Goal: Information Seeking & Learning: Learn about a topic

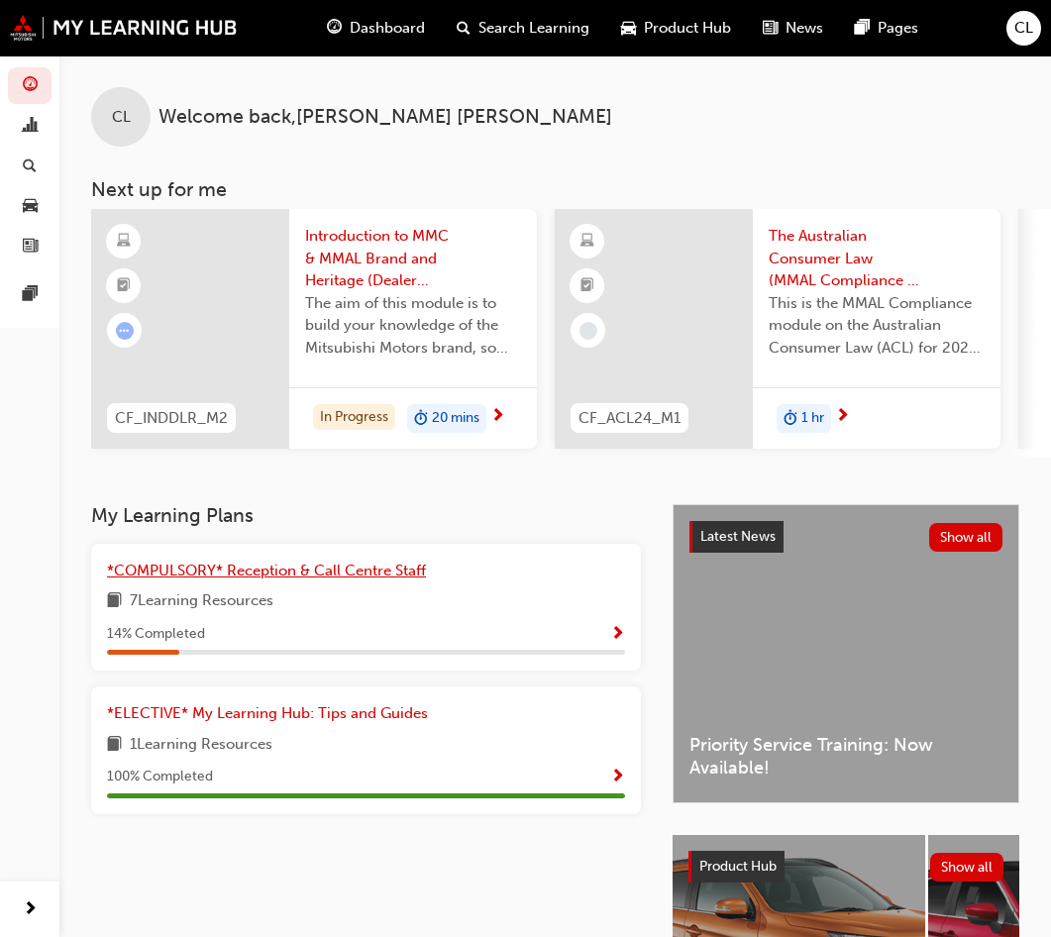
click at [259, 572] on span "*COMPULSORY* Reception & Call Centre Staff" at bounding box center [266, 571] width 319 height 18
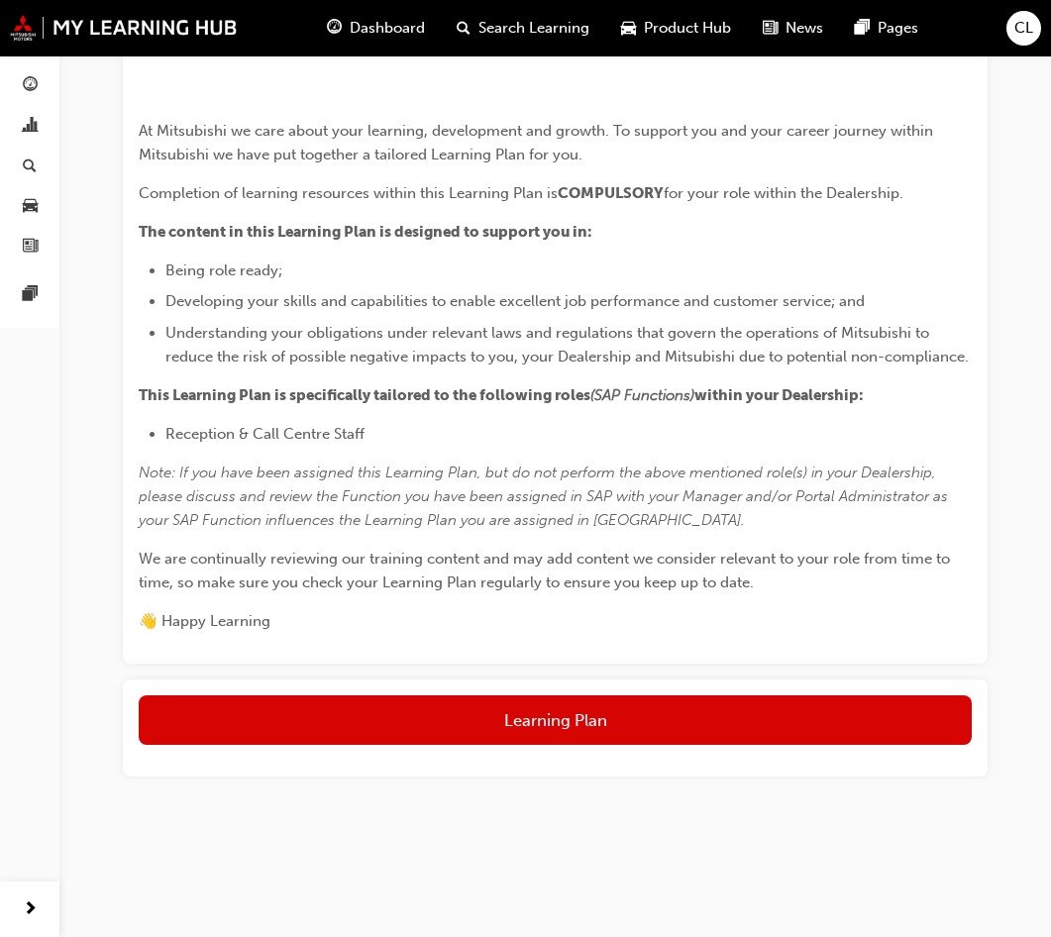
scroll to position [867, 0]
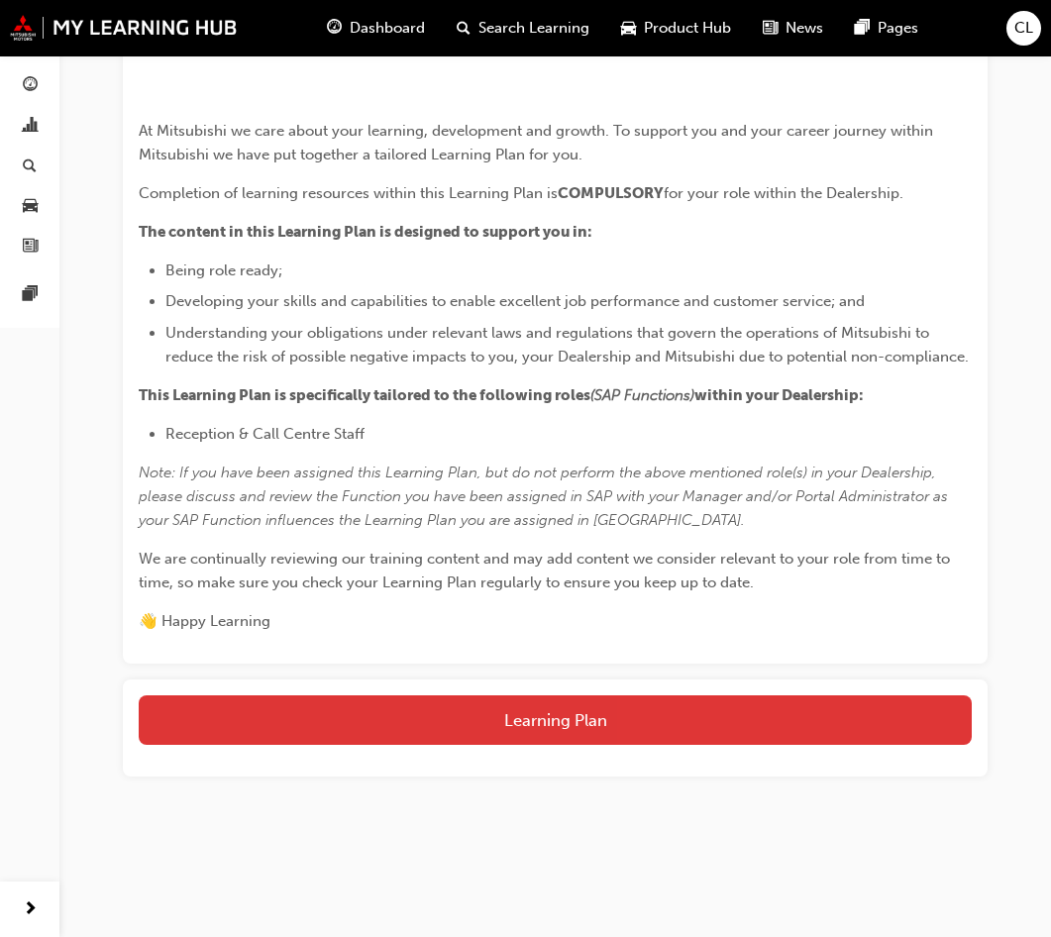
click at [596, 729] on button "Learning Plan" at bounding box center [555, 720] width 833 height 50
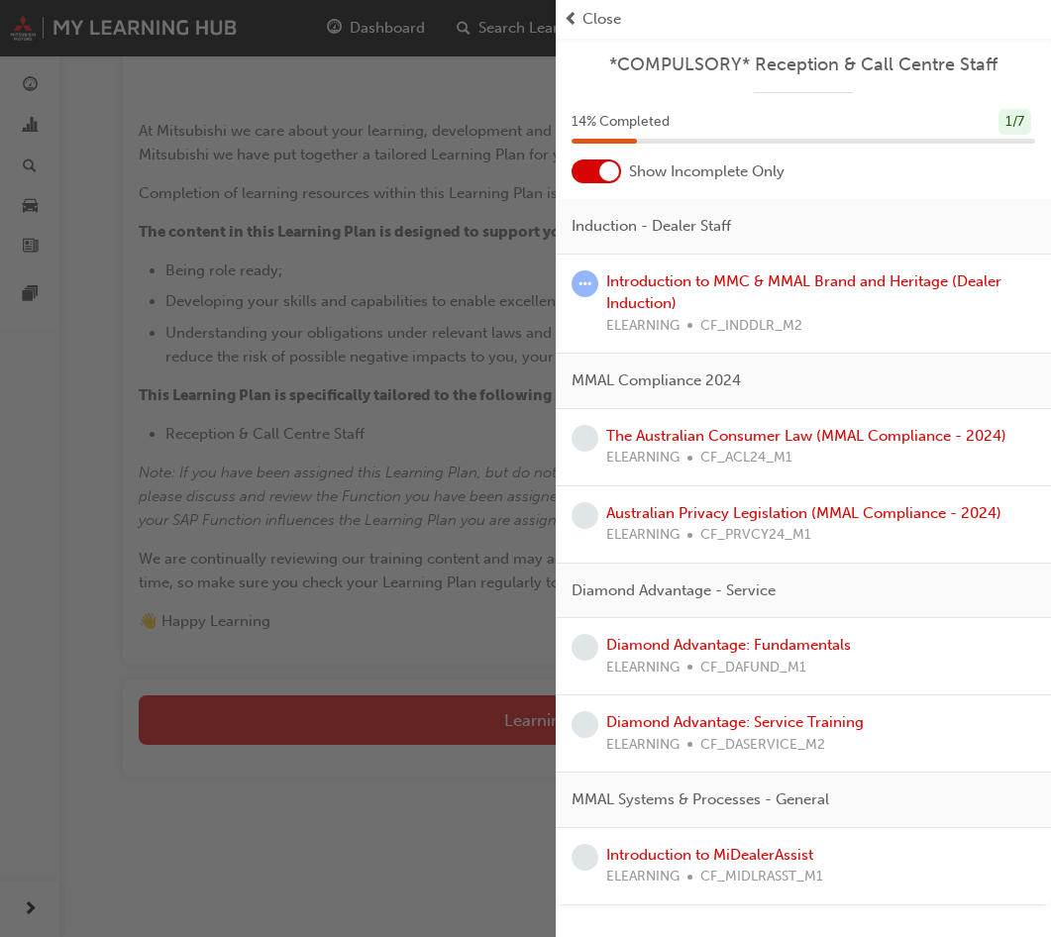
click at [798, 838] on div "Introduction to MiDealerAssist ELEARNING CF_MIDLRASST_M1" at bounding box center [803, 866] width 495 height 77
click at [797, 856] on link "Introduction to MiDealerAssist" at bounding box center [709, 855] width 207 height 18
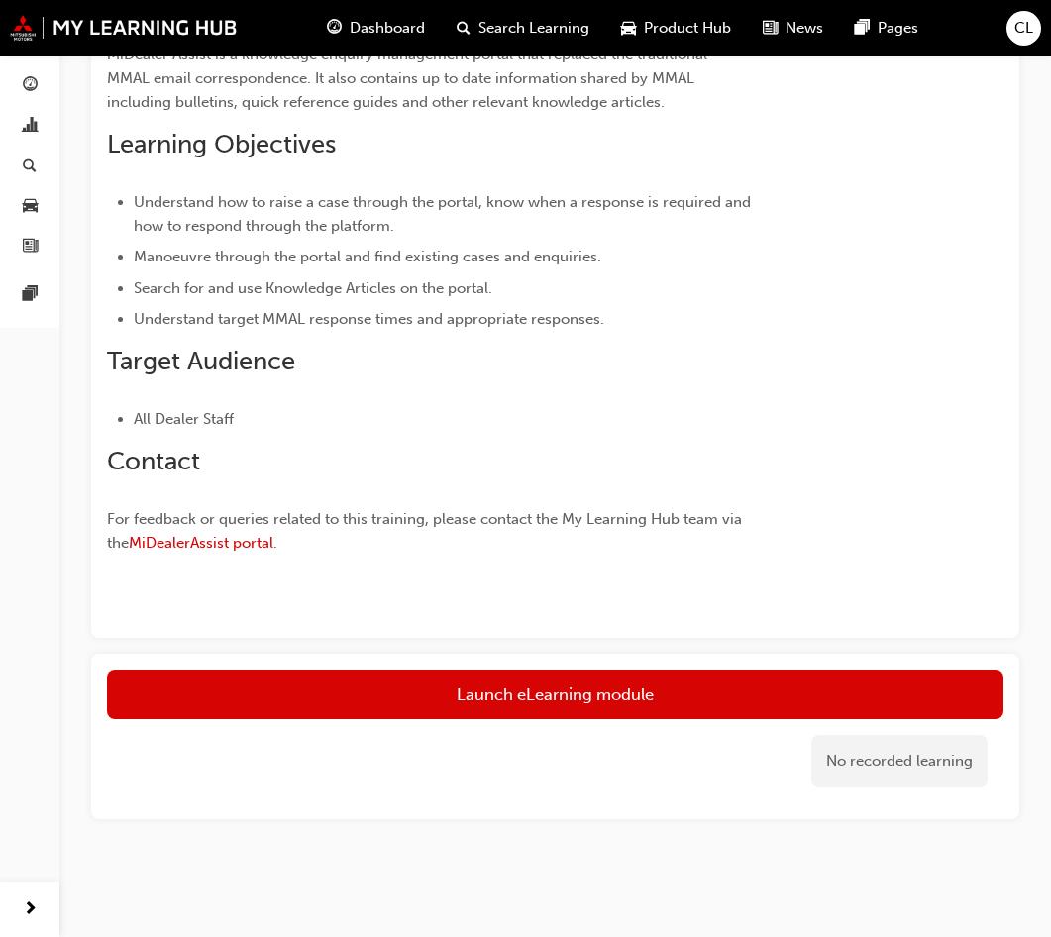
scroll to position [240, 0]
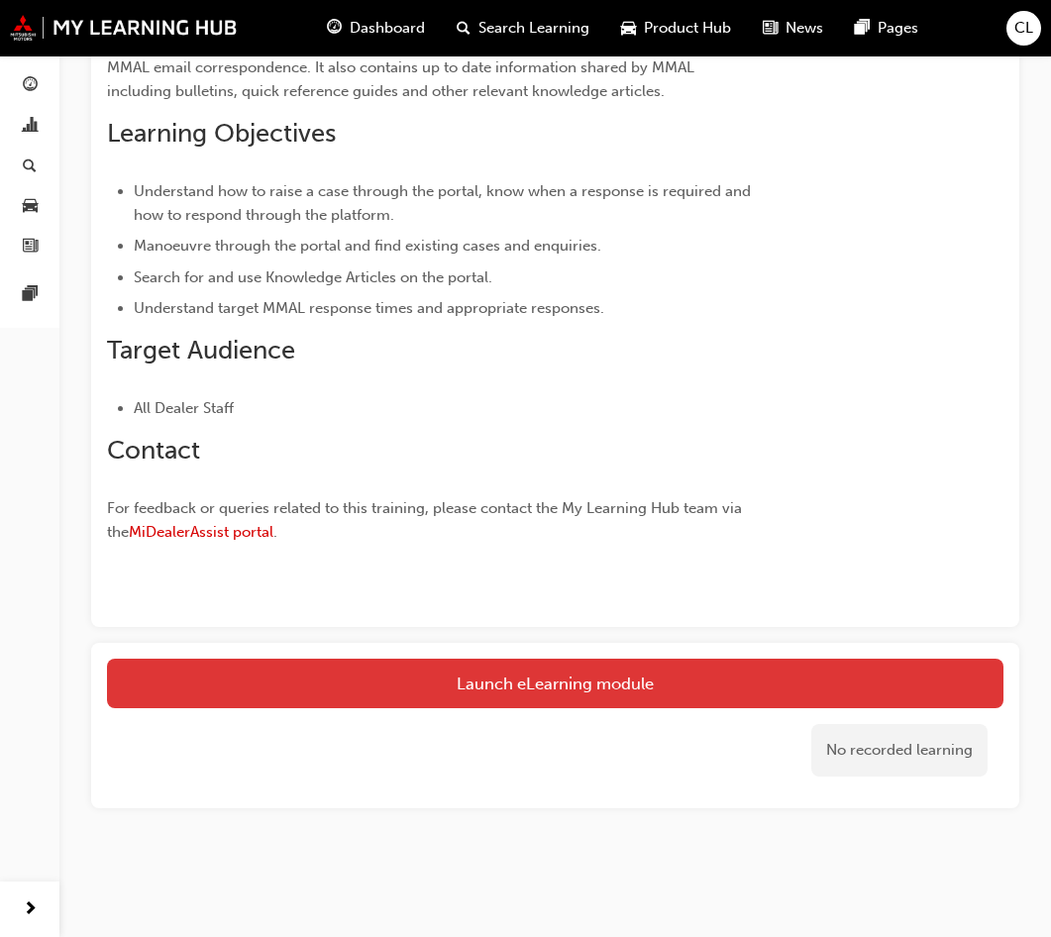
click at [666, 689] on link "Launch eLearning module" at bounding box center [555, 684] width 897 height 50
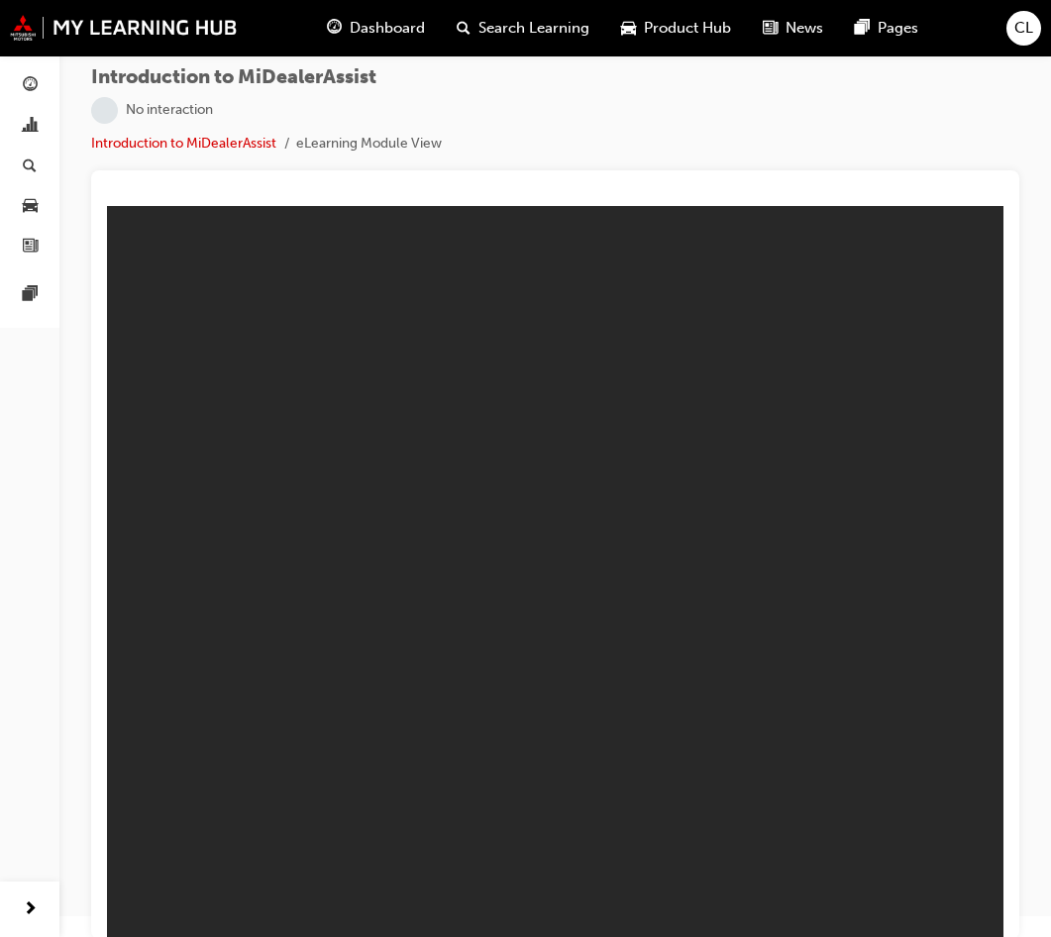
scroll to position [27, 0]
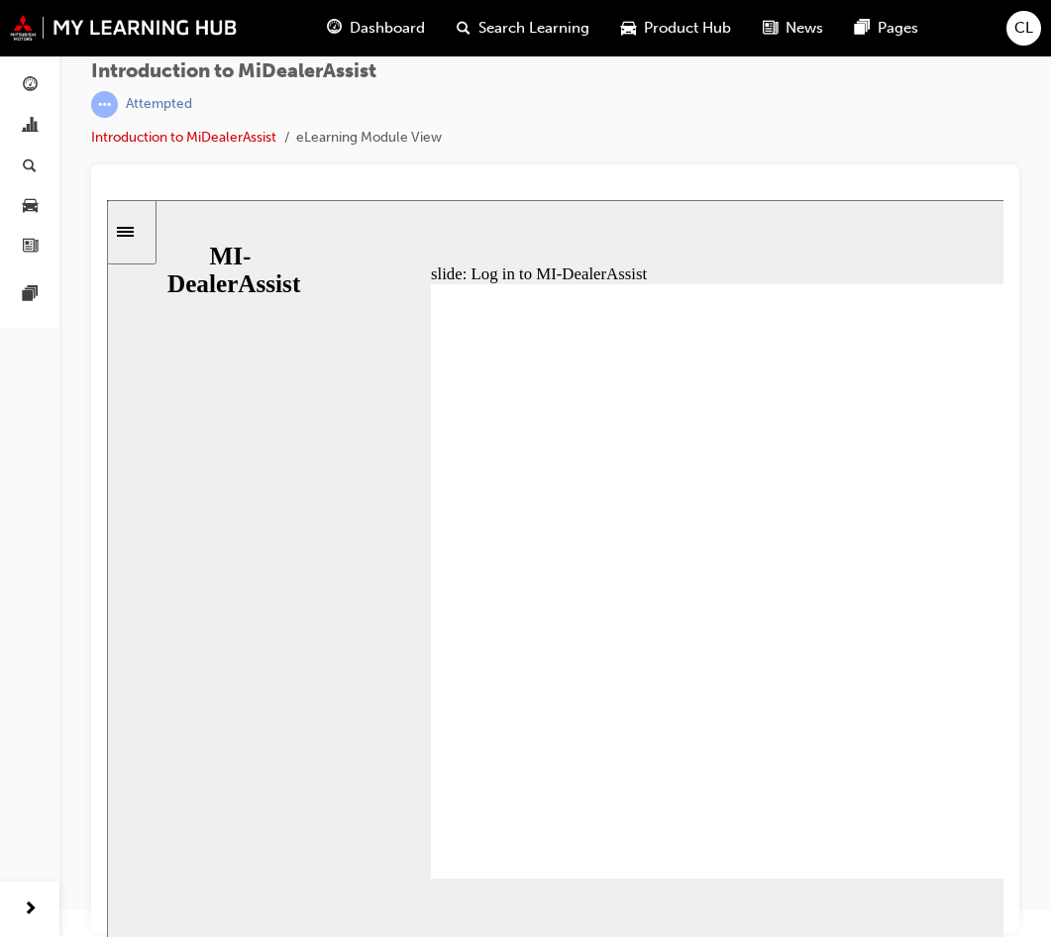
scroll to position [0, 0]
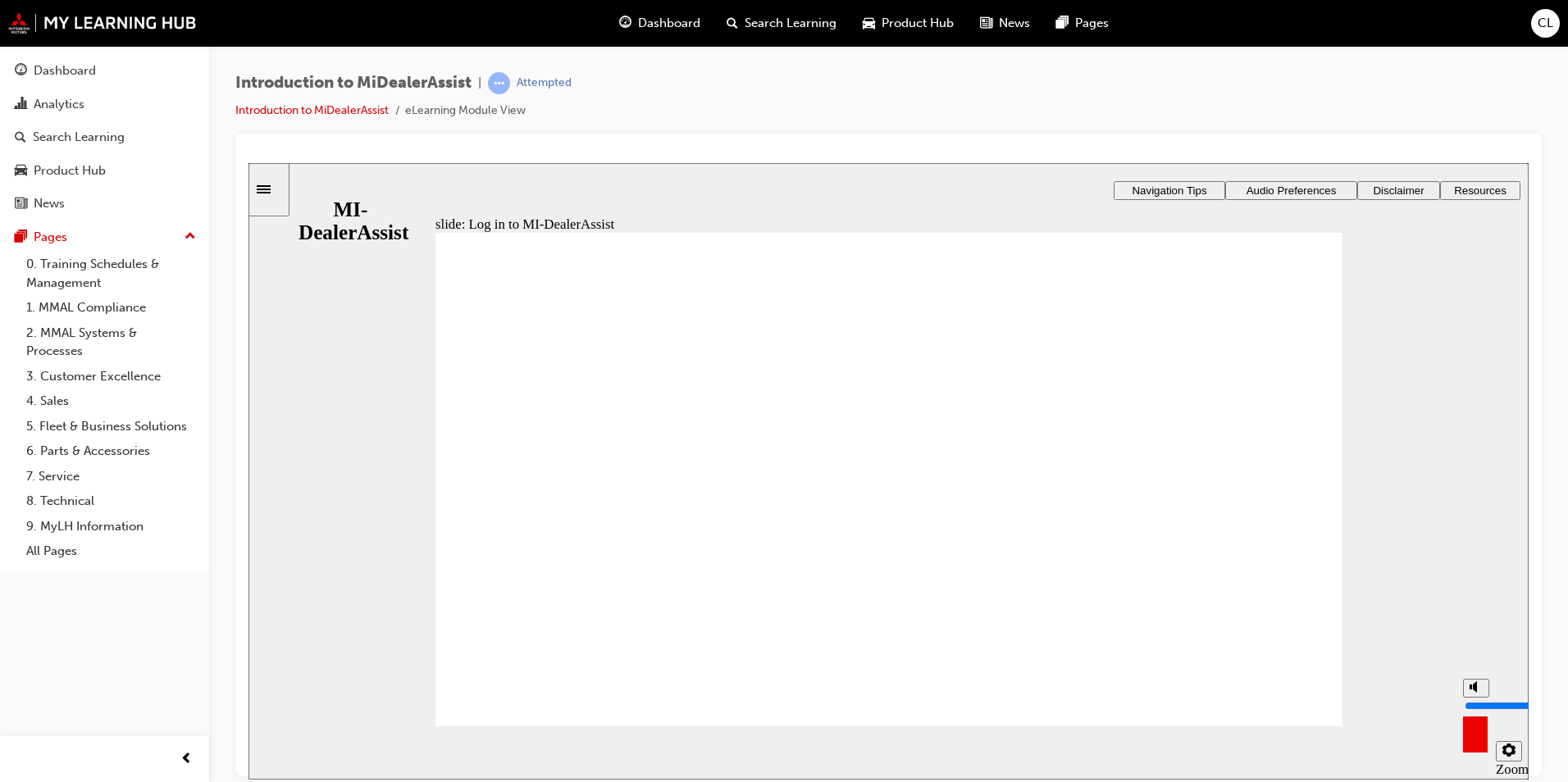
click at [882, 692] on polygon "volume" at bounding box center [1474, 686] width 4 height 12
type input "8"
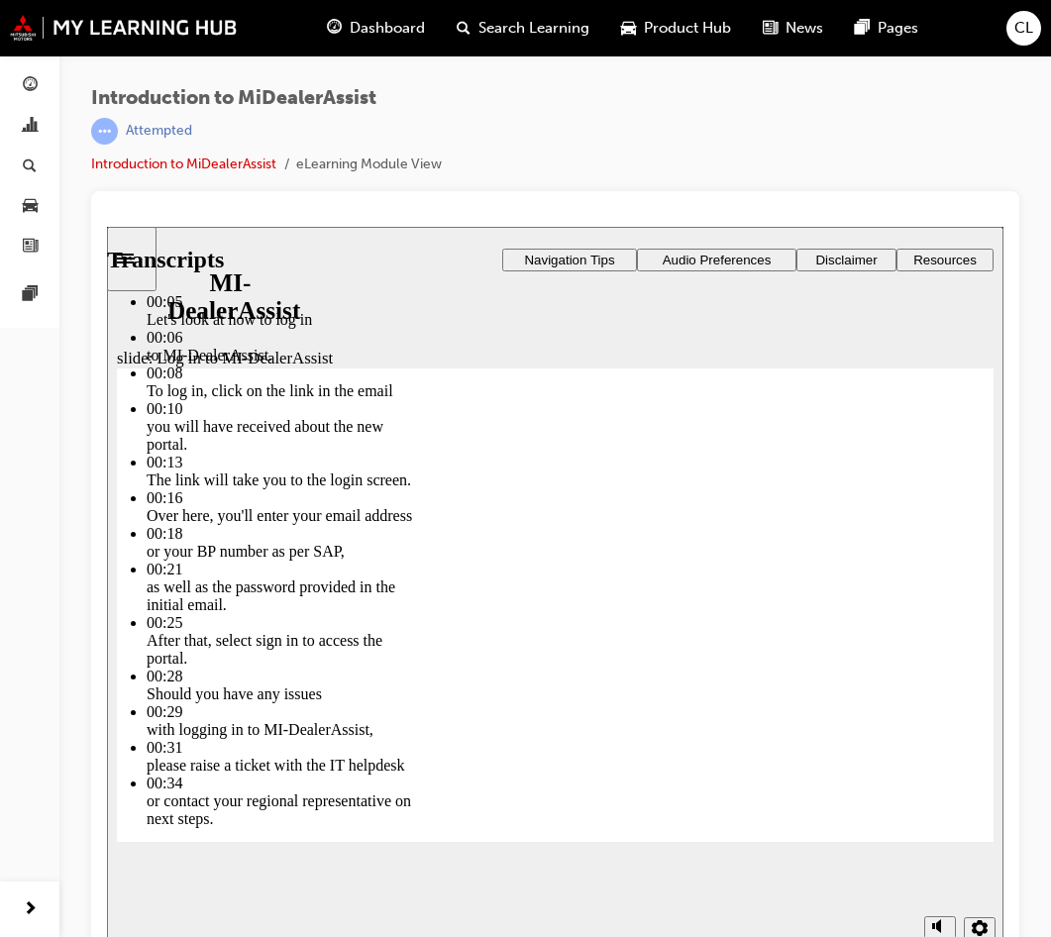
scroll to position [27, 0]
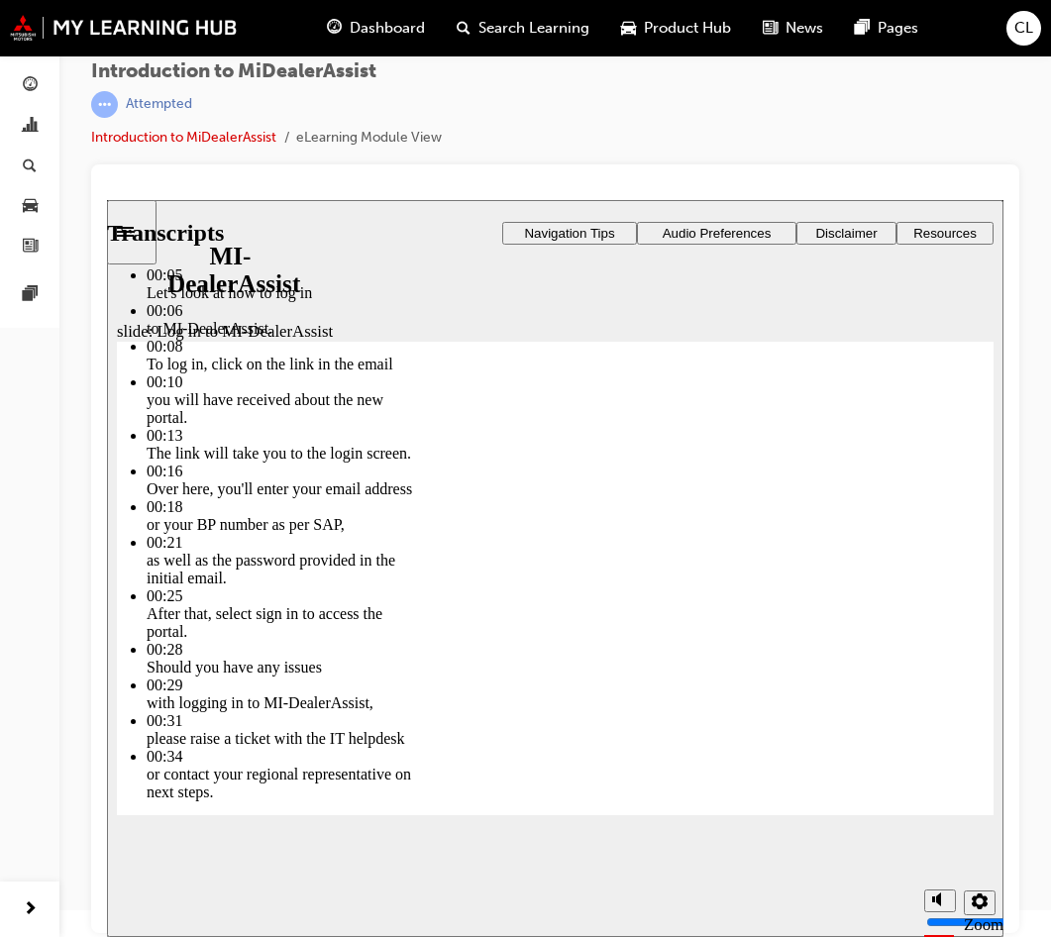
drag, startPoint x: 197, startPoint y: 782, endPoint x: 301, endPoint y: 636, distance: 179.0
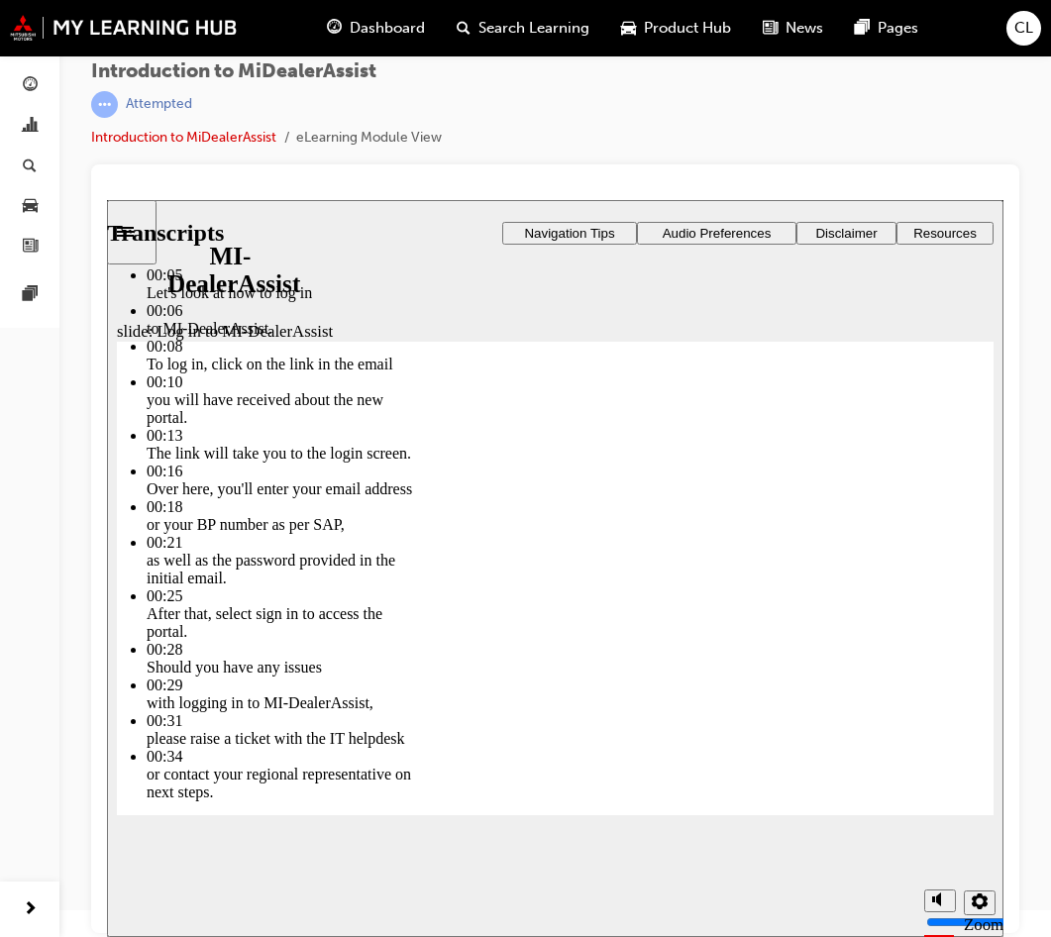
drag, startPoint x: 458, startPoint y: 567, endPoint x: 476, endPoint y: 560, distance: 19.1
drag, startPoint x: 529, startPoint y: 554, endPoint x: 634, endPoint y: 557, distance: 105.1
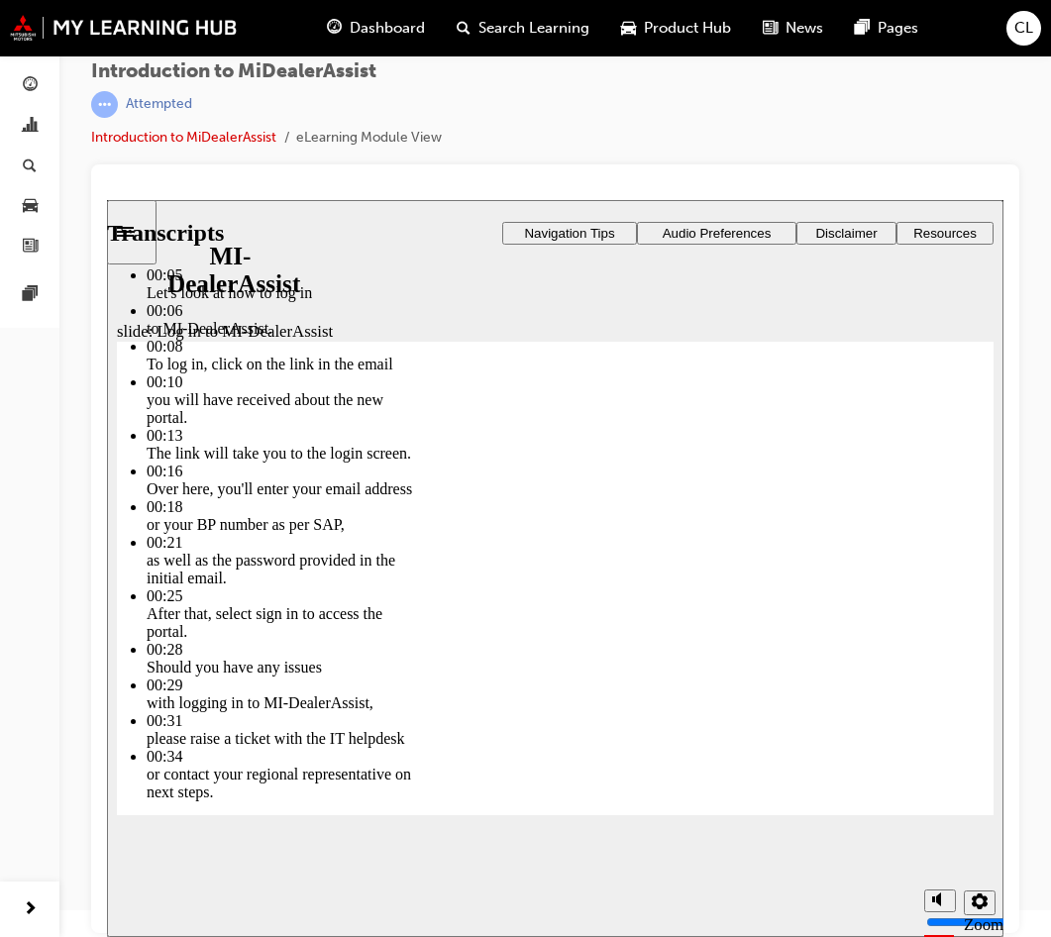
drag, startPoint x: 801, startPoint y: 536, endPoint x: 846, endPoint y: 534, distance: 44.6
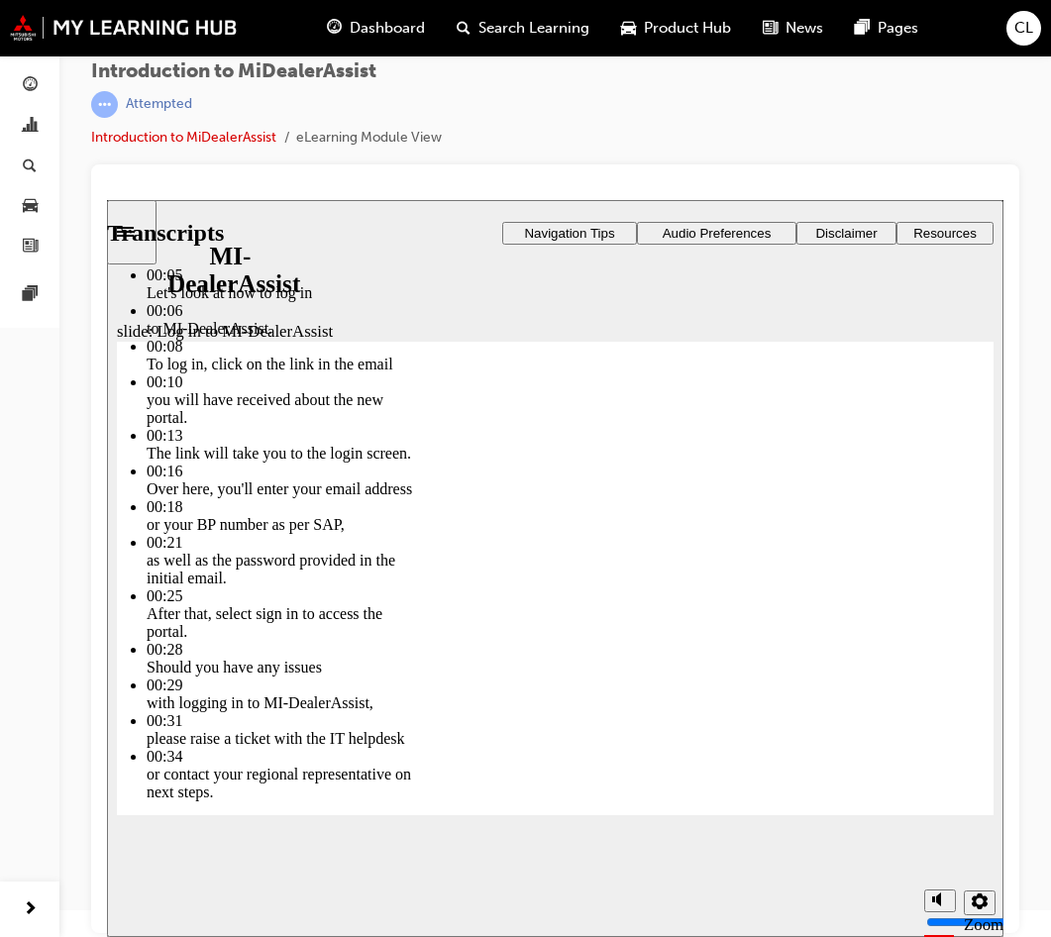
click at [882, 294] on div "slide: Log in to MI-DealerAssist Player controls unavailable until video has pl…" at bounding box center [555, 568] width 897 height 737
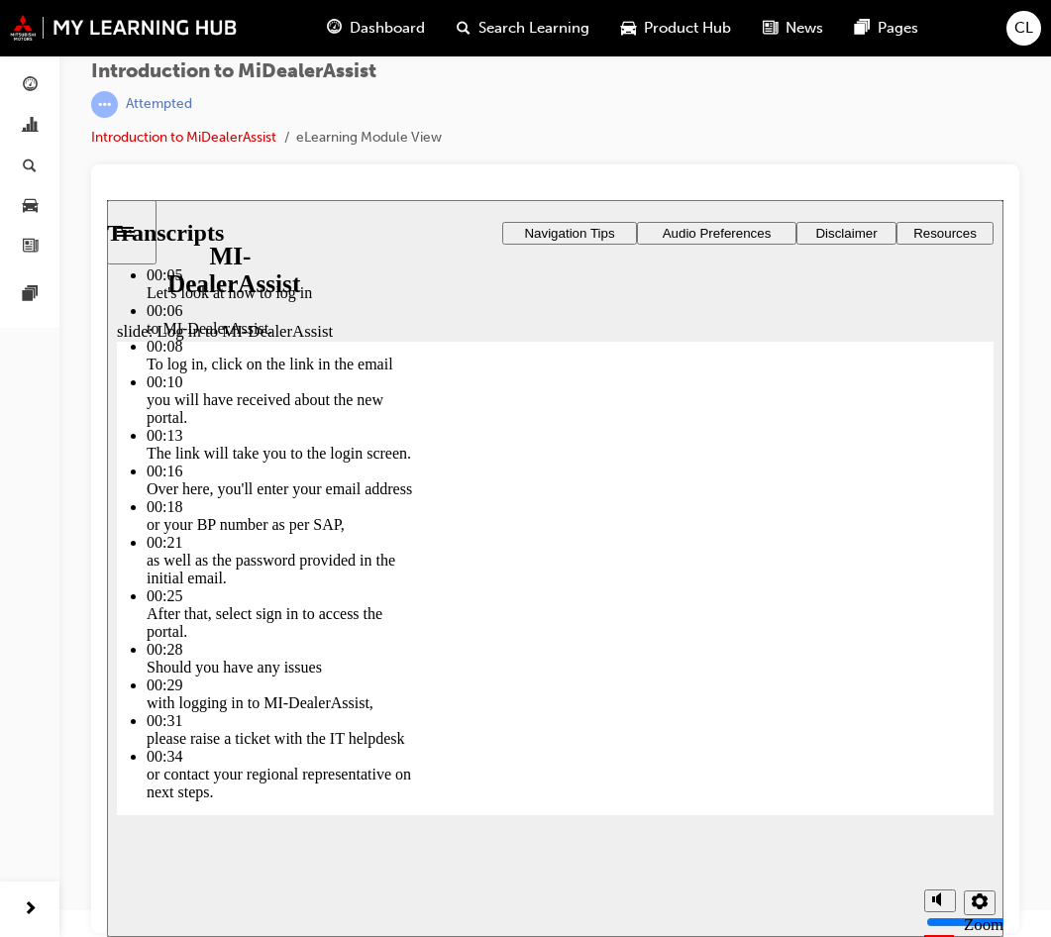
type input "18"
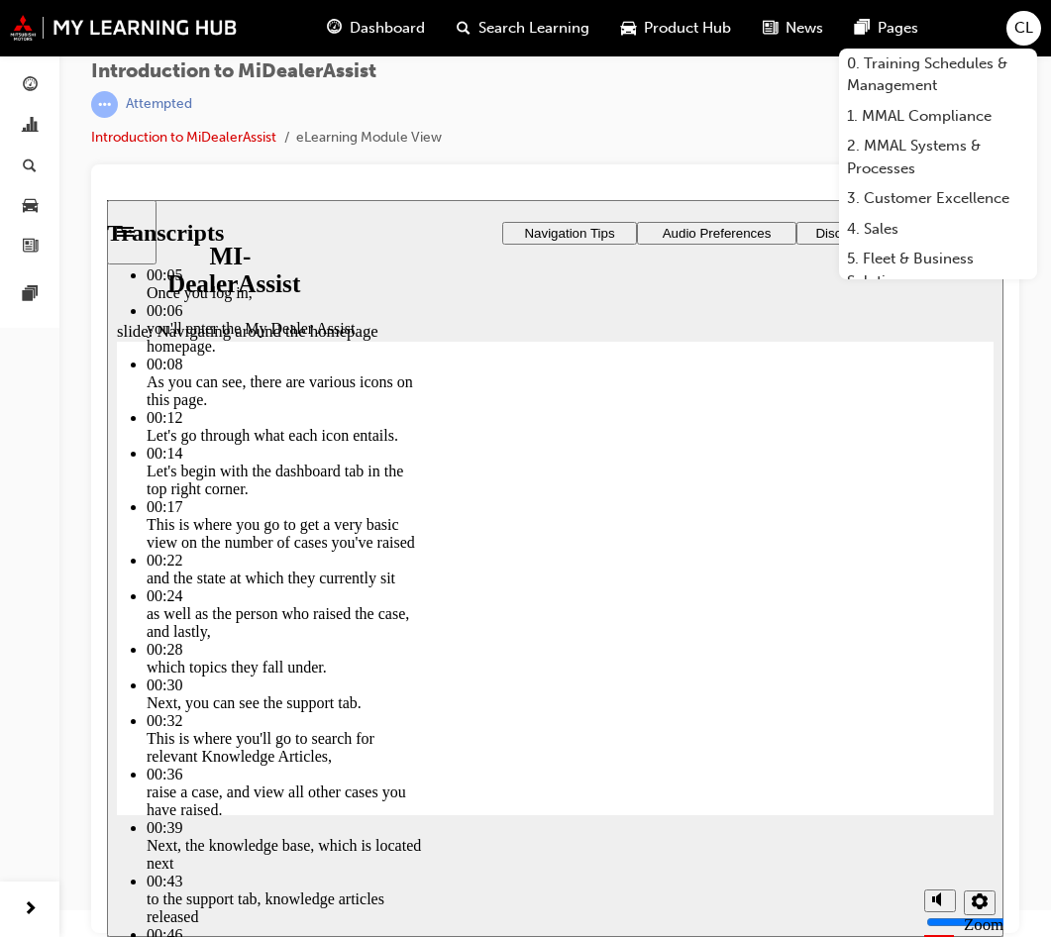
type input "144"
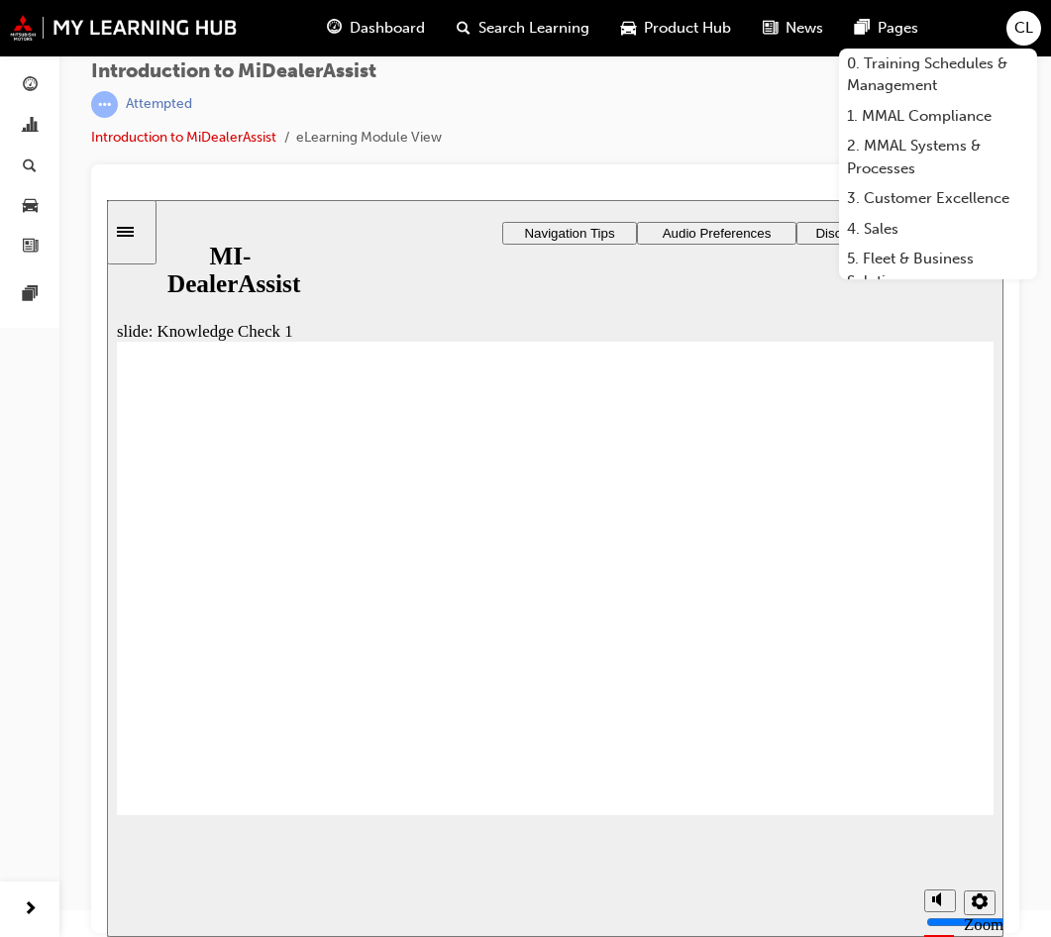
radio input "false"
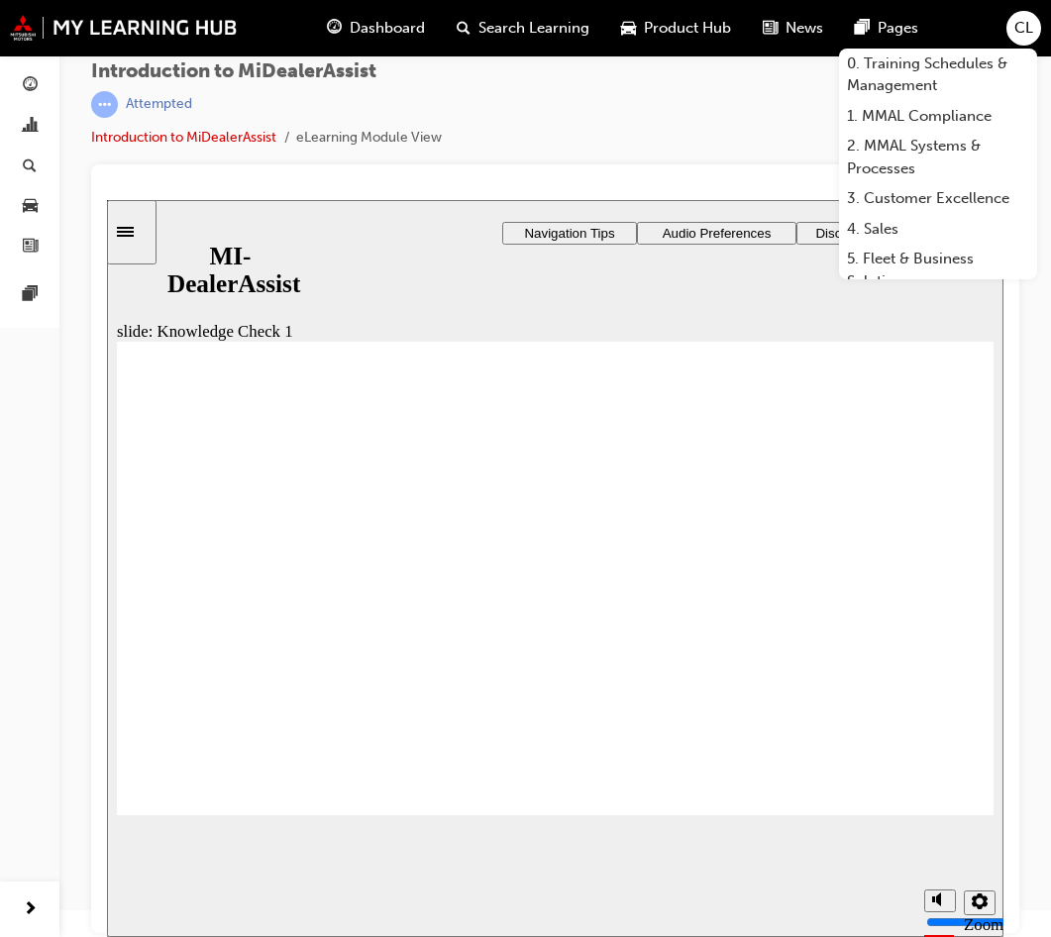
radio input "false"
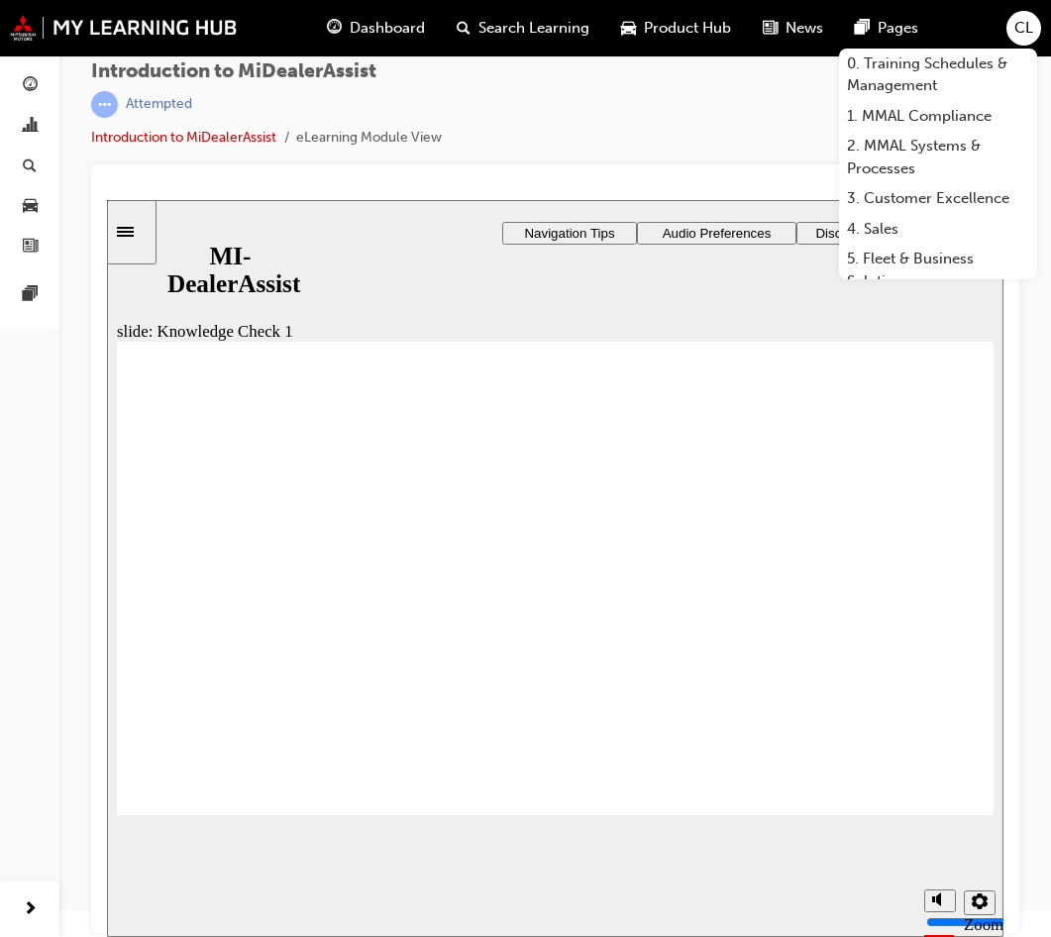
radio input "true"
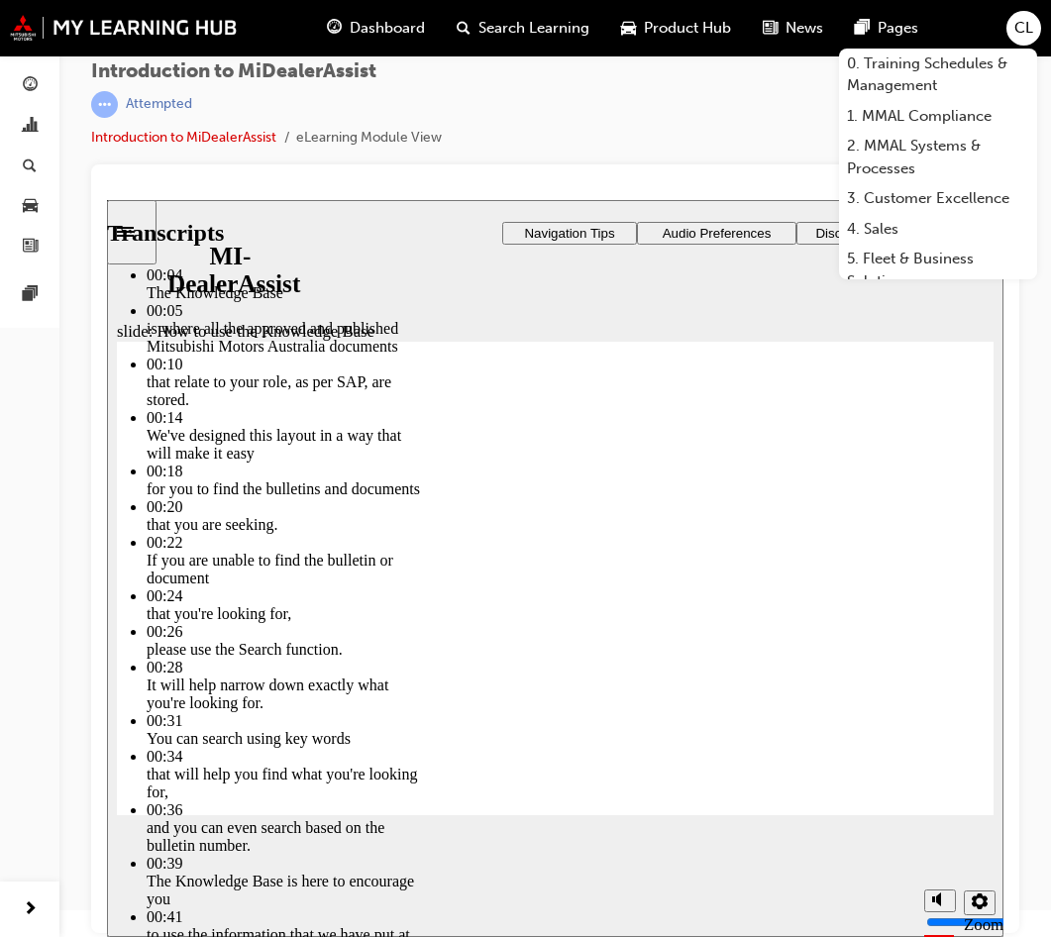
type input "51"
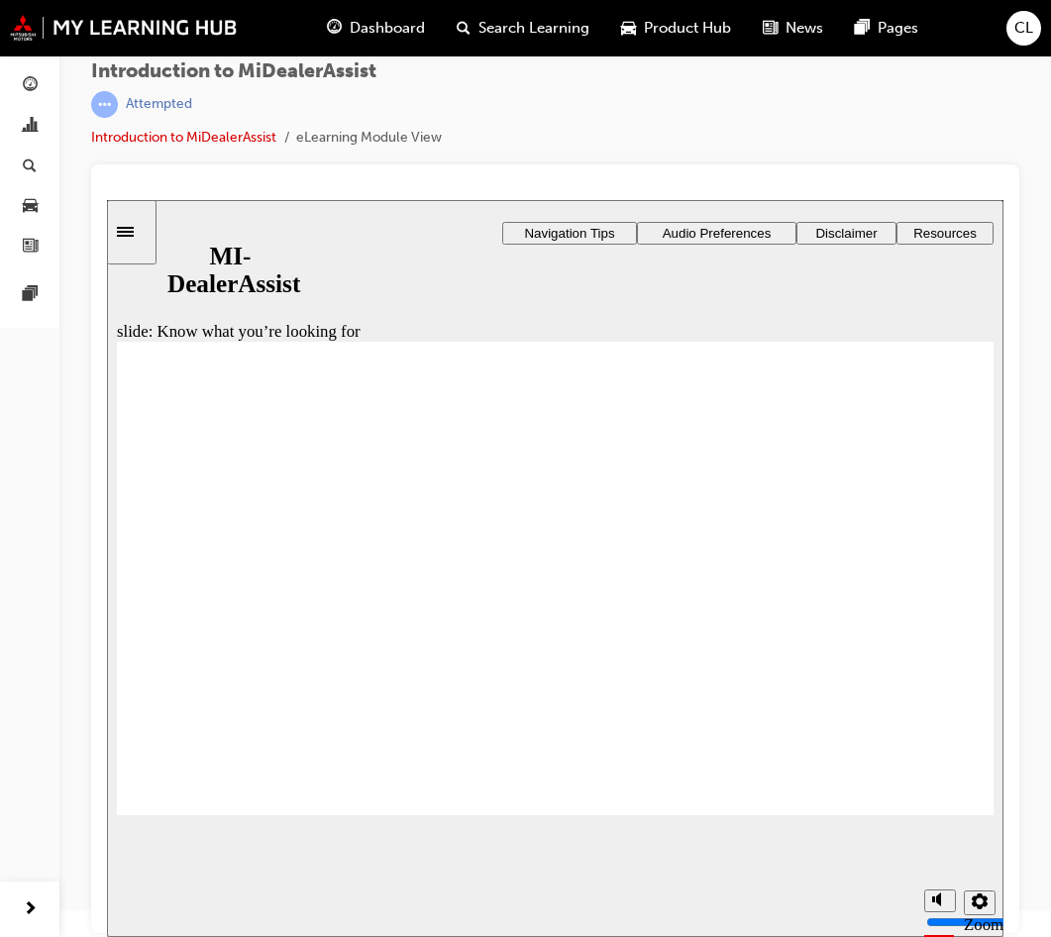
drag, startPoint x: 917, startPoint y: 791, endPoint x: 1119, endPoint y: 996, distance: 287.9
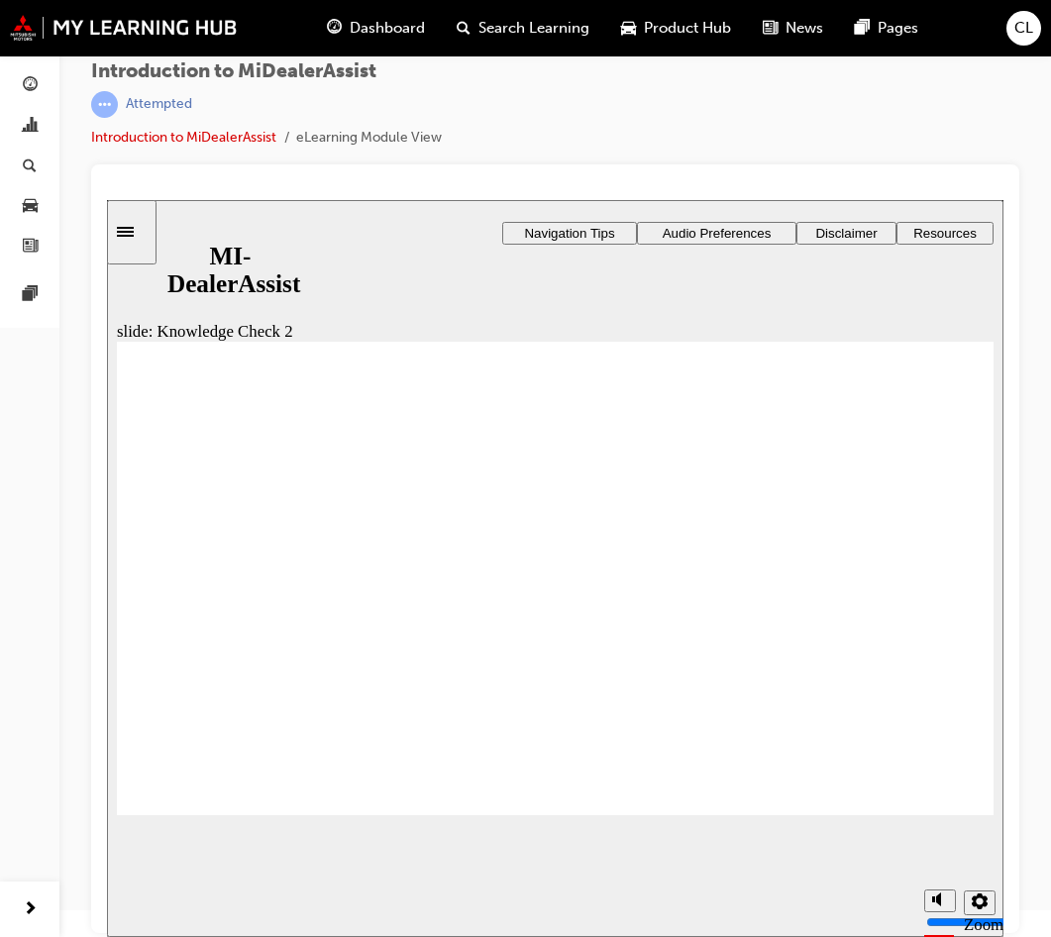
drag, startPoint x: 150, startPoint y: 658, endPoint x: 260, endPoint y: 748, distance: 142.2
radio input "false"
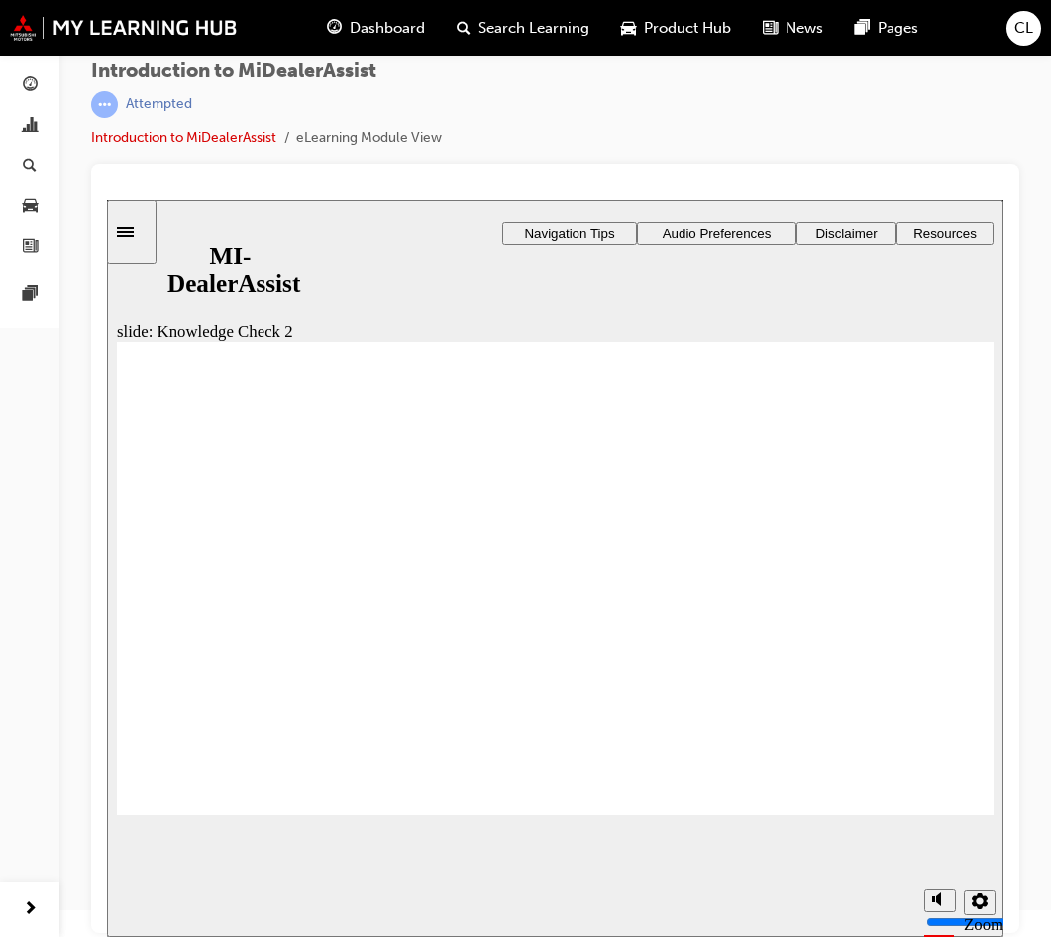
radio input "true"
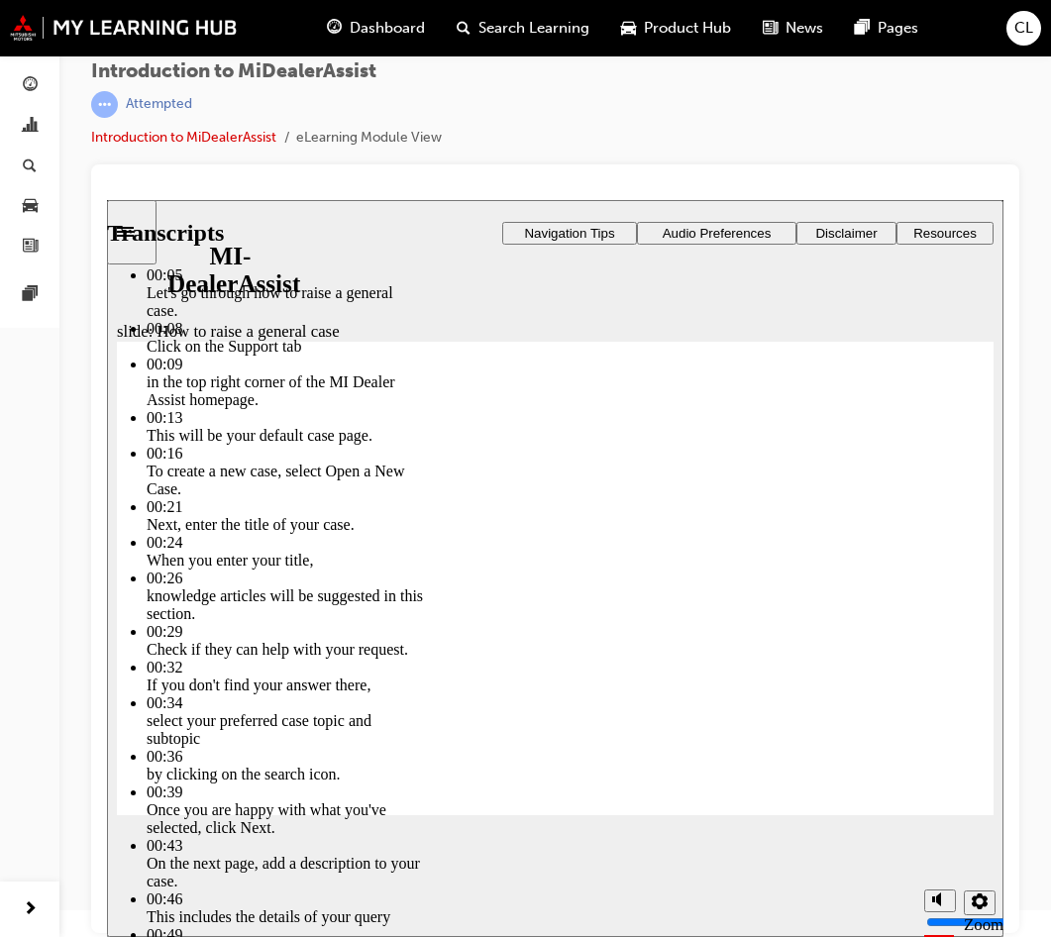
drag, startPoint x: 407, startPoint y: 763, endPoint x: 871, endPoint y: 768, distance: 463.7
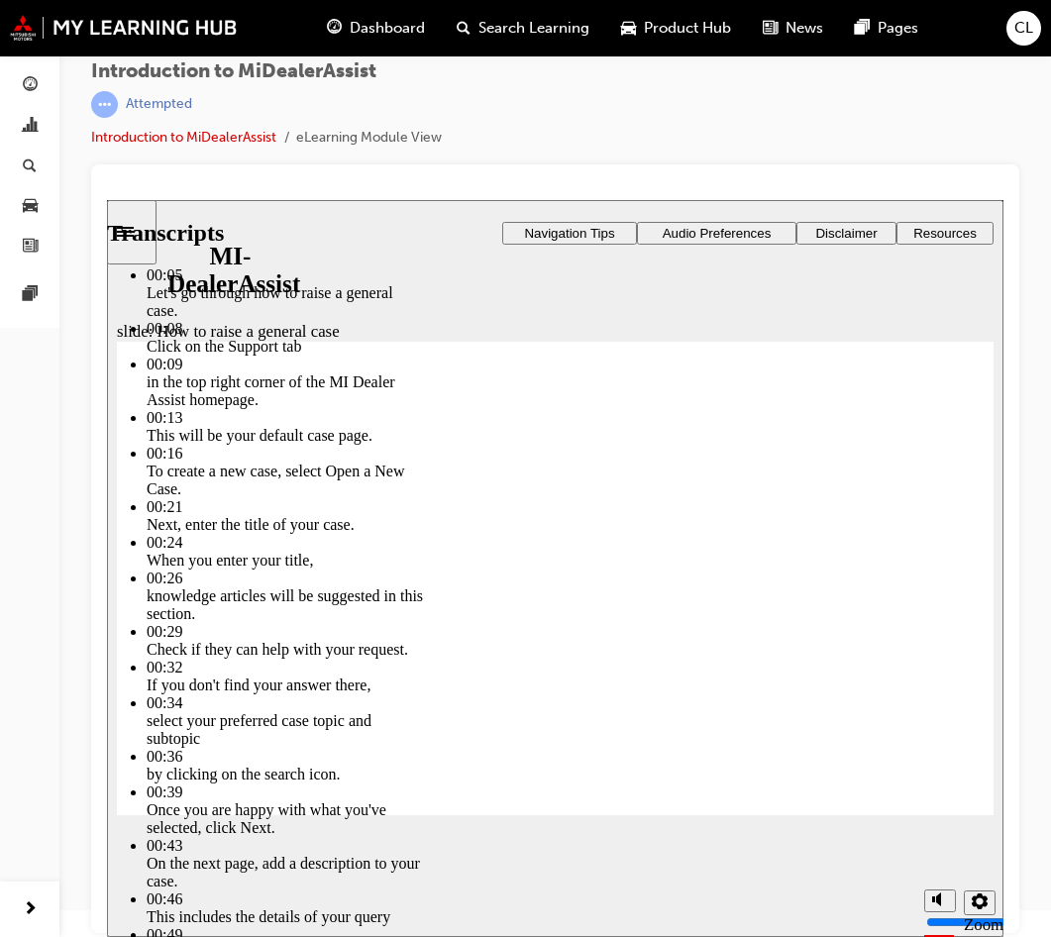
type input "85"
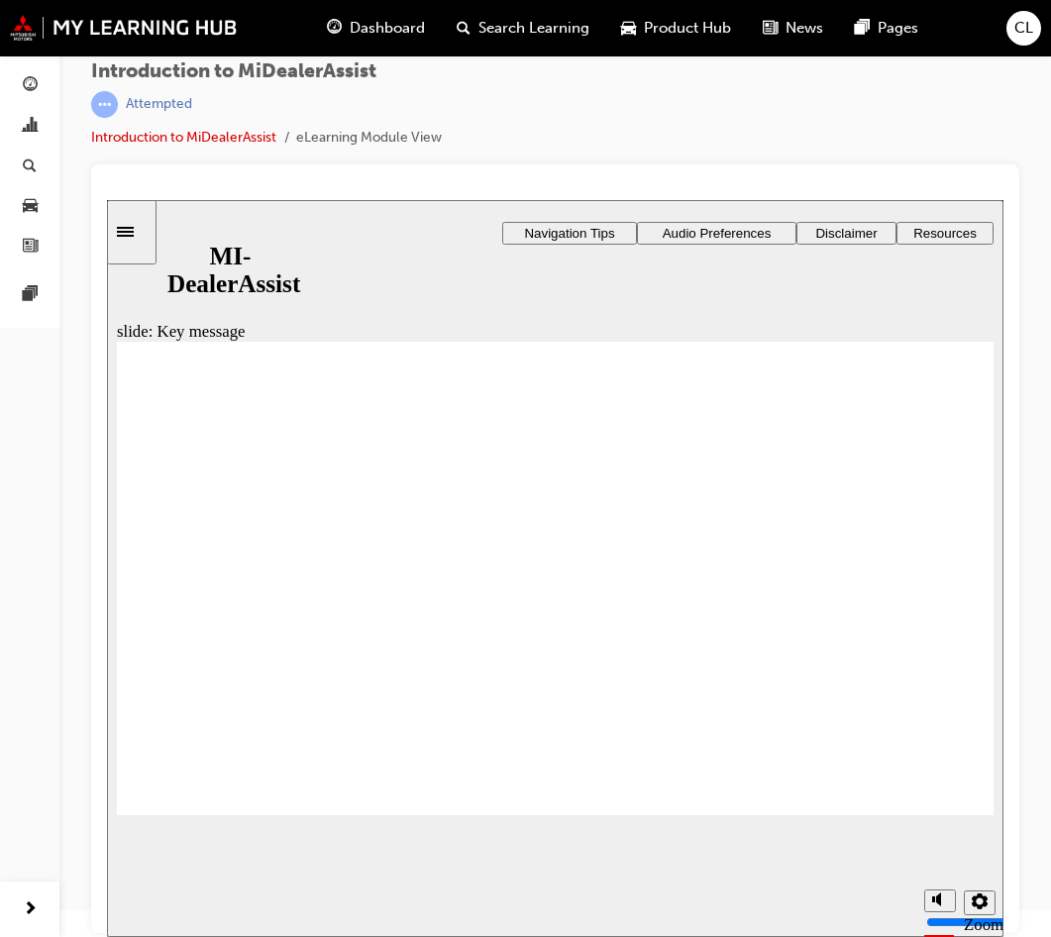
checkbox input "true"
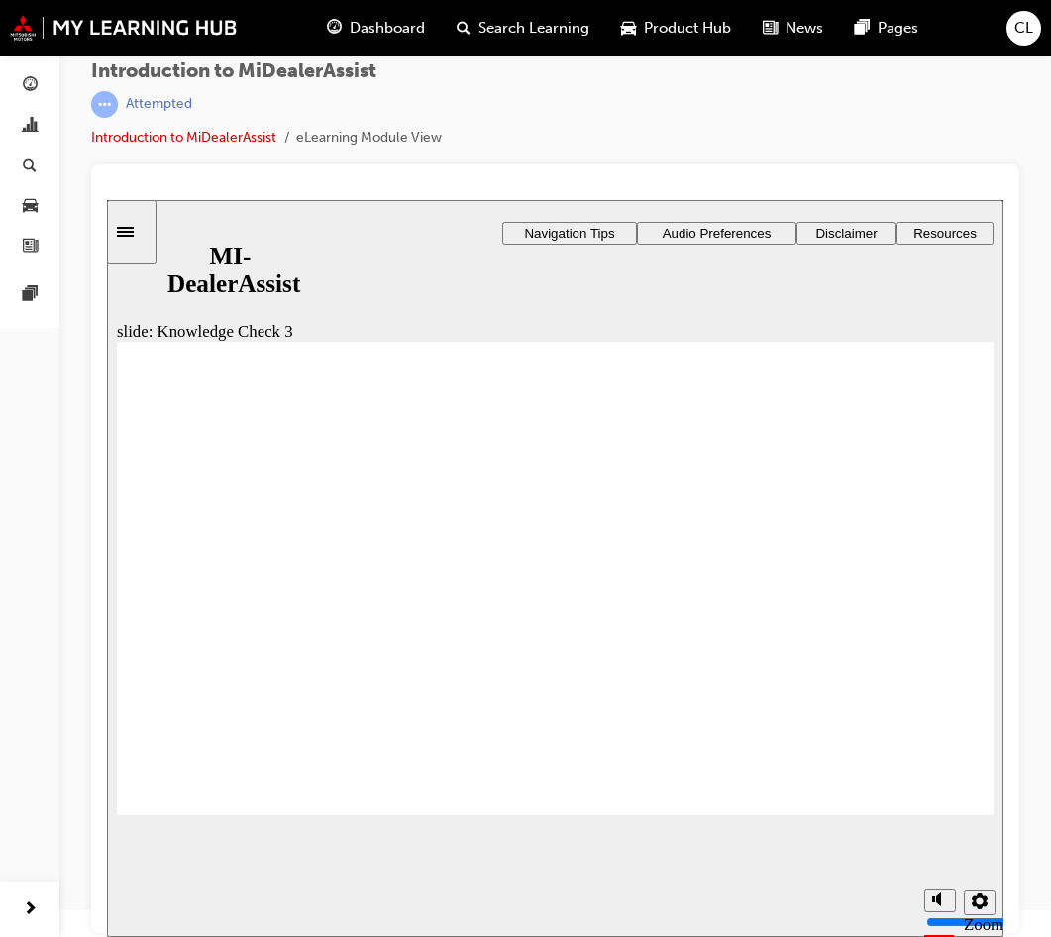
checkbox input "true"
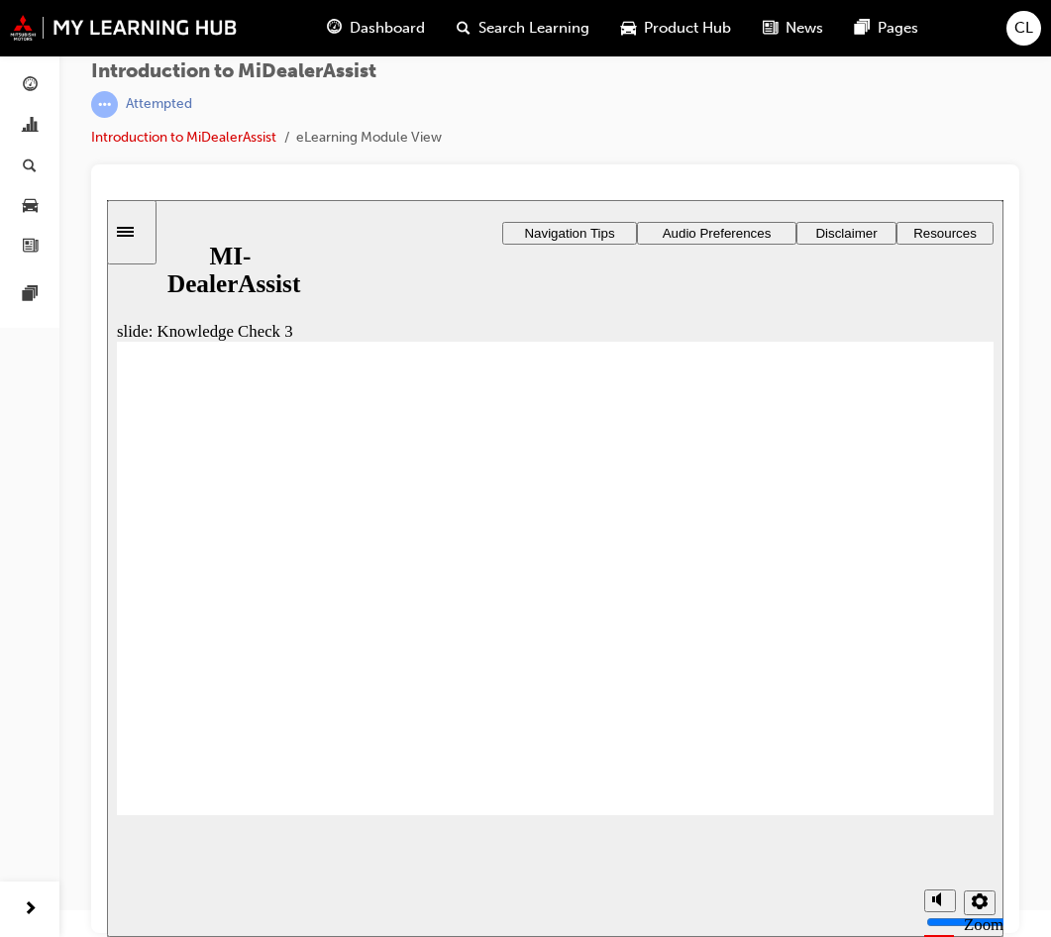
checkbox input "true"
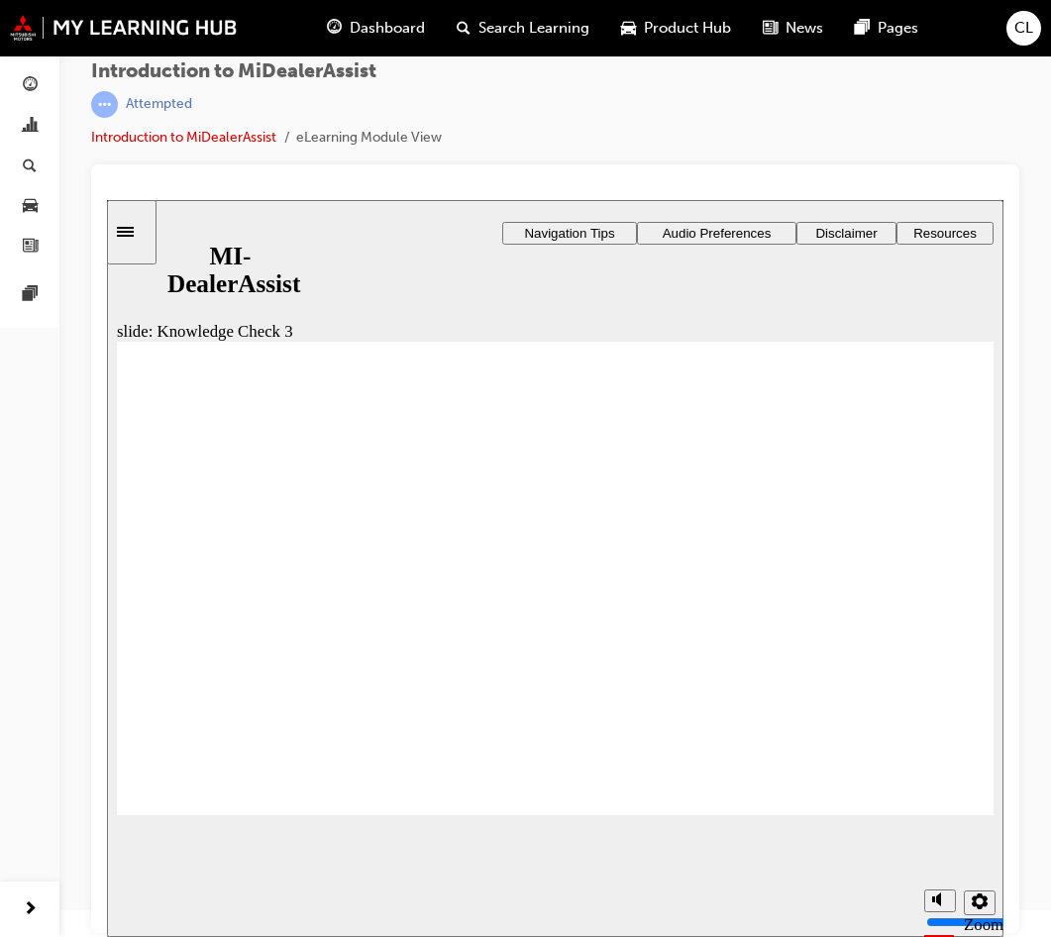
checkbox input "false"
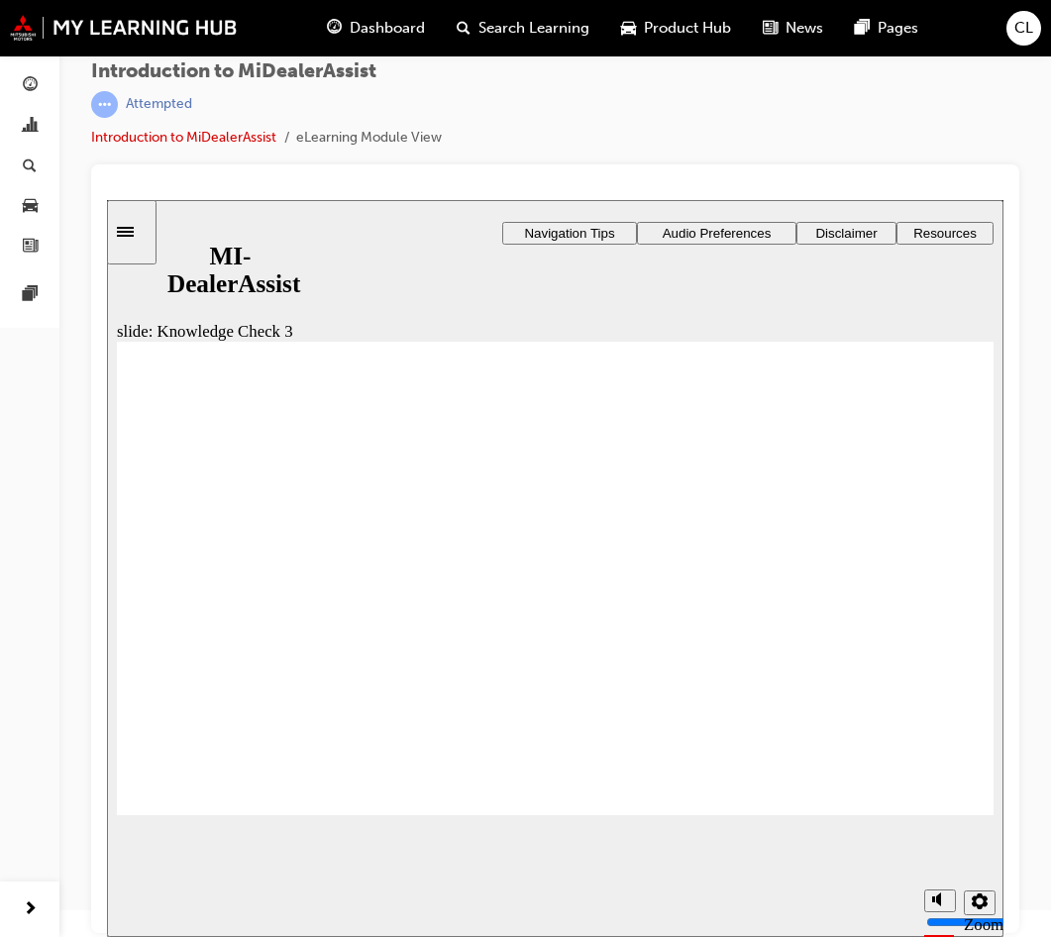
checkbox input "false"
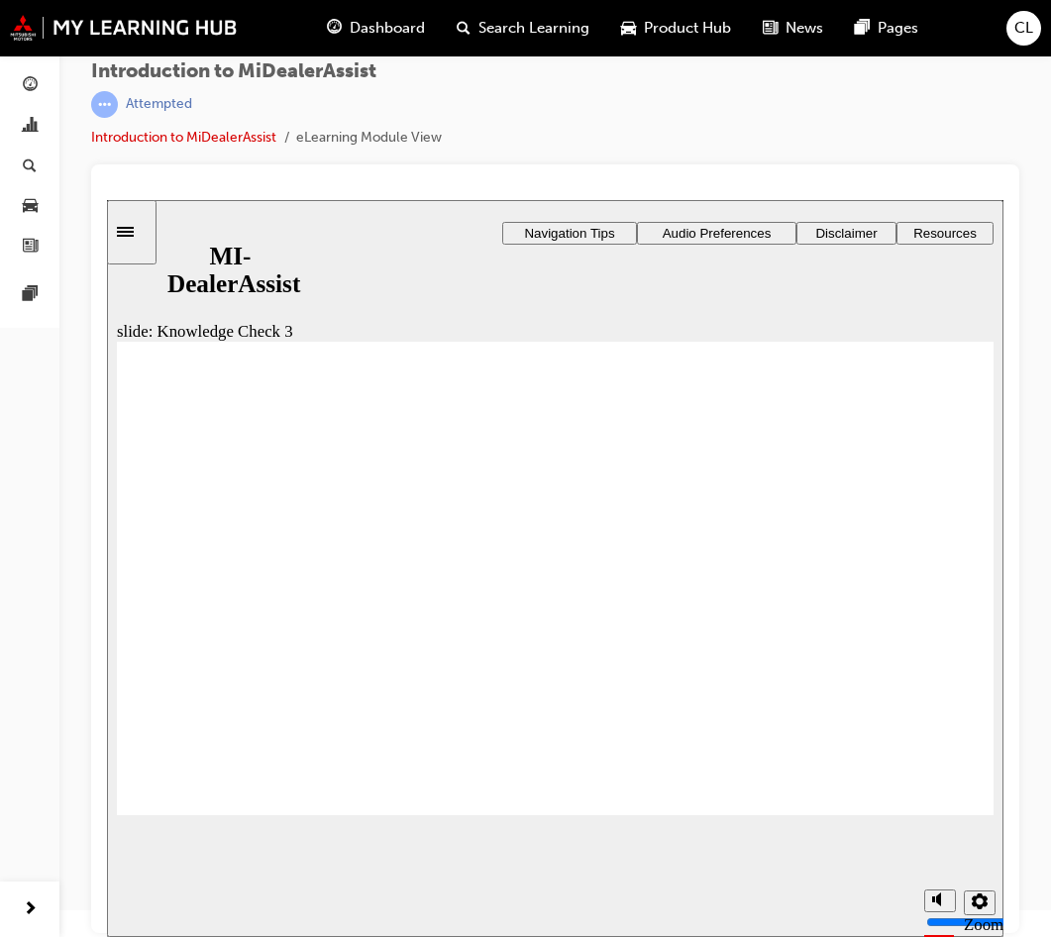
checkbox input "false"
checkbox input "true"
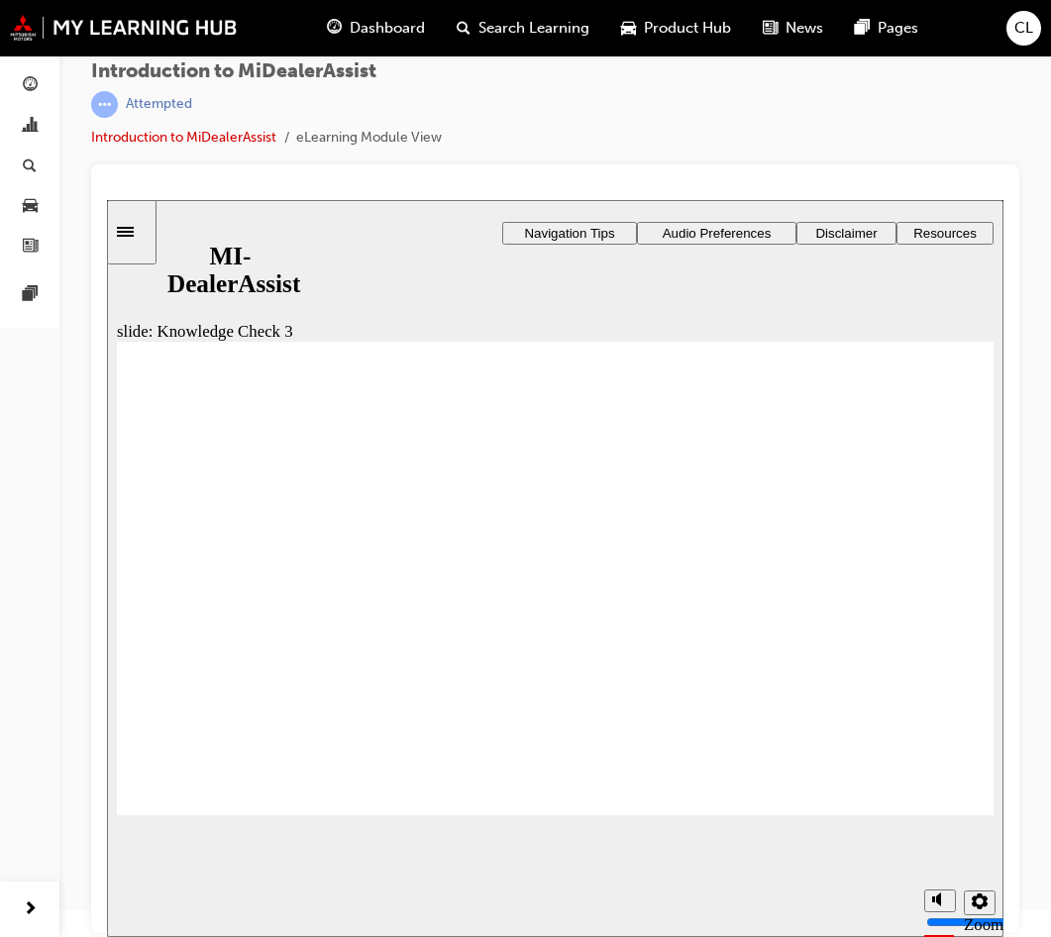
checkbox input "true"
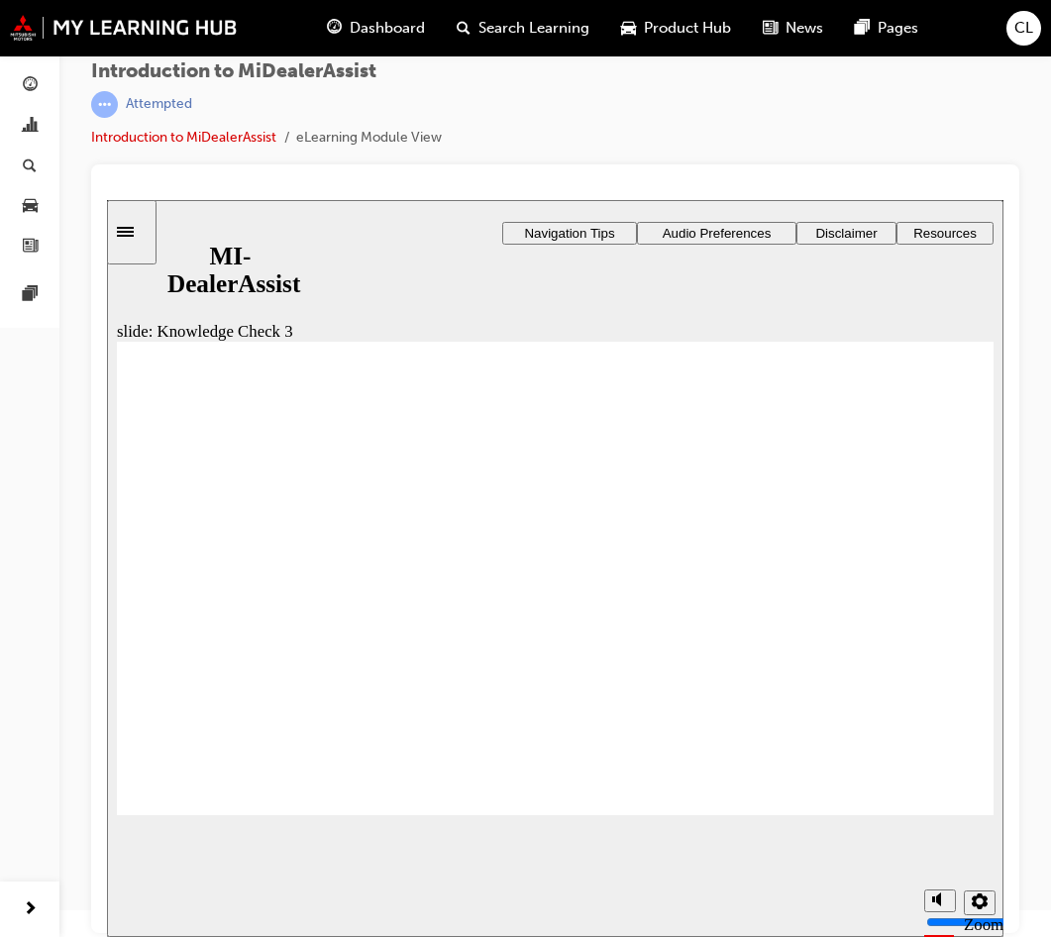
checkbox input "true"
drag, startPoint x: 185, startPoint y: 653, endPoint x: 147, endPoint y: 663, distance: 39.9
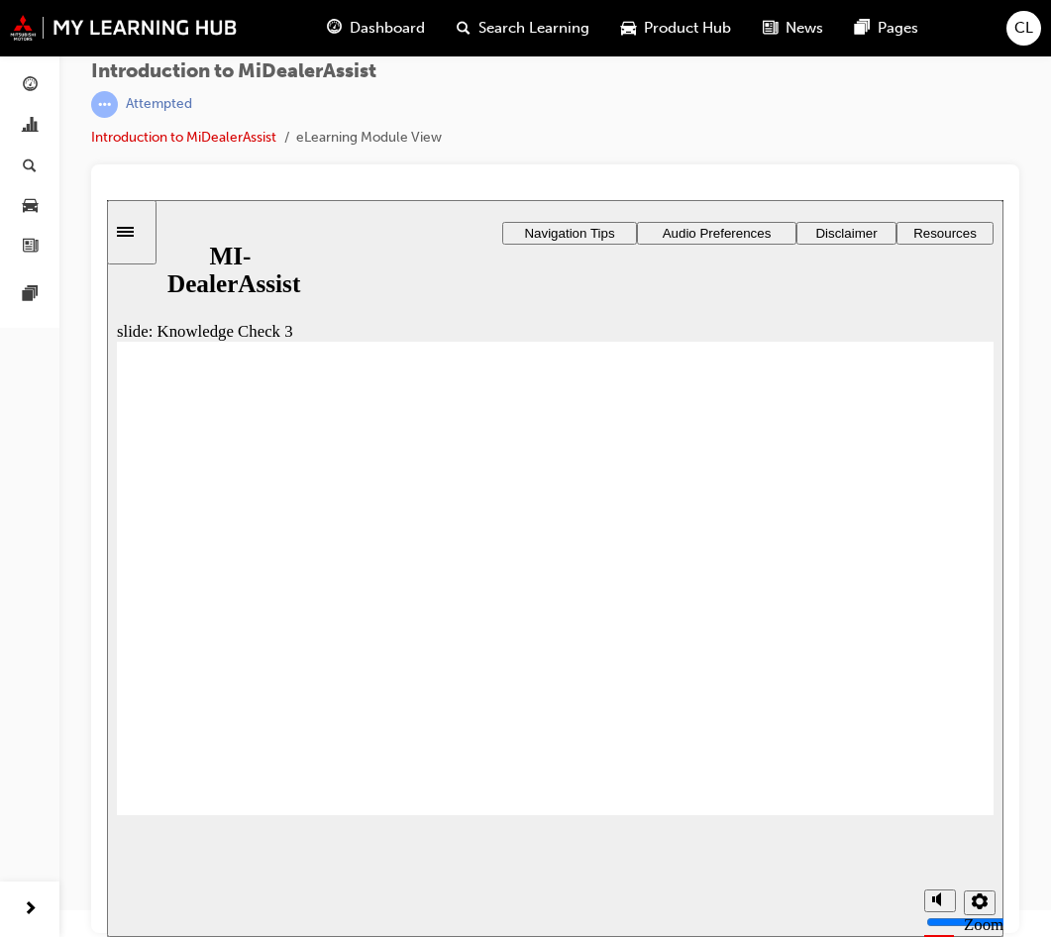
drag, startPoint x: 334, startPoint y: 772, endPoint x: 277, endPoint y: 751, distance: 60.2
checkbox input "false"
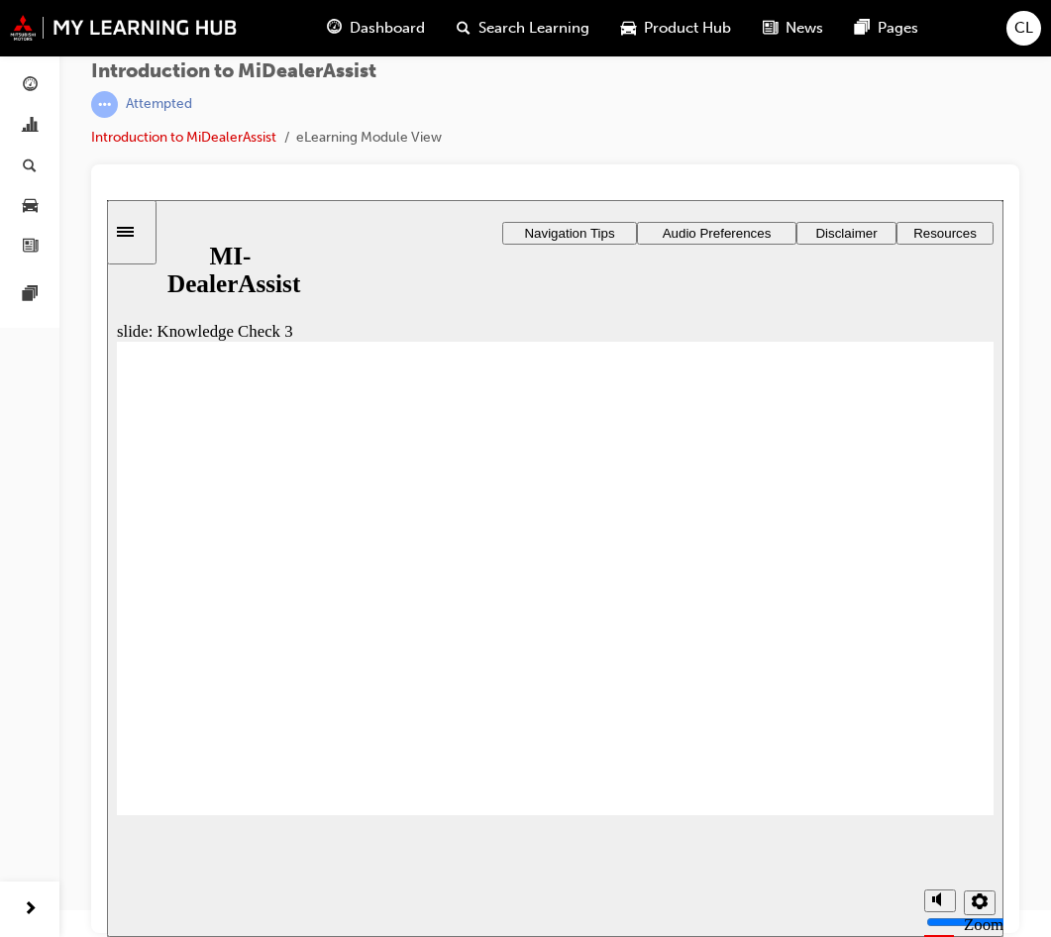
checkbox input "false"
checkbox input "true"
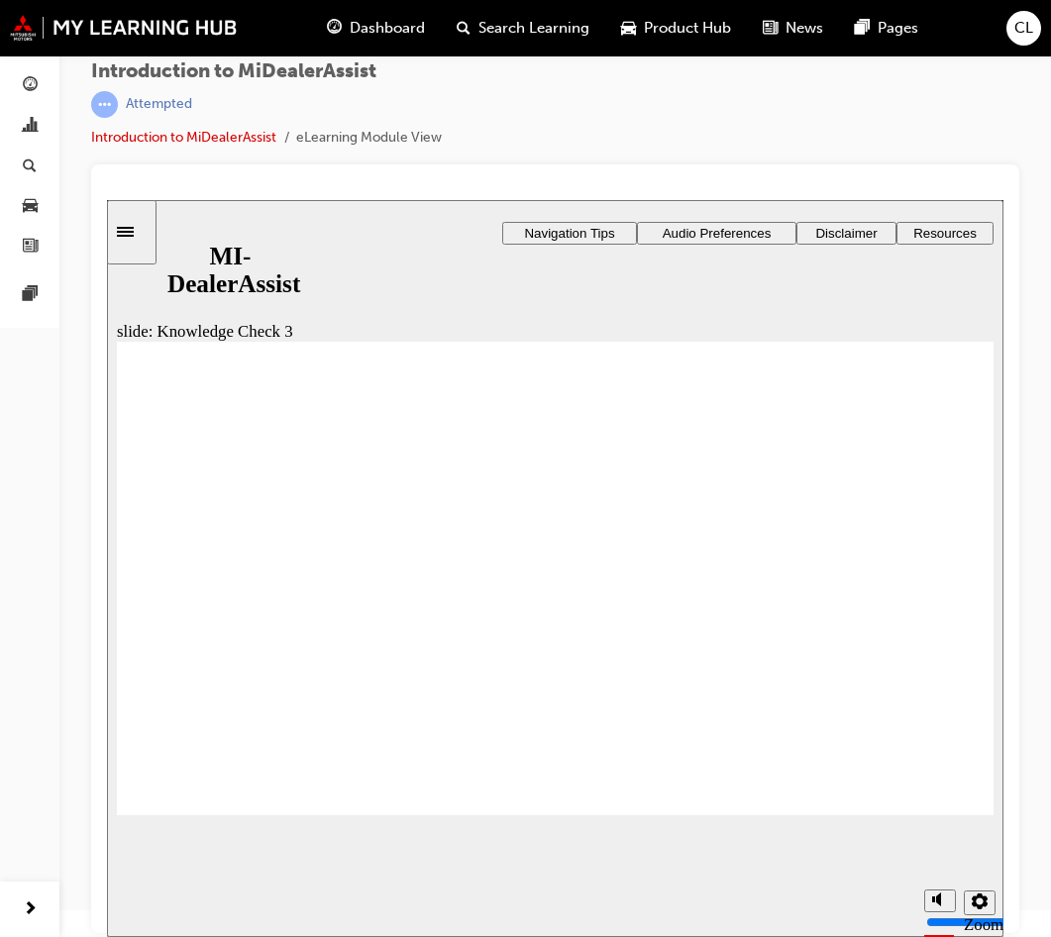
checkbox input "true"
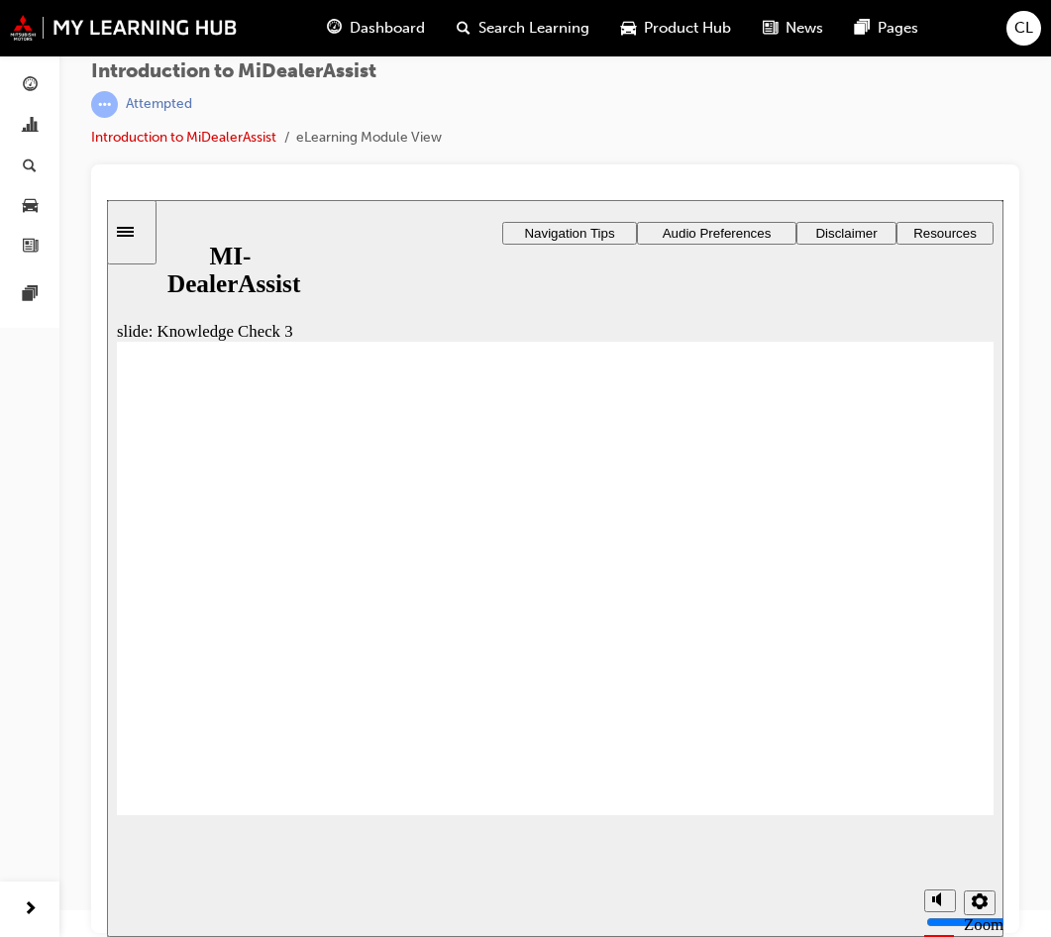
checkbox input "true"
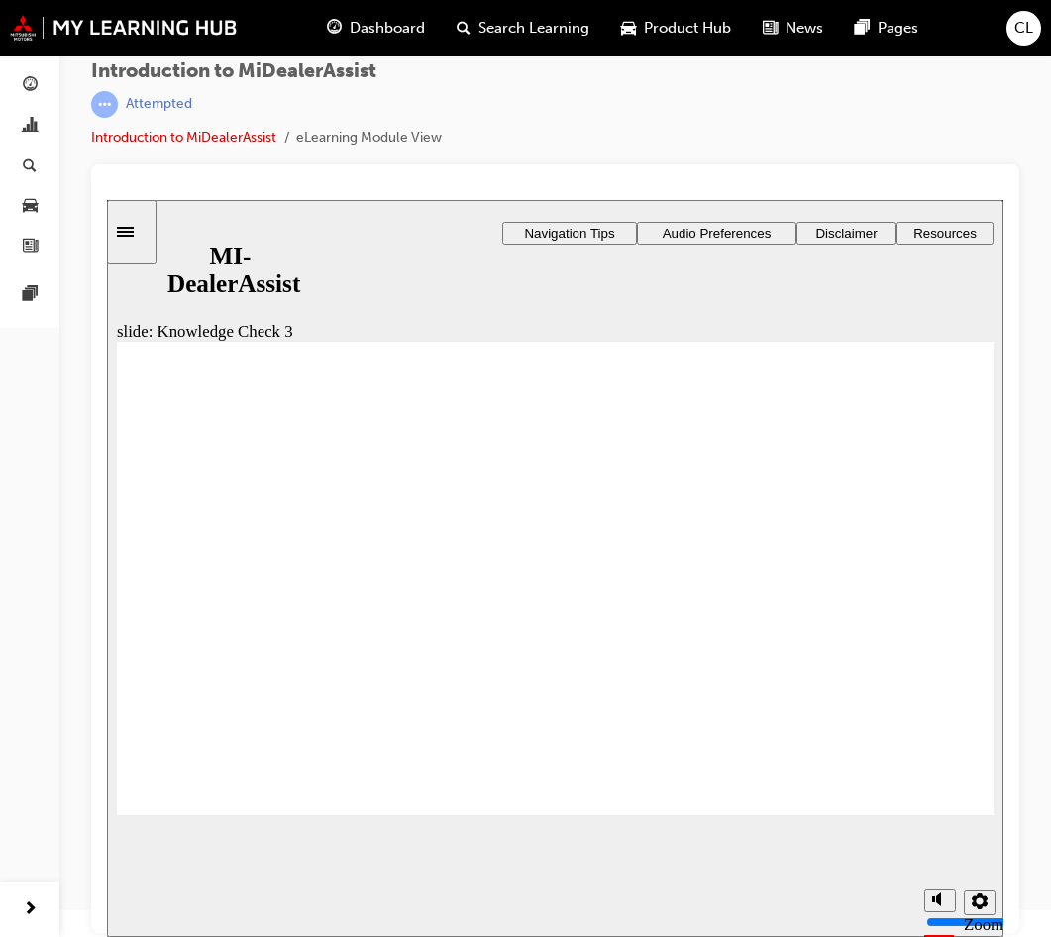
checkbox input "false"
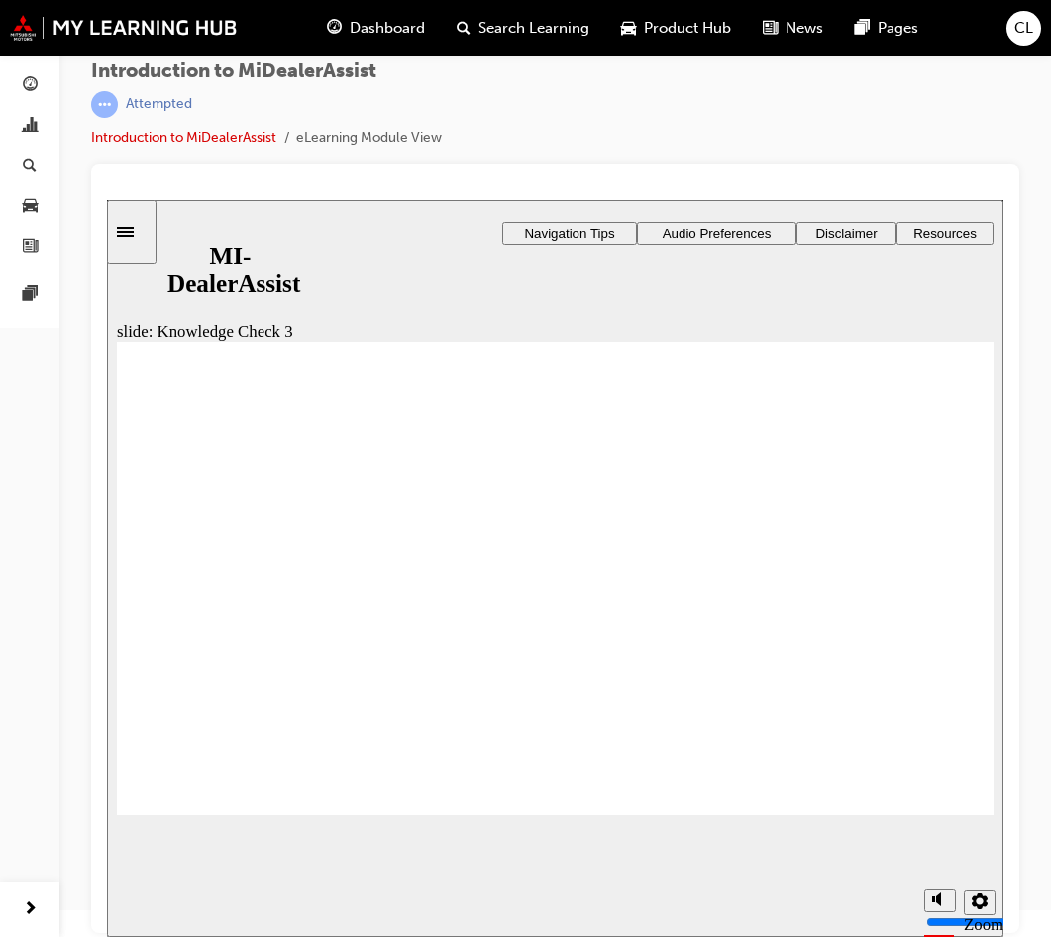
checkbox input "false"
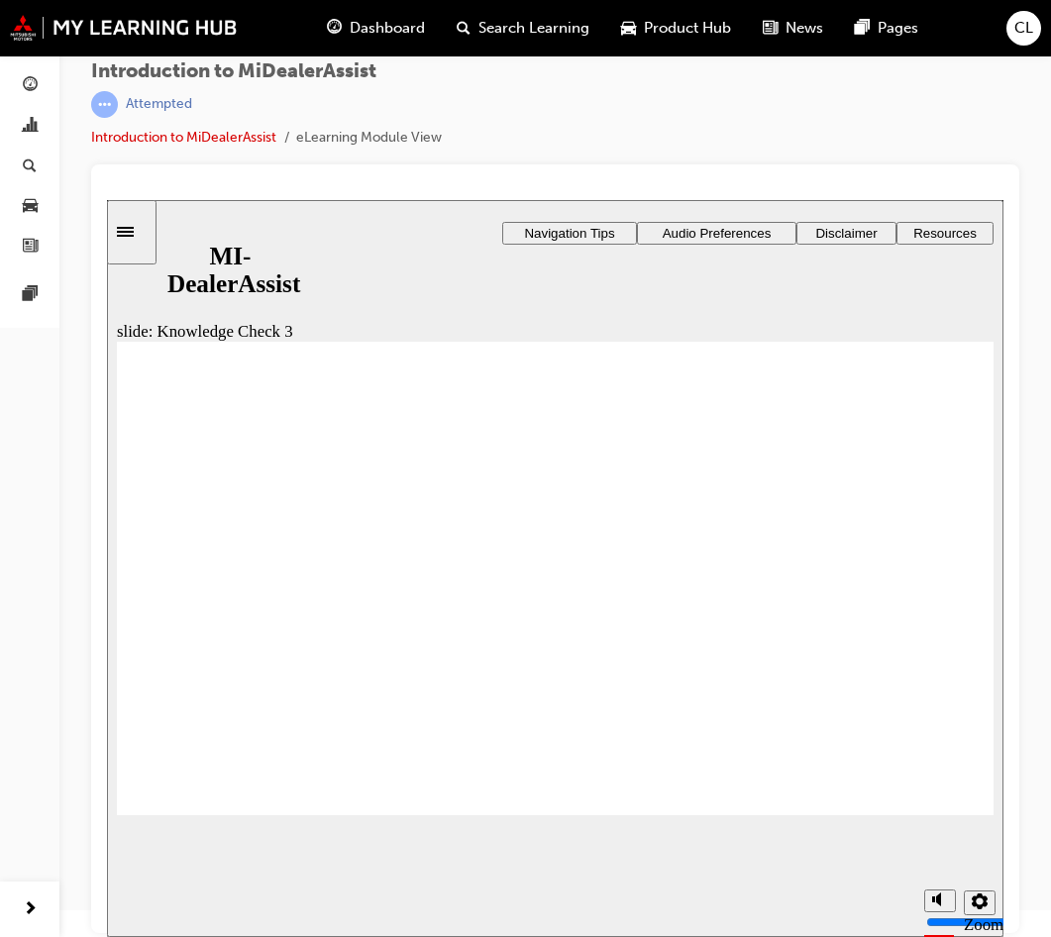
checkbox input "true"
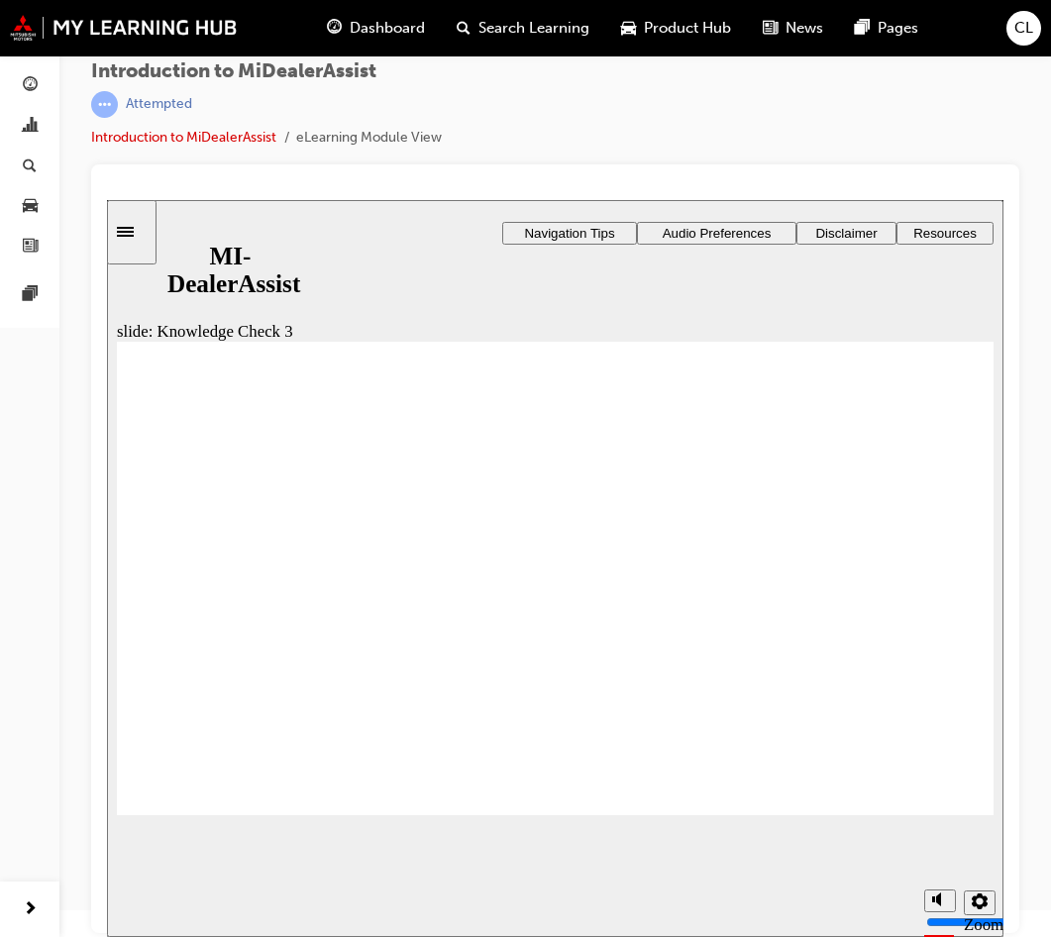
checkbox input "true"
drag, startPoint x: 225, startPoint y: 629, endPoint x: 325, endPoint y: 544, distance: 131.4
checkbox input "true"
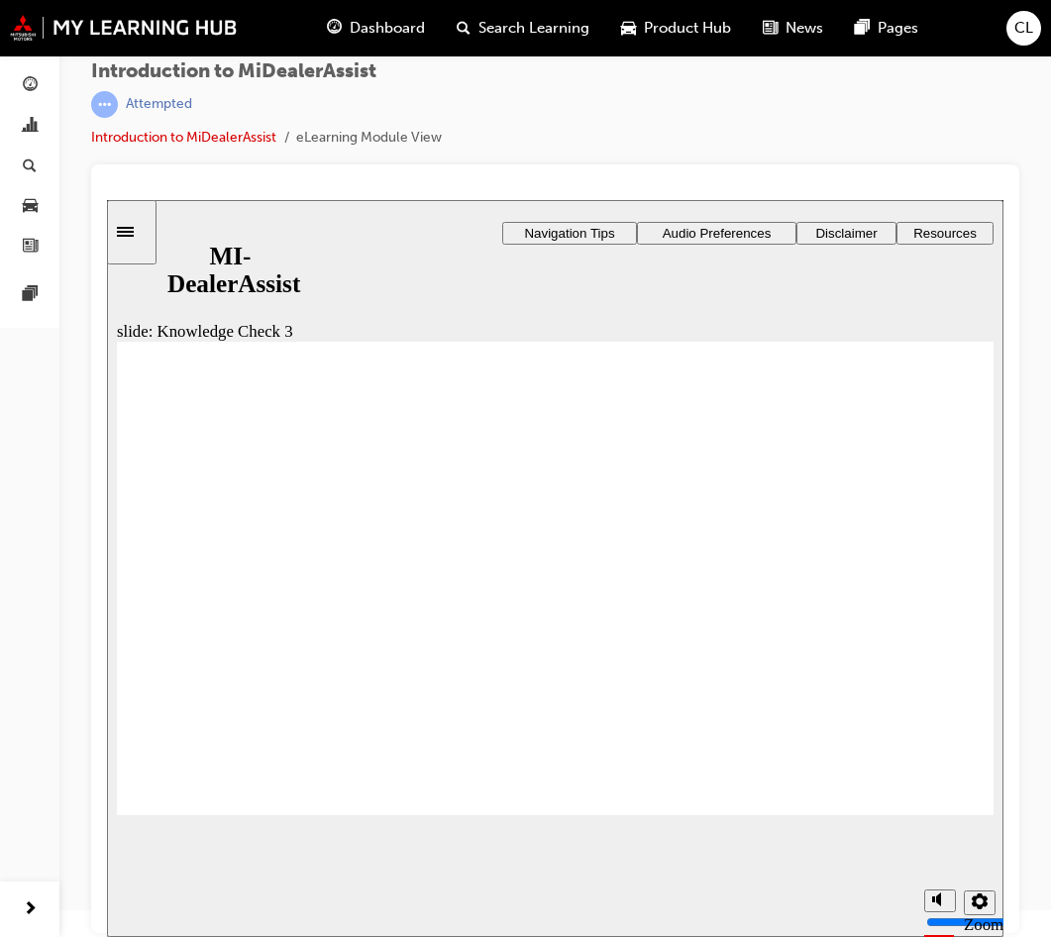
checkbox input "true"
drag, startPoint x: 344, startPoint y: 574, endPoint x: 357, endPoint y: 593, distance: 23.6
checkbox input "true"
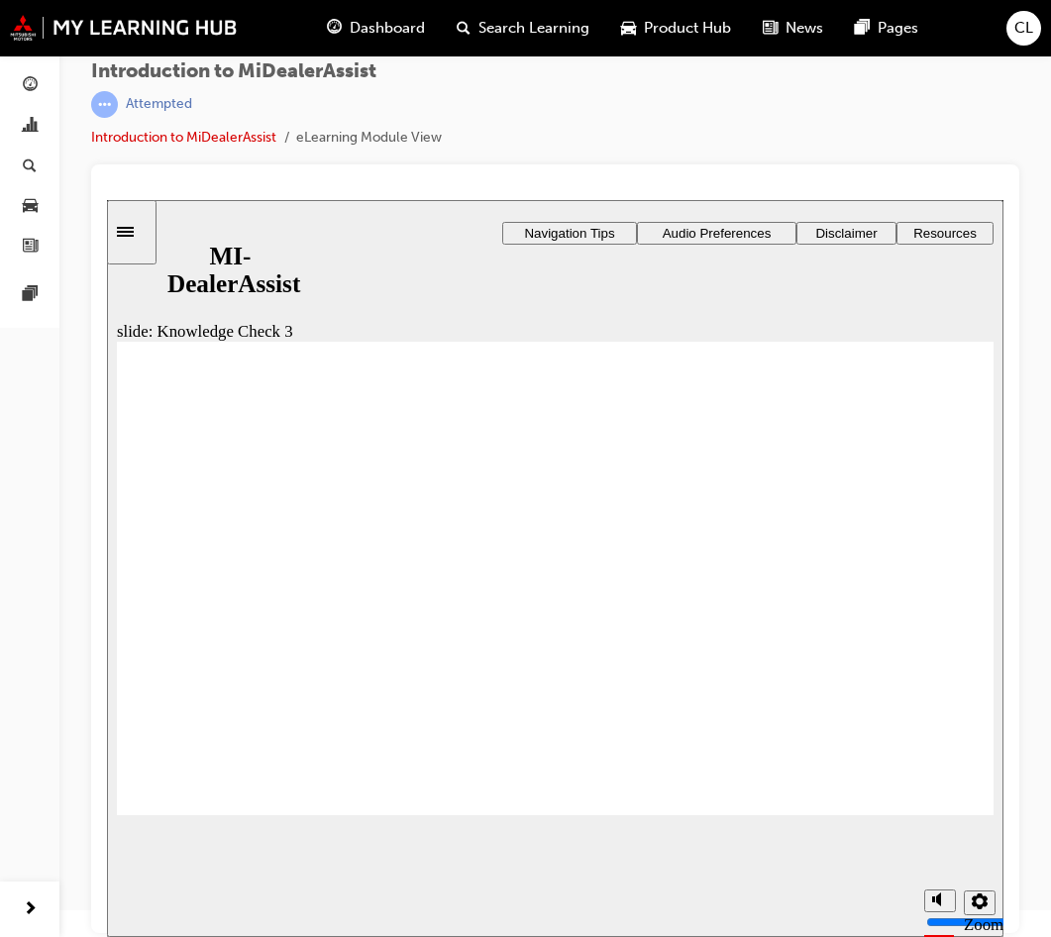
checkbox input "true"
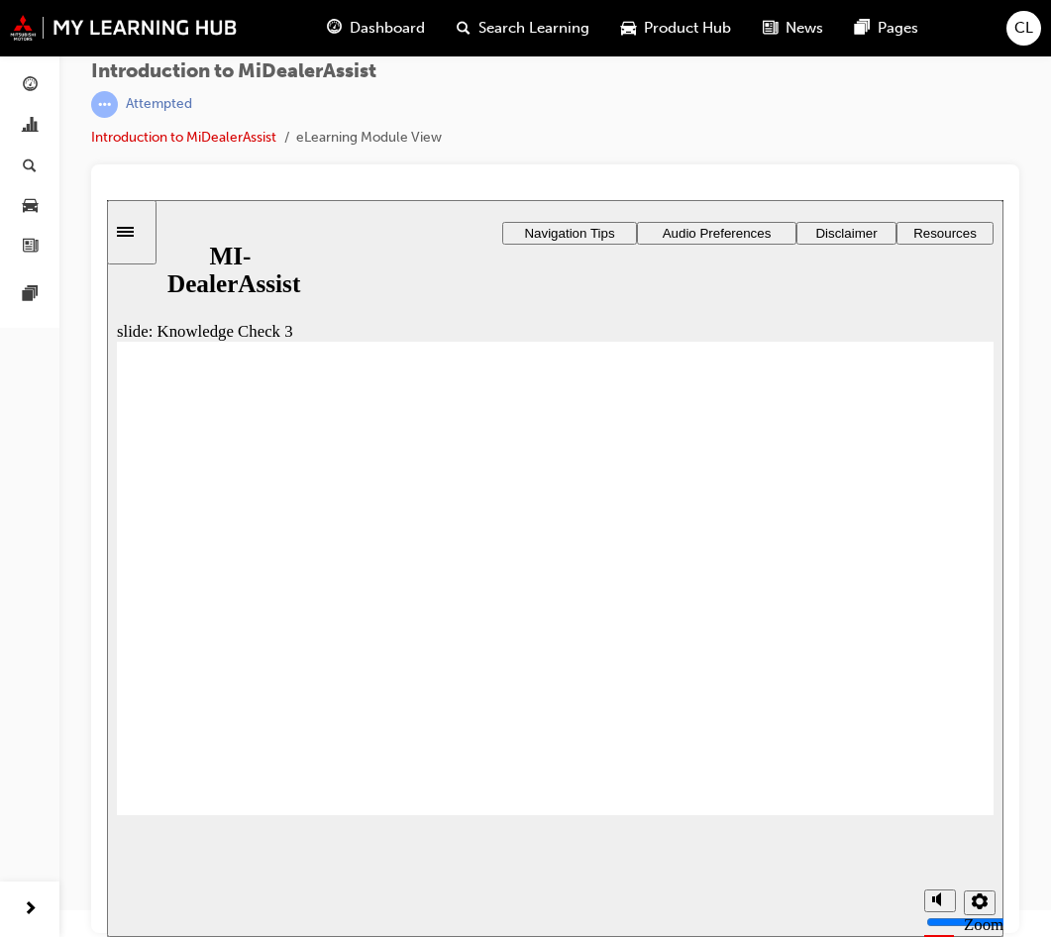
checkbox input "false"
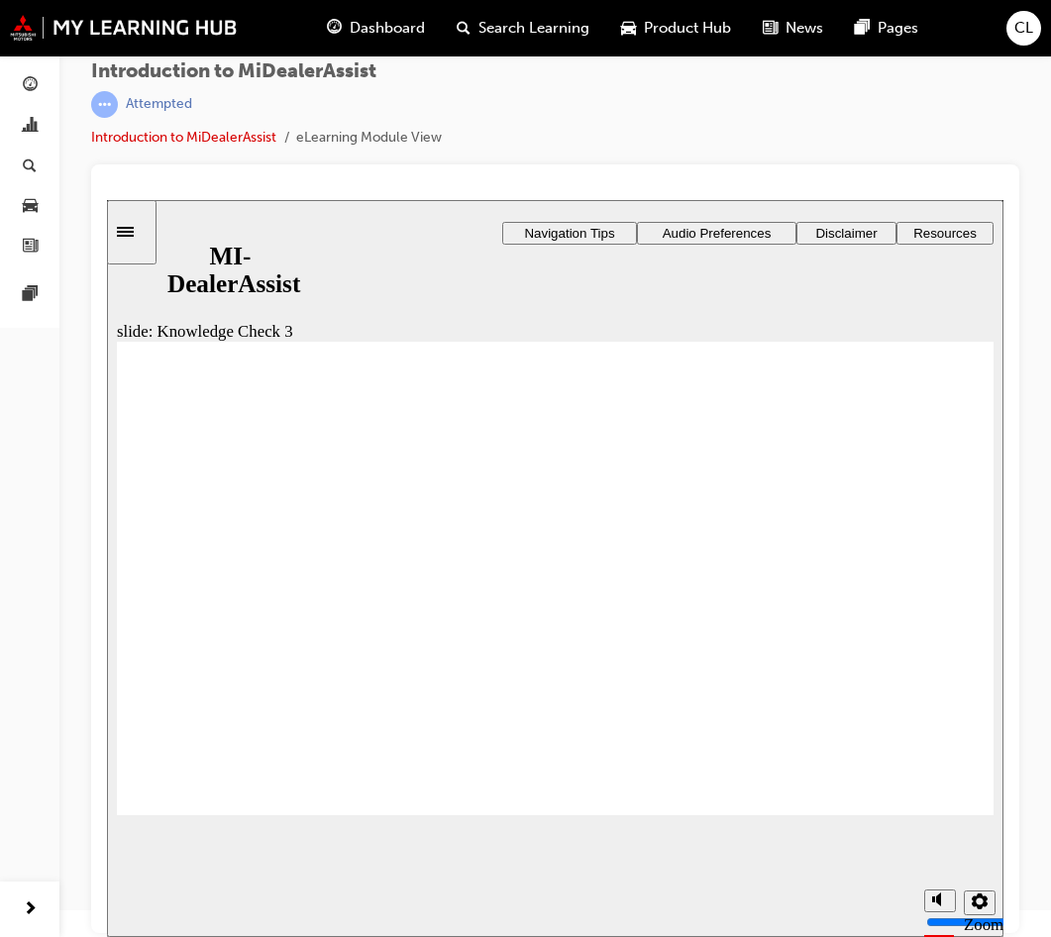
checkbox input "false"
checkbox input "true"
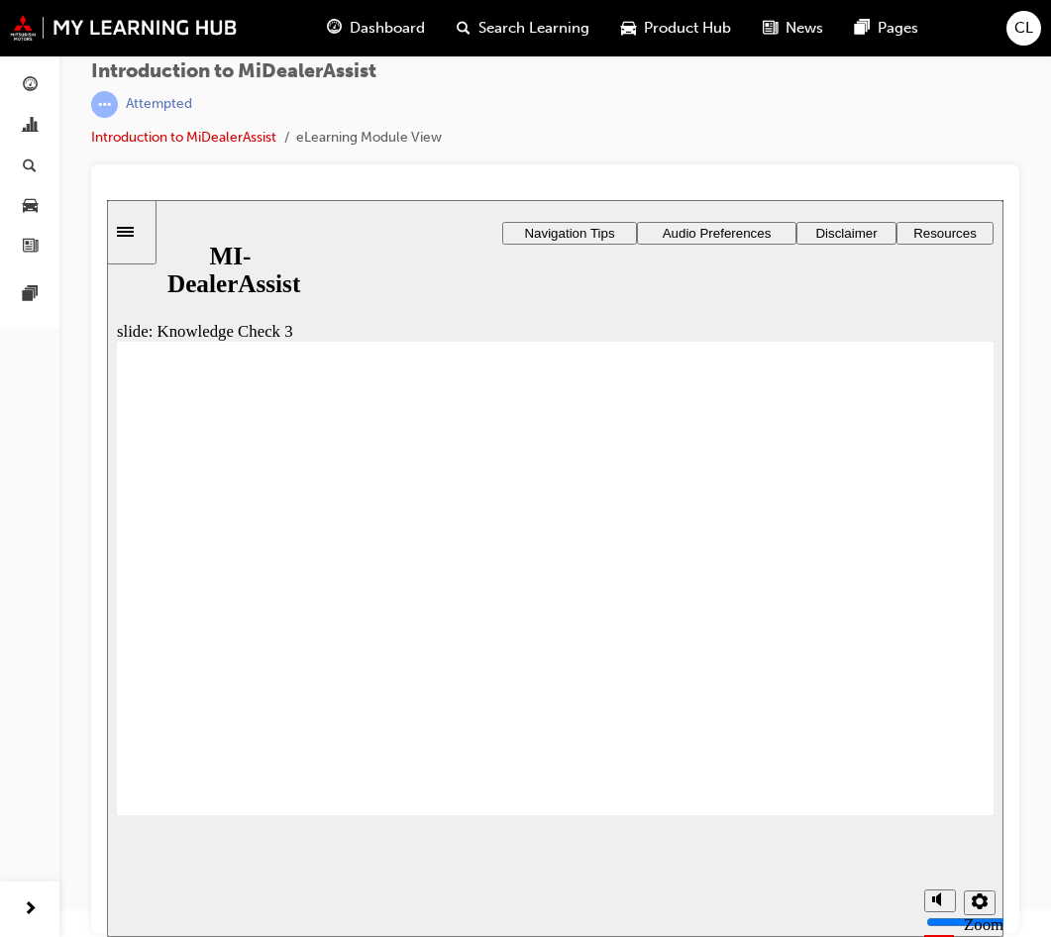
drag, startPoint x: 230, startPoint y: 545, endPoint x: 202, endPoint y: 551, distance: 28.4
checkbox input "true"
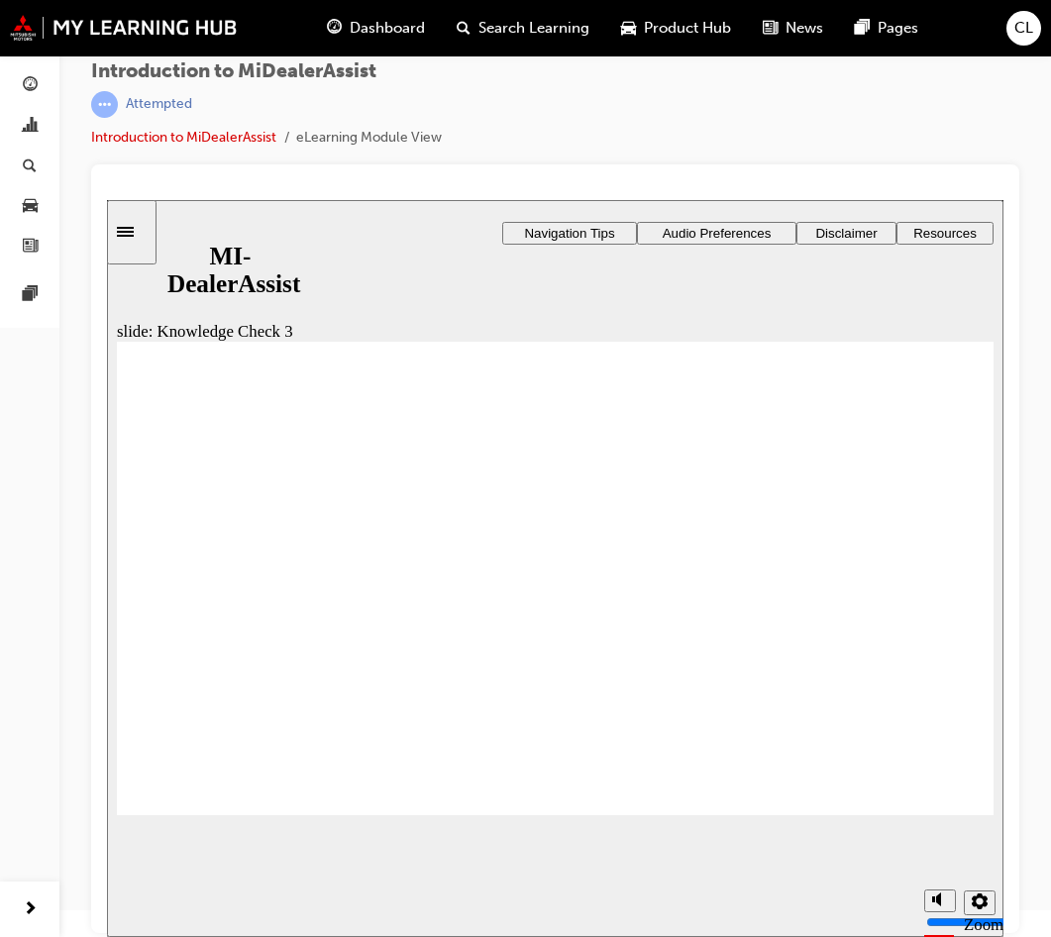
checkbox input "true"
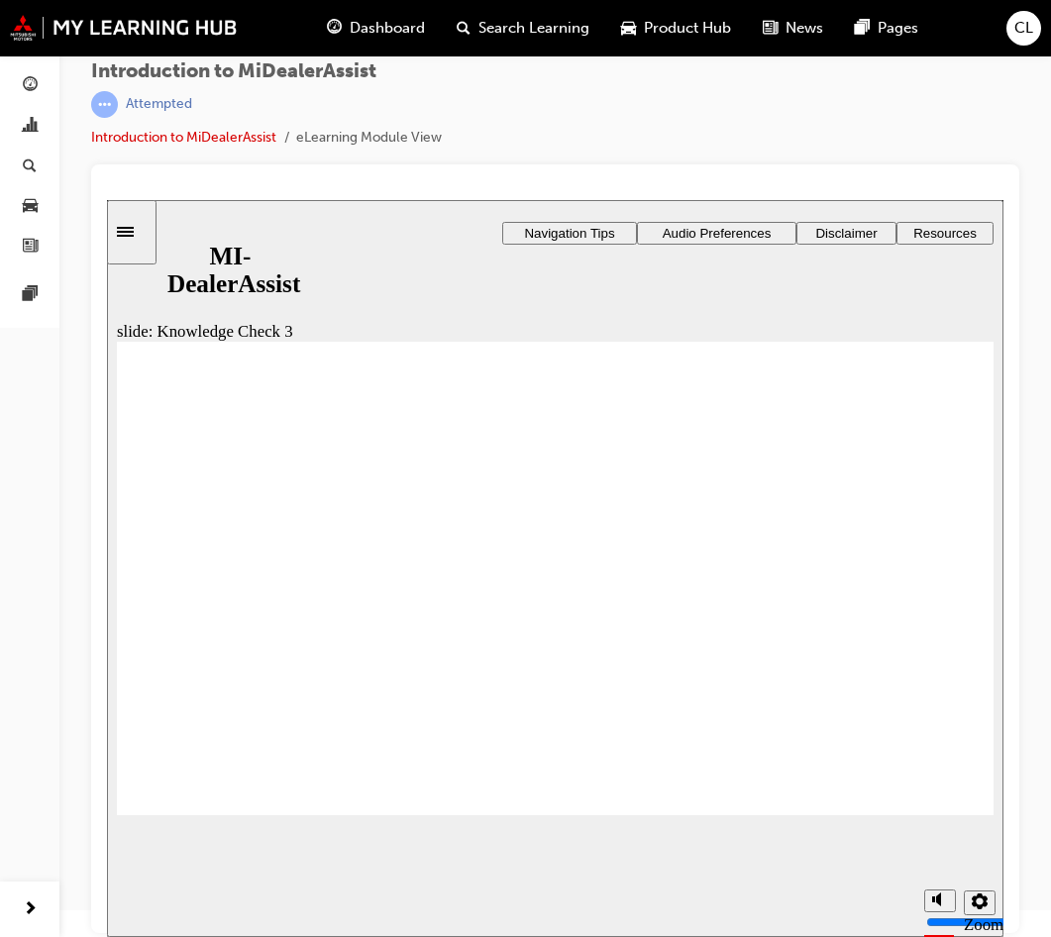
checkbox input "true"
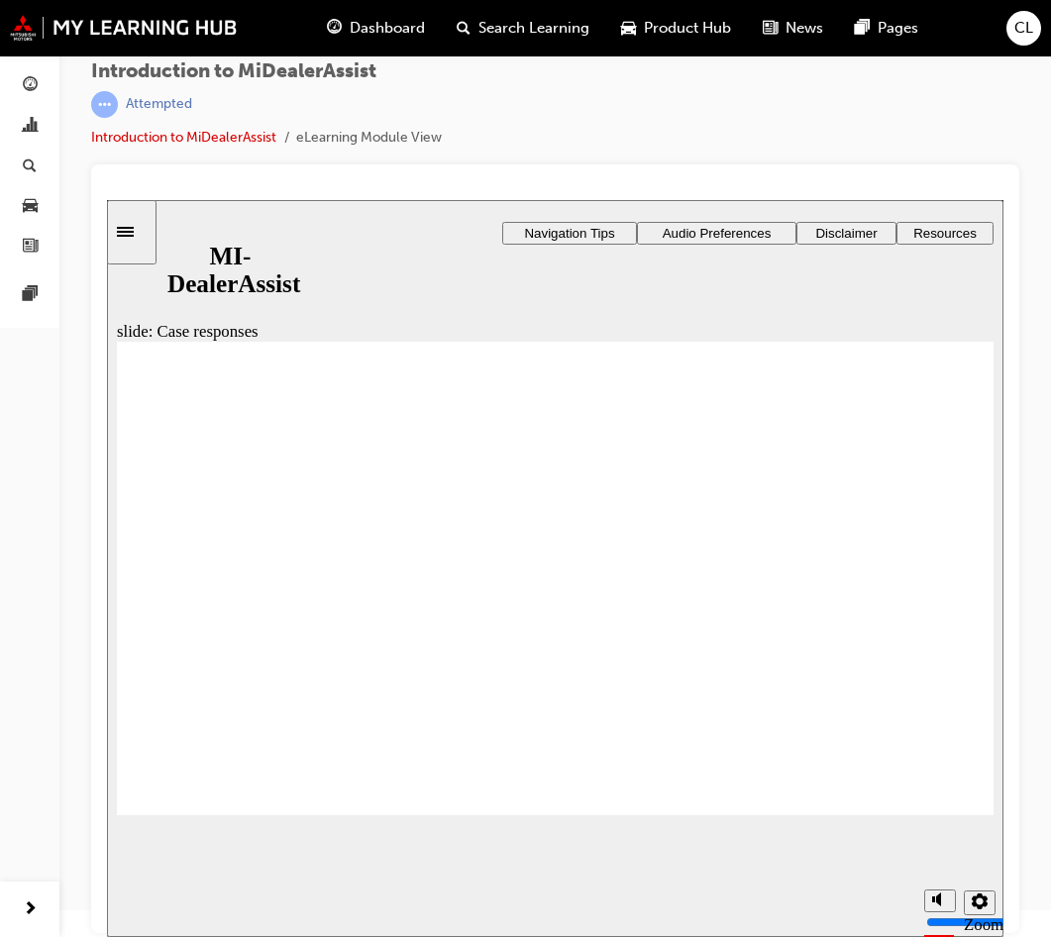
drag, startPoint x: 893, startPoint y: 804, endPoint x: 908, endPoint y: 799, distance: 16.6
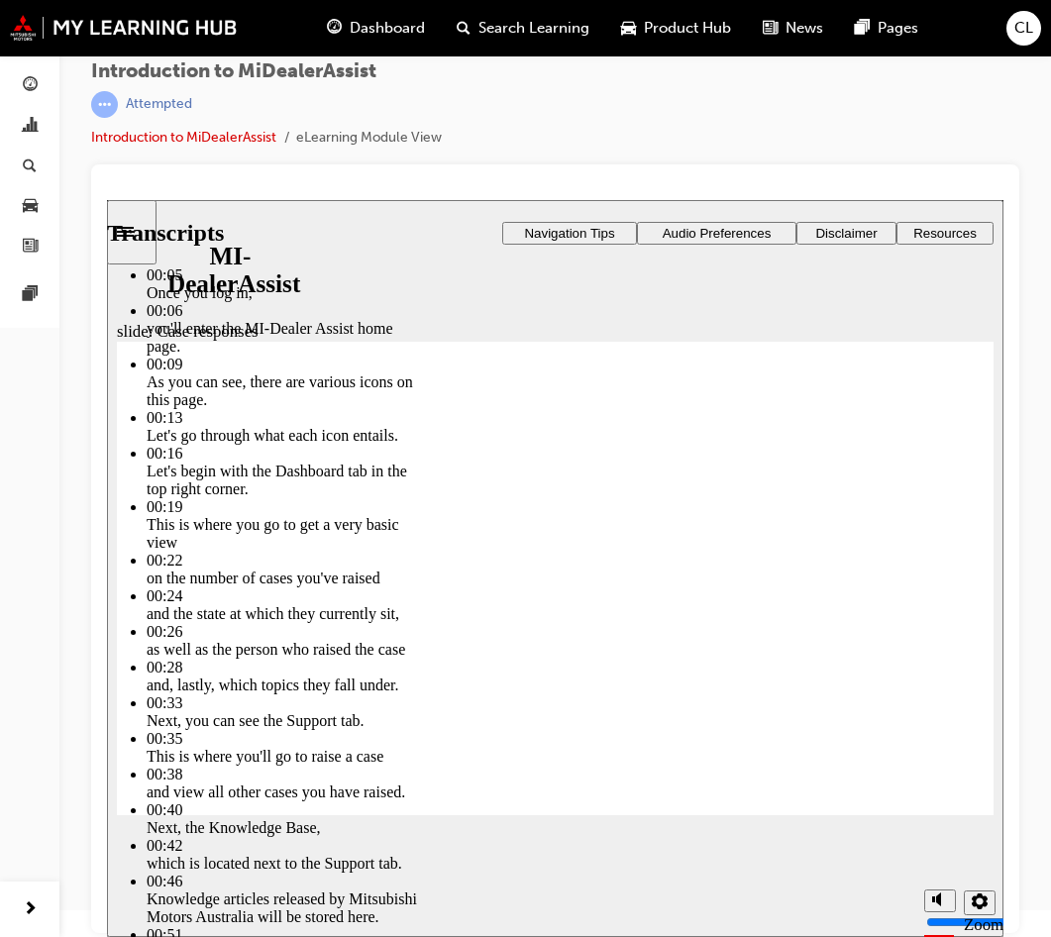
drag, startPoint x: 386, startPoint y: 758, endPoint x: 956, endPoint y: 711, distance: 571.5
type input "146"
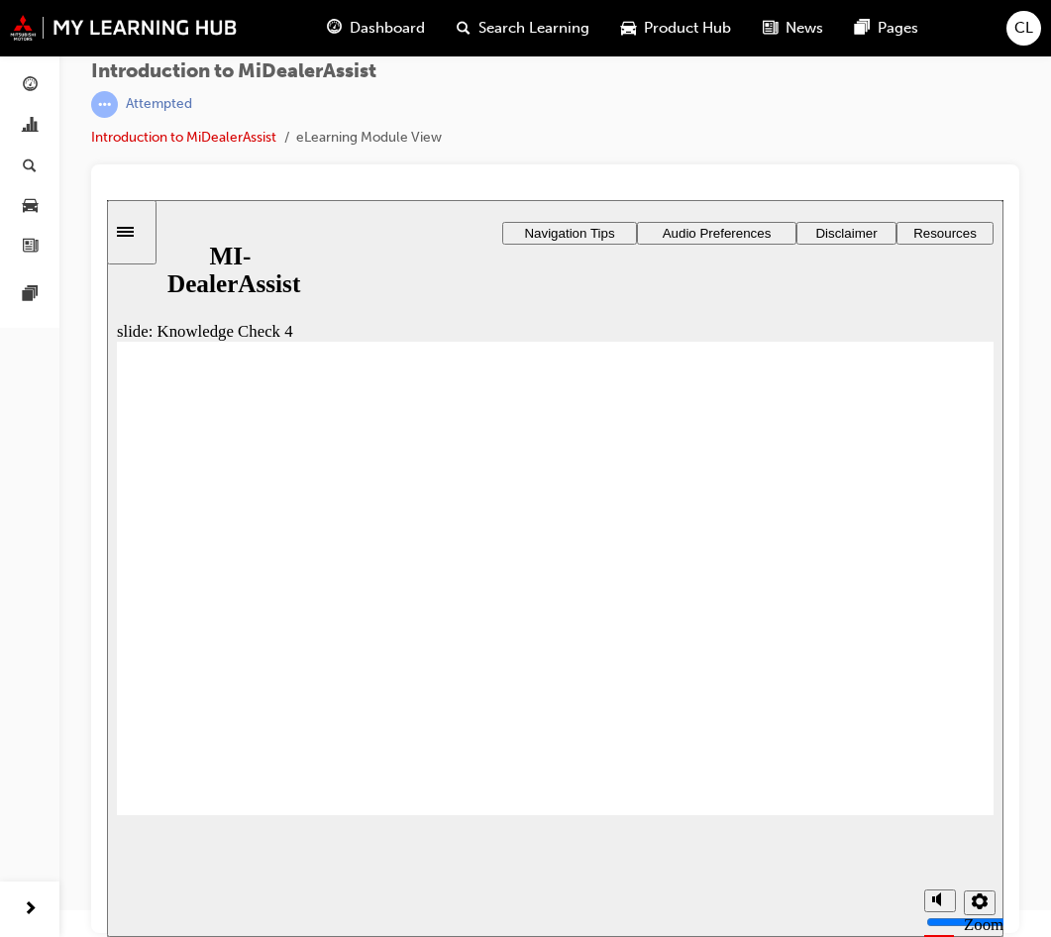
radio input "false"
radio input "true"
drag, startPoint x: 229, startPoint y: 798, endPoint x: 226, endPoint y: 786, distance: 13.2
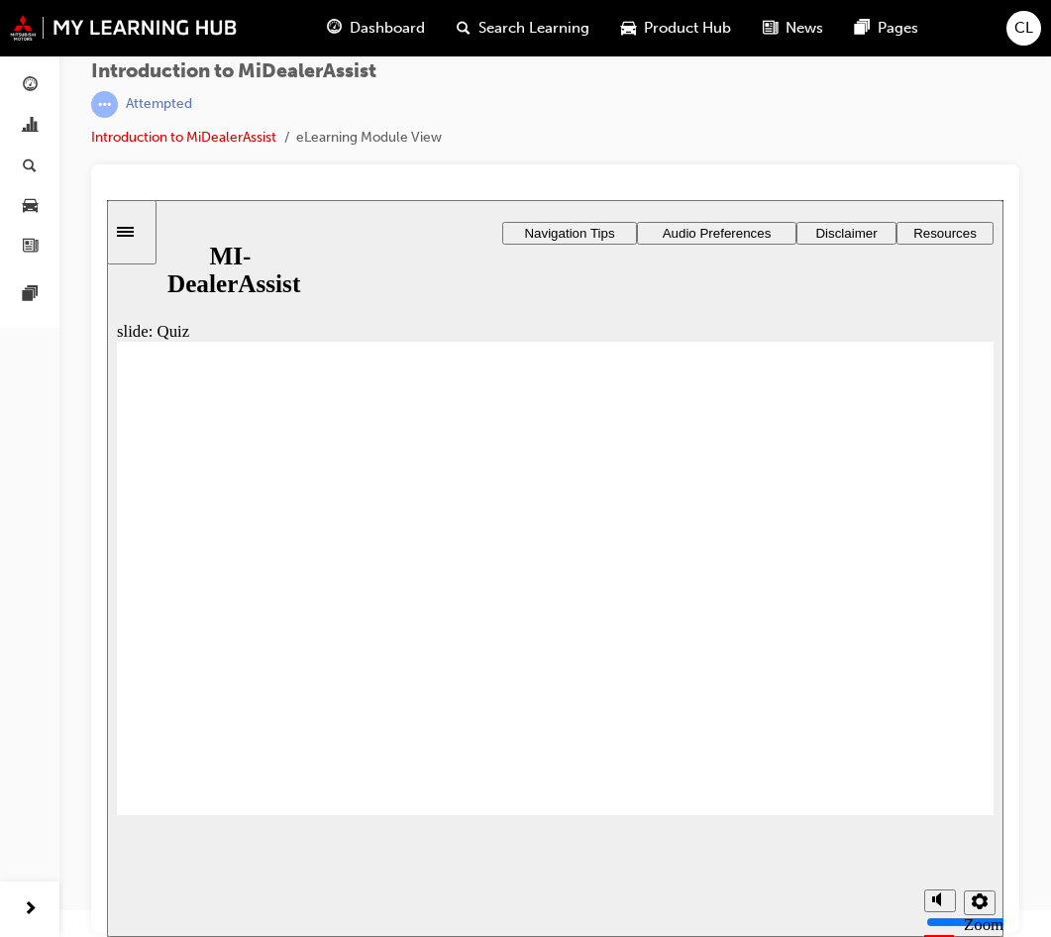
radio input "true"
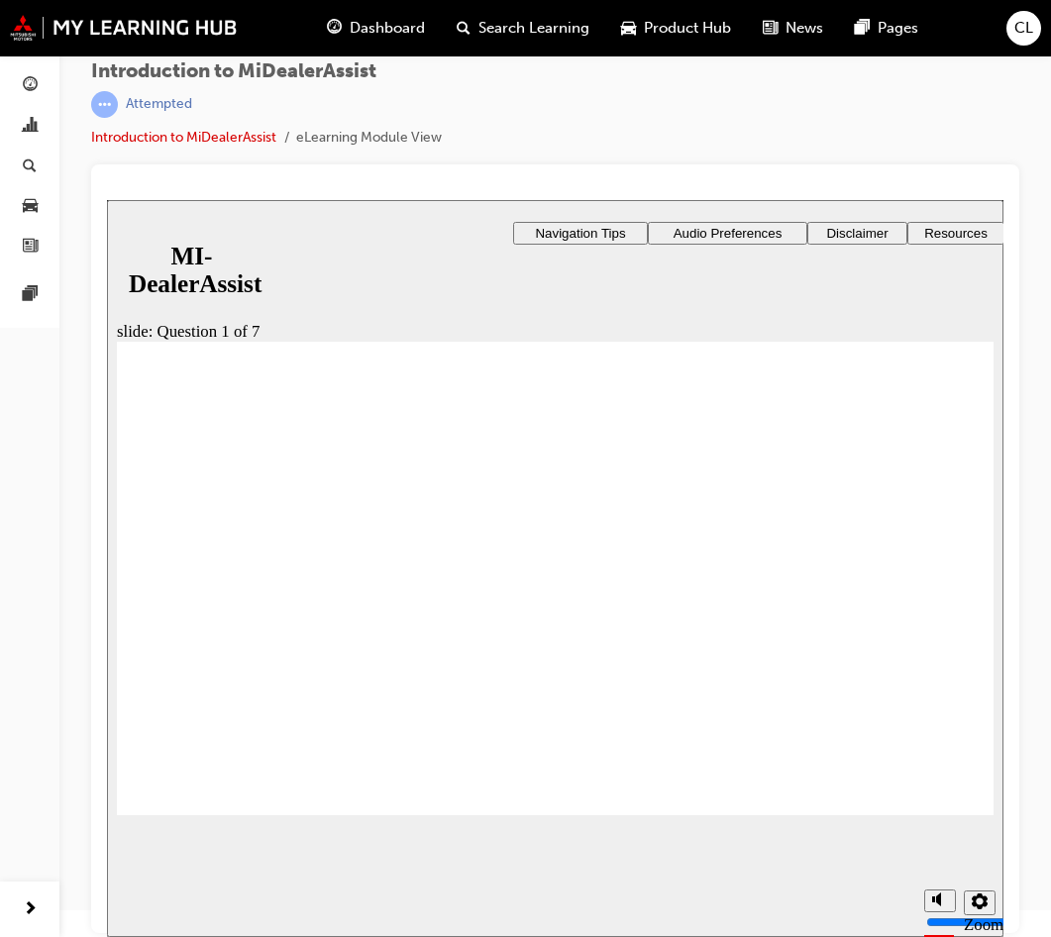
radio input "true"
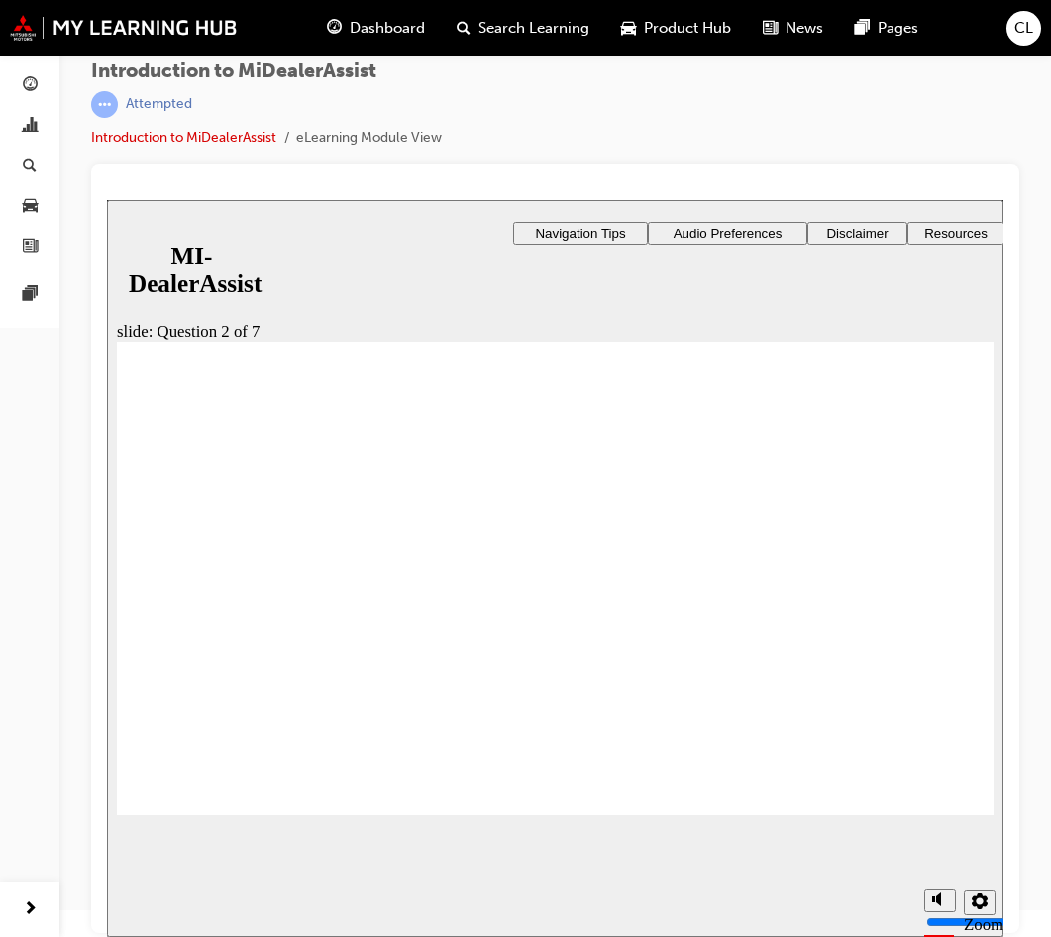
radio input "true"
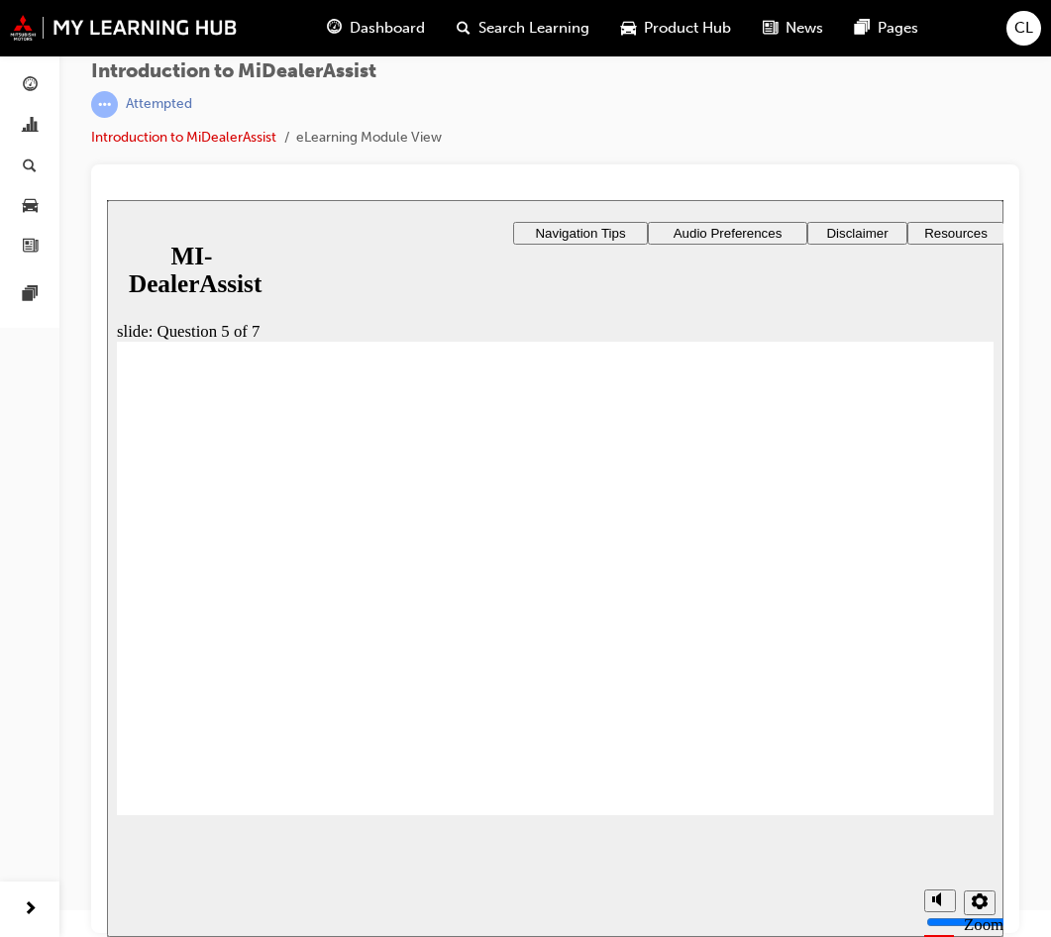
radio input "true"
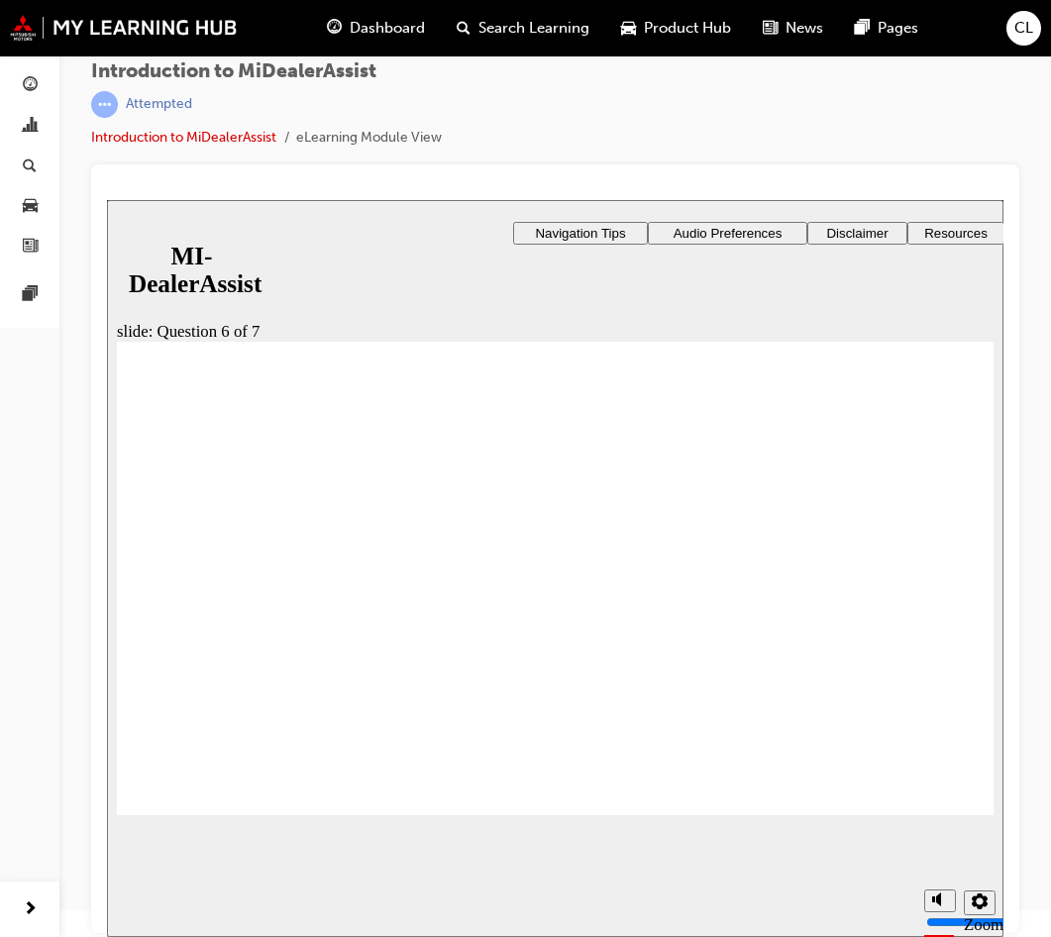
checkbox input "true"
checkbox input "false"
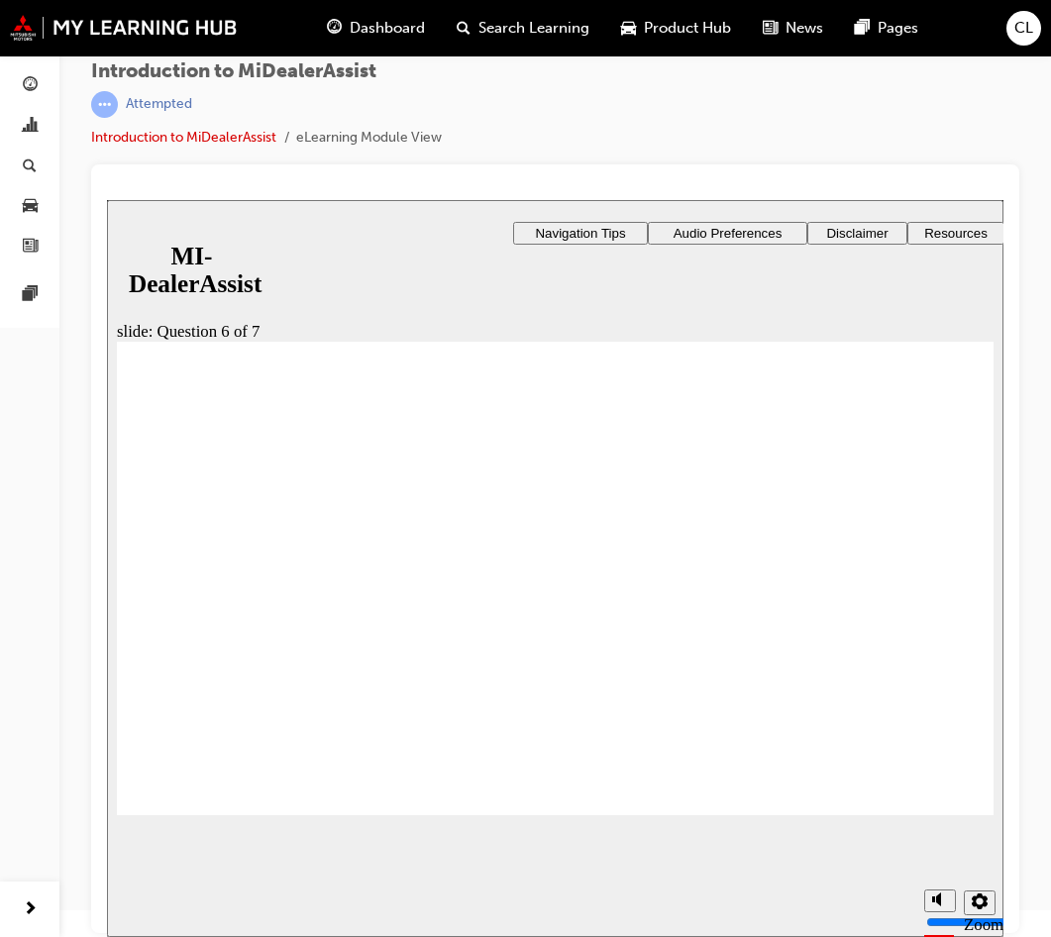
checkbox input "false"
checkbox input "true"
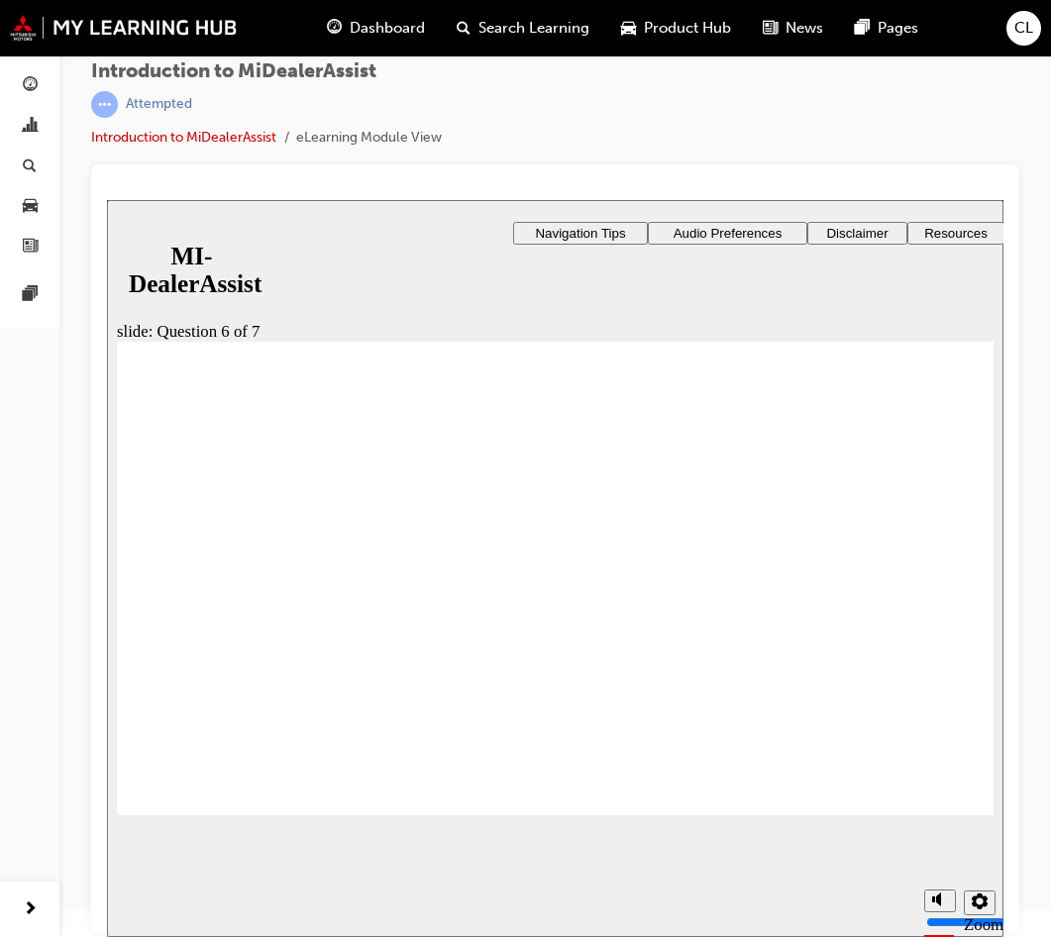
checkbox input "true"
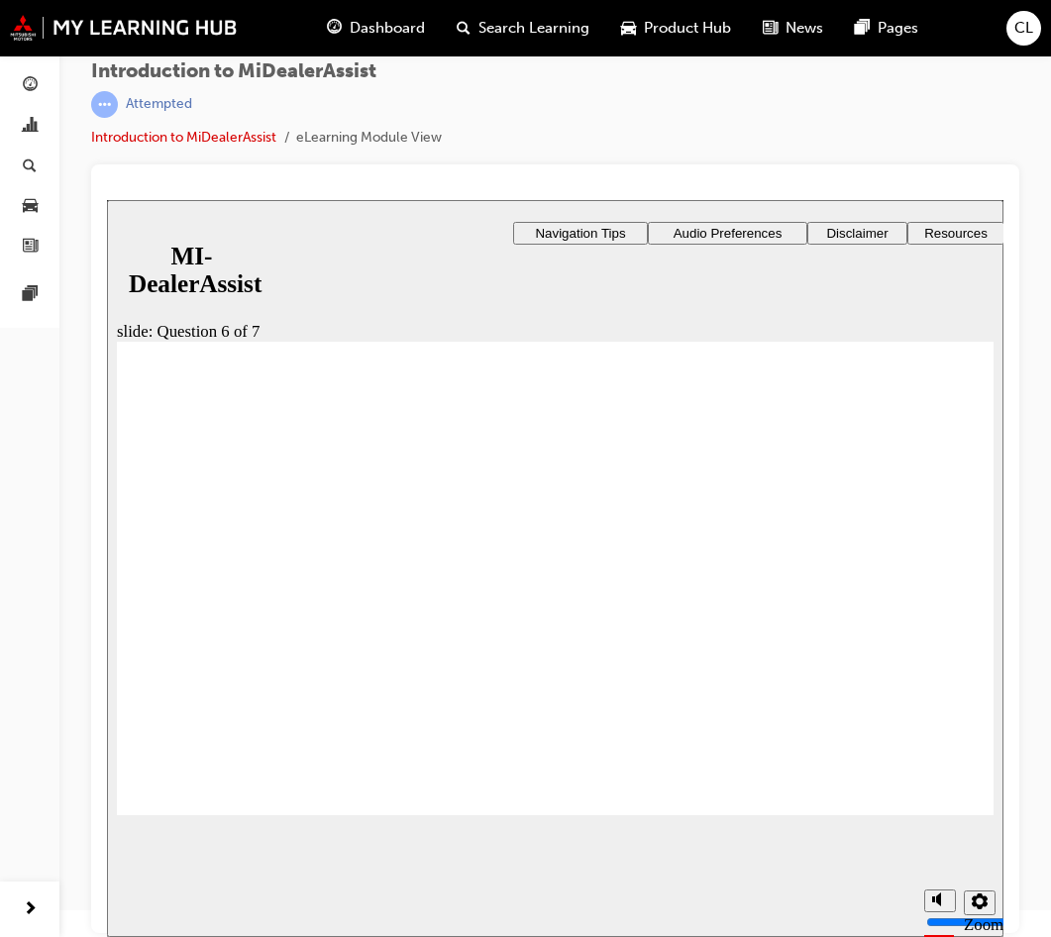
checkbox input "false"
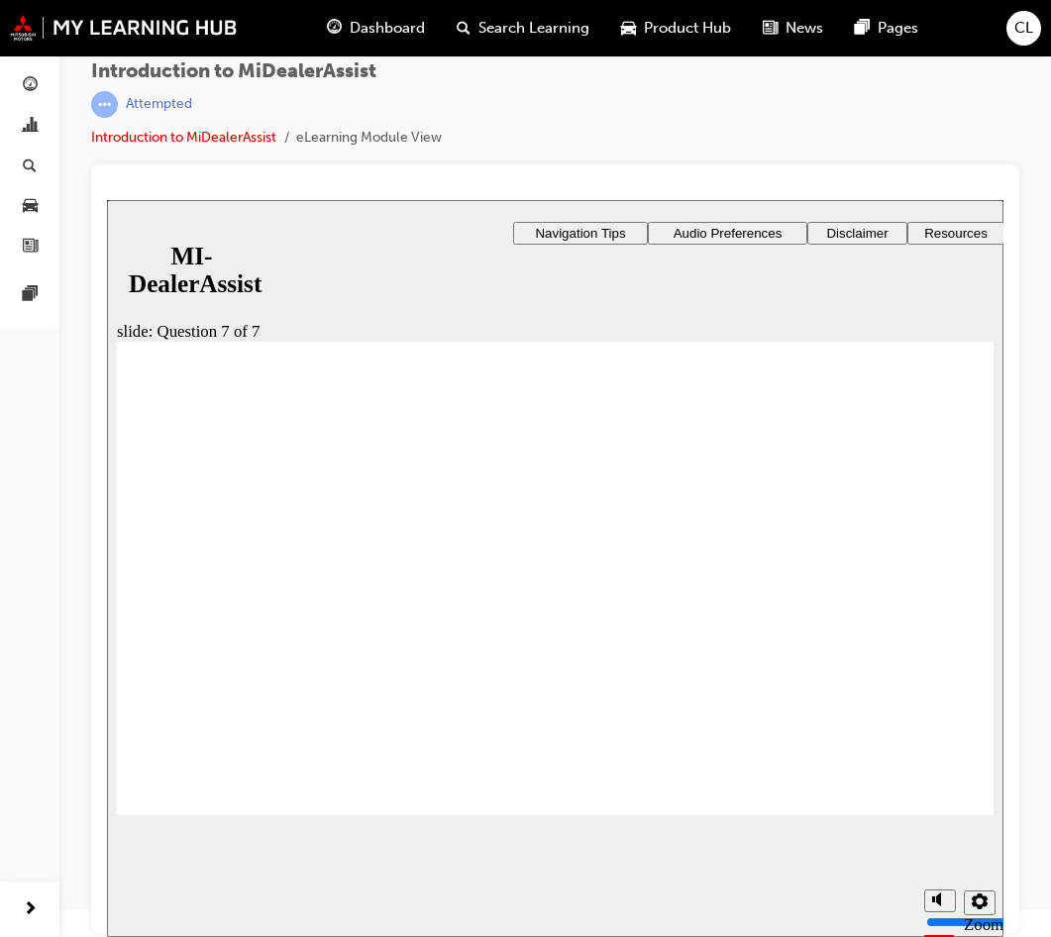
drag, startPoint x: 282, startPoint y: 606, endPoint x: 268, endPoint y: 633, distance: 30.1
radio input "true"
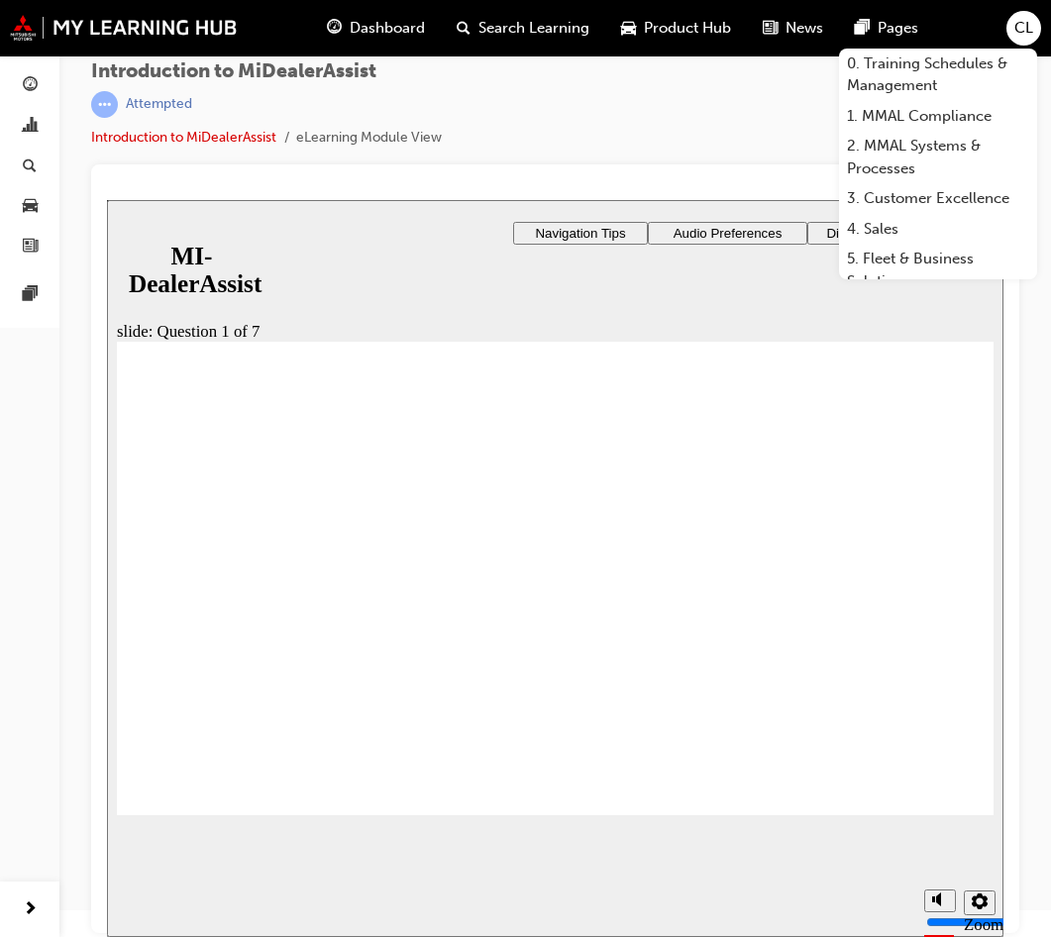
radio input "true"
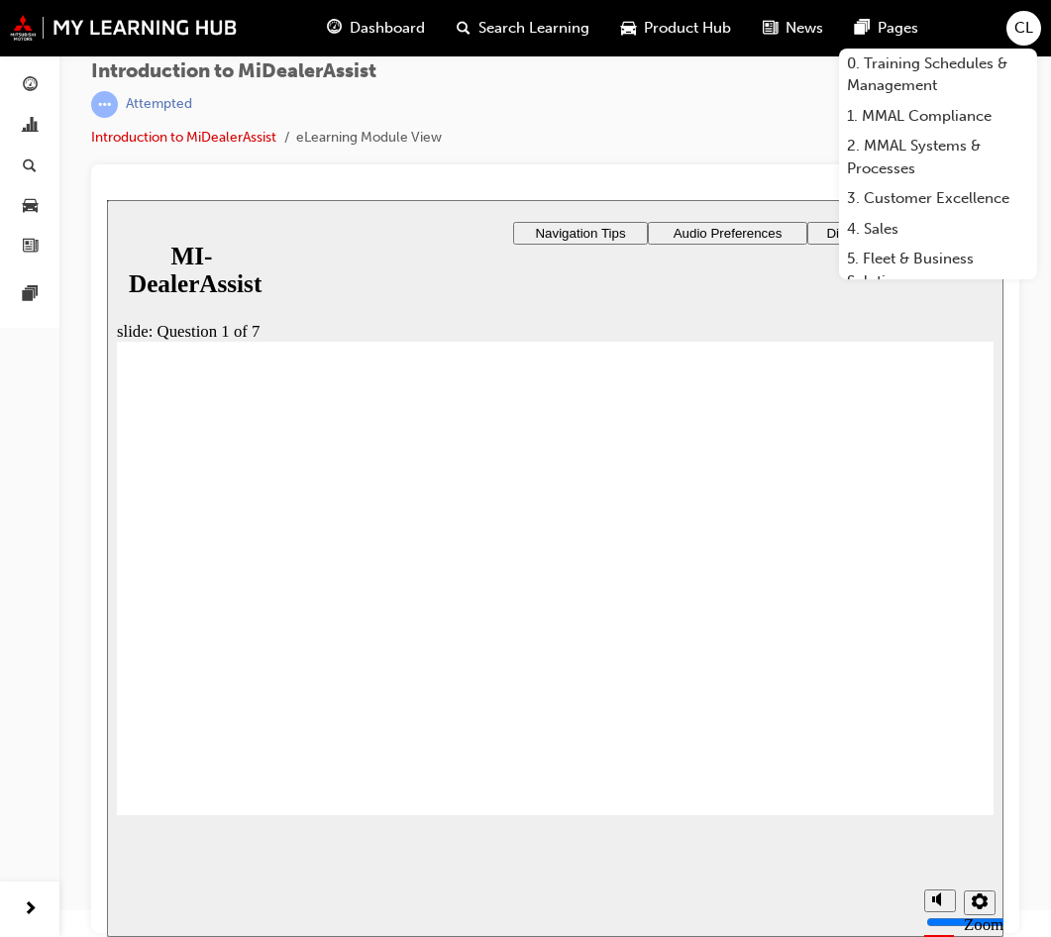
click at [557, 232] on span "Navigation Tips" at bounding box center [580, 233] width 90 height 15
click at [587, 302] on div "slide: Question 2 of 7 Rectangle 5 That’s right! You selected the correct respo…" at bounding box center [555, 568] width 897 height 737
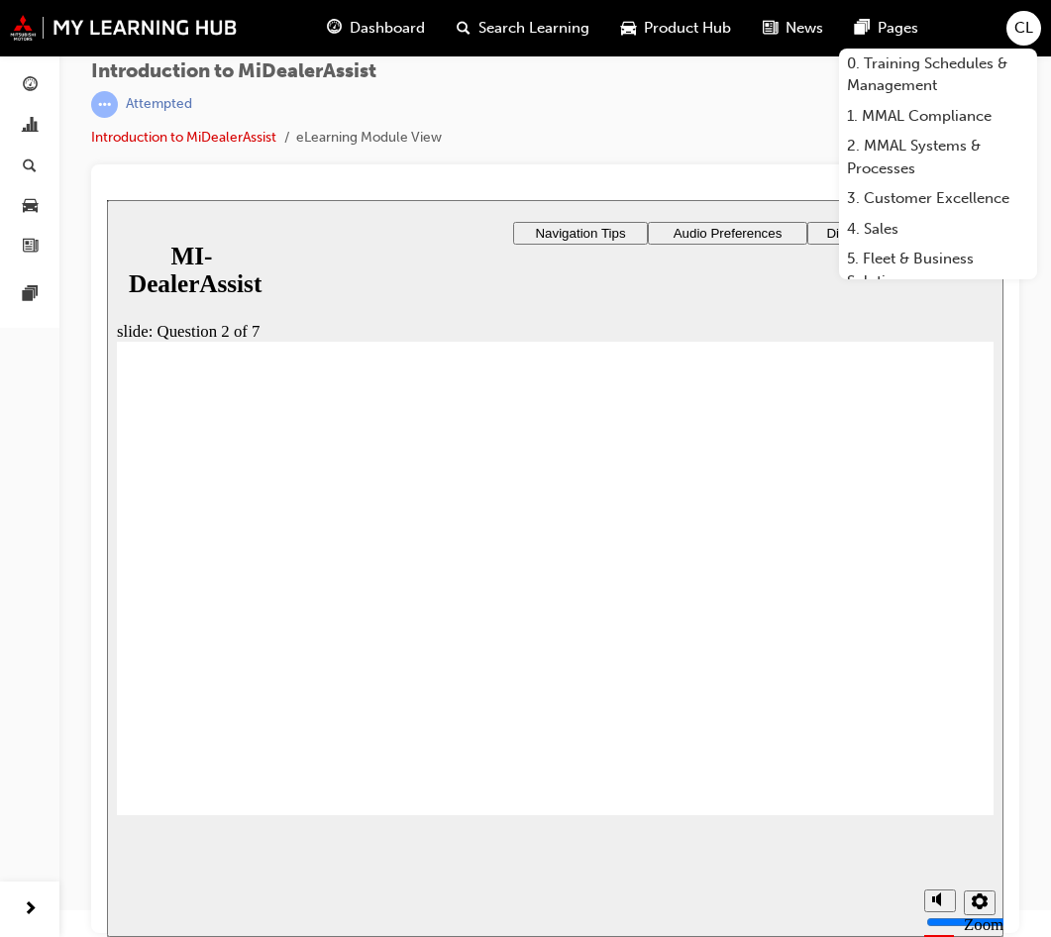
click at [587, 302] on div "slide: Question 2 of 7 Rectangle 5 That’s right! You selected the correct respo…" at bounding box center [555, 568] width 897 height 737
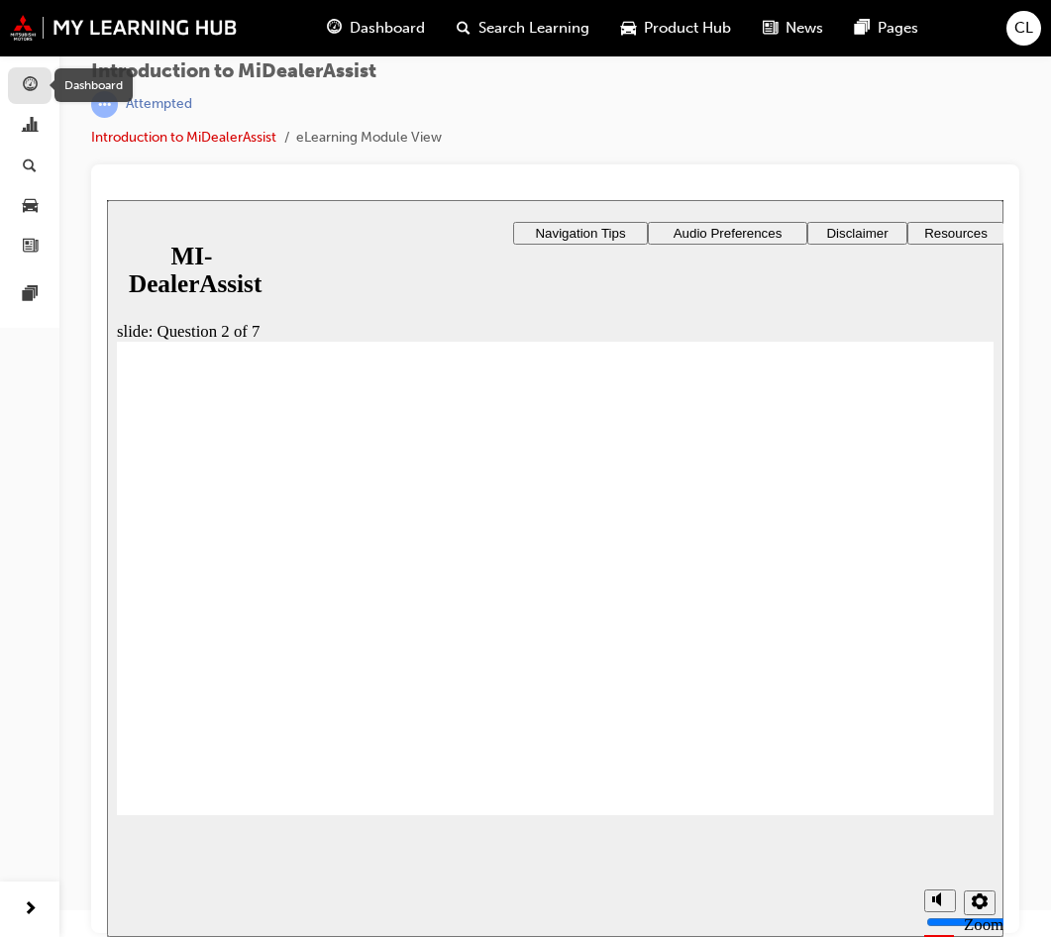
click at [25, 82] on span "guage-icon" at bounding box center [30, 86] width 15 height 18
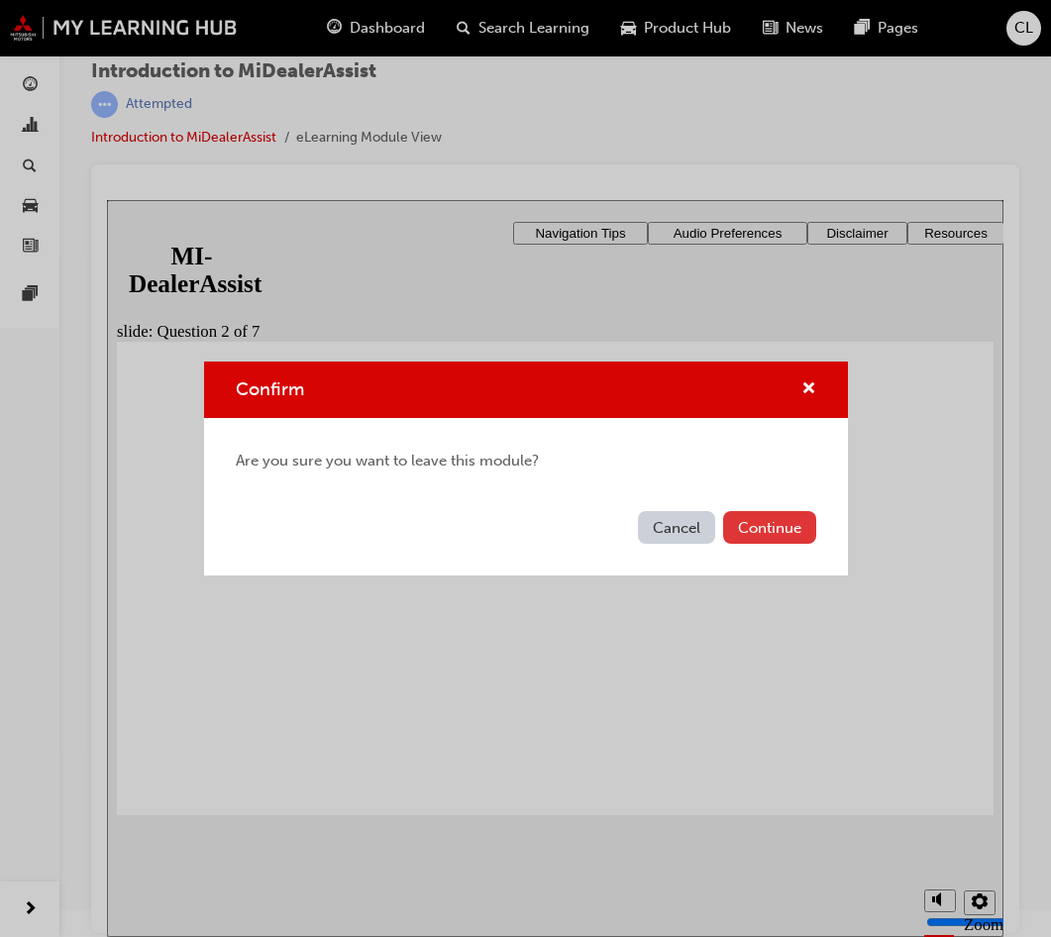
click at [746, 515] on button "Continue" at bounding box center [769, 527] width 93 height 33
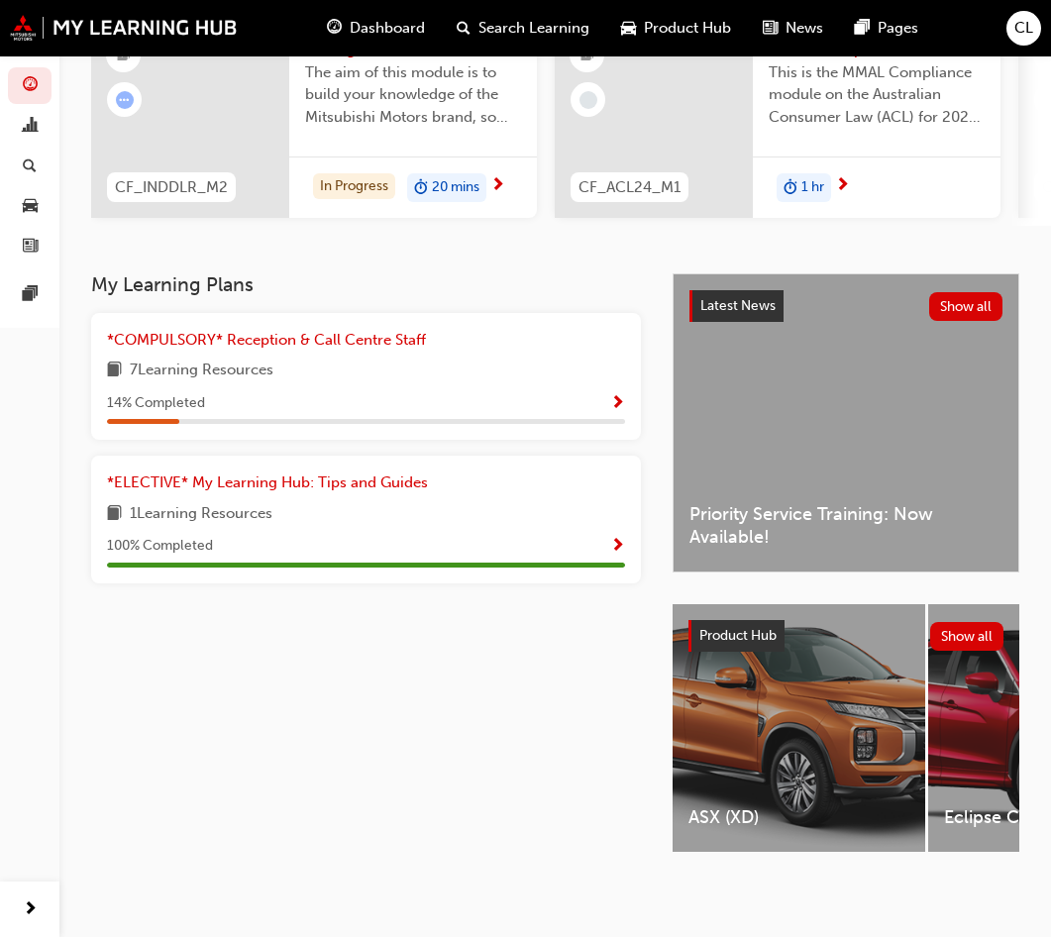
scroll to position [247, 0]
click at [318, 331] on span "*COMPULSORY* Reception & Call Centre Staff" at bounding box center [266, 340] width 319 height 18
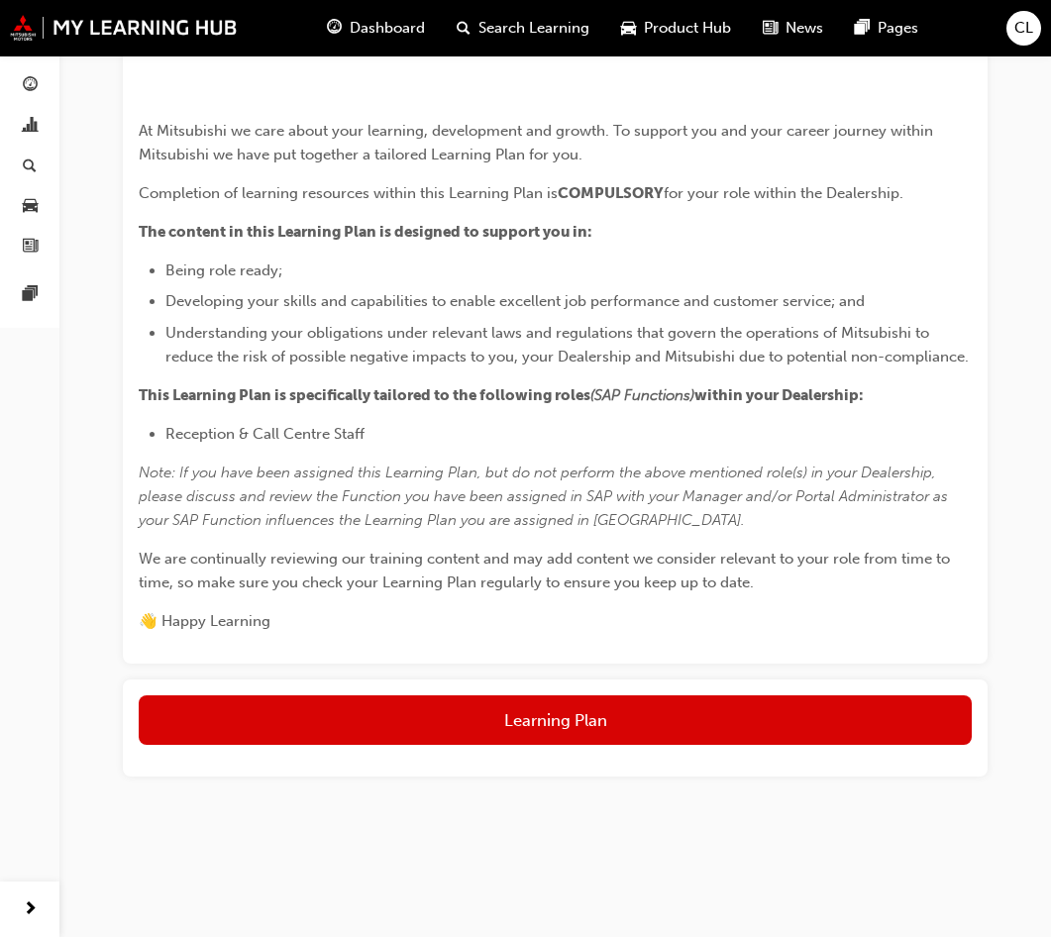
scroll to position [867, 0]
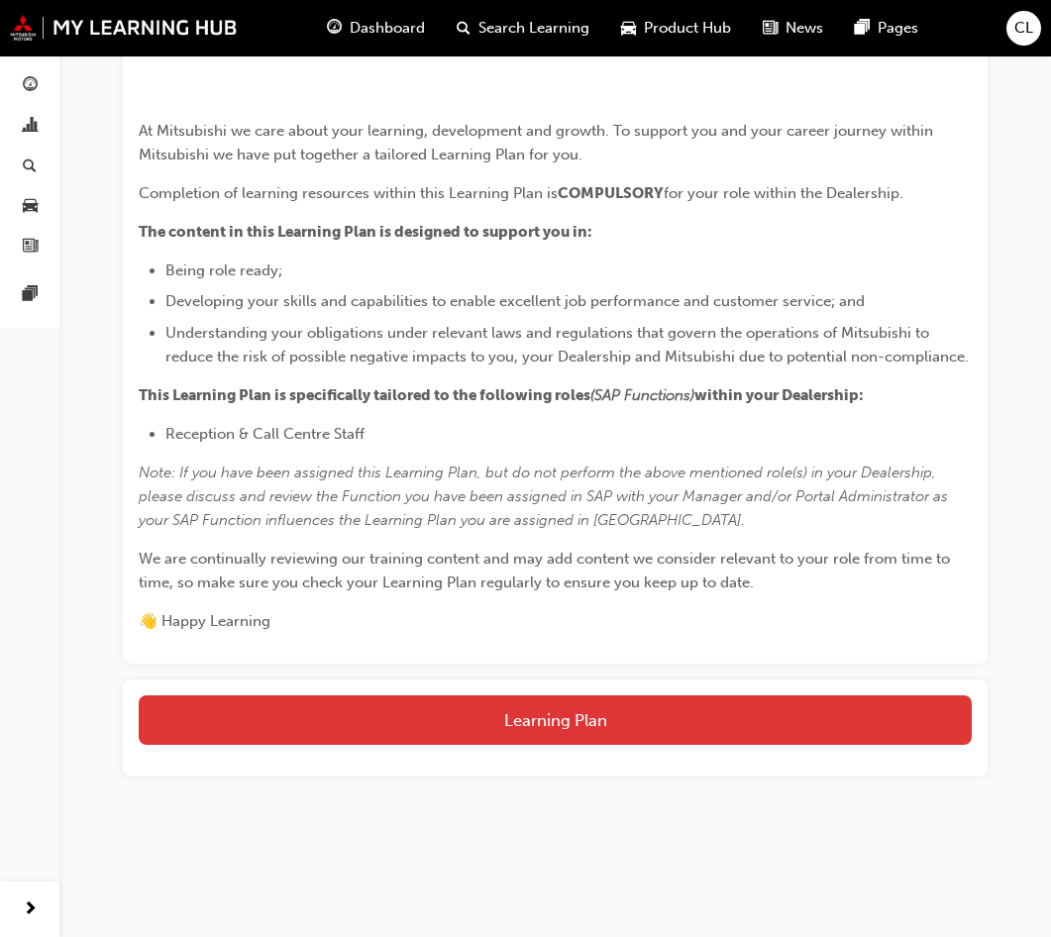
click at [520, 708] on button "Learning Plan" at bounding box center [555, 720] width 833 height 50
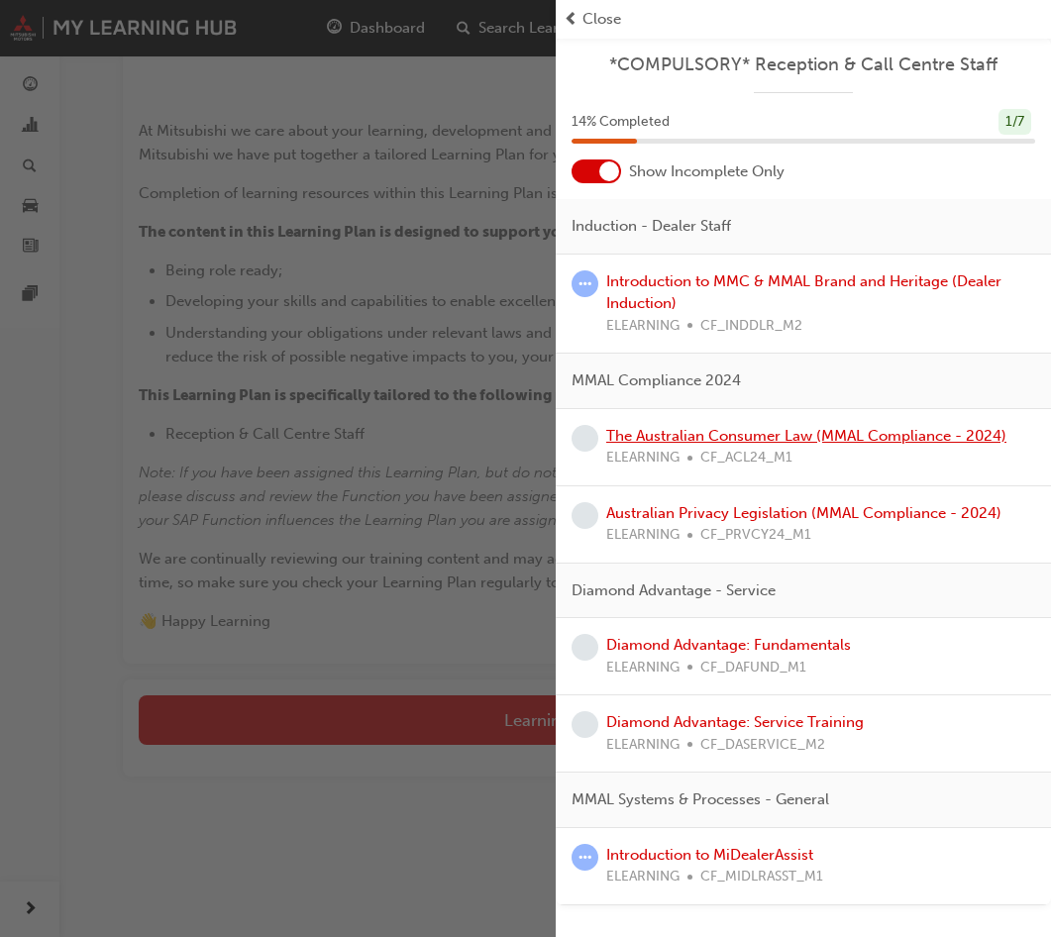
click at [879, 442] on link "The Australian Consumer Law (MMAL Compliance - 2024)" at bounding box center [806, 436] width 400 height 18
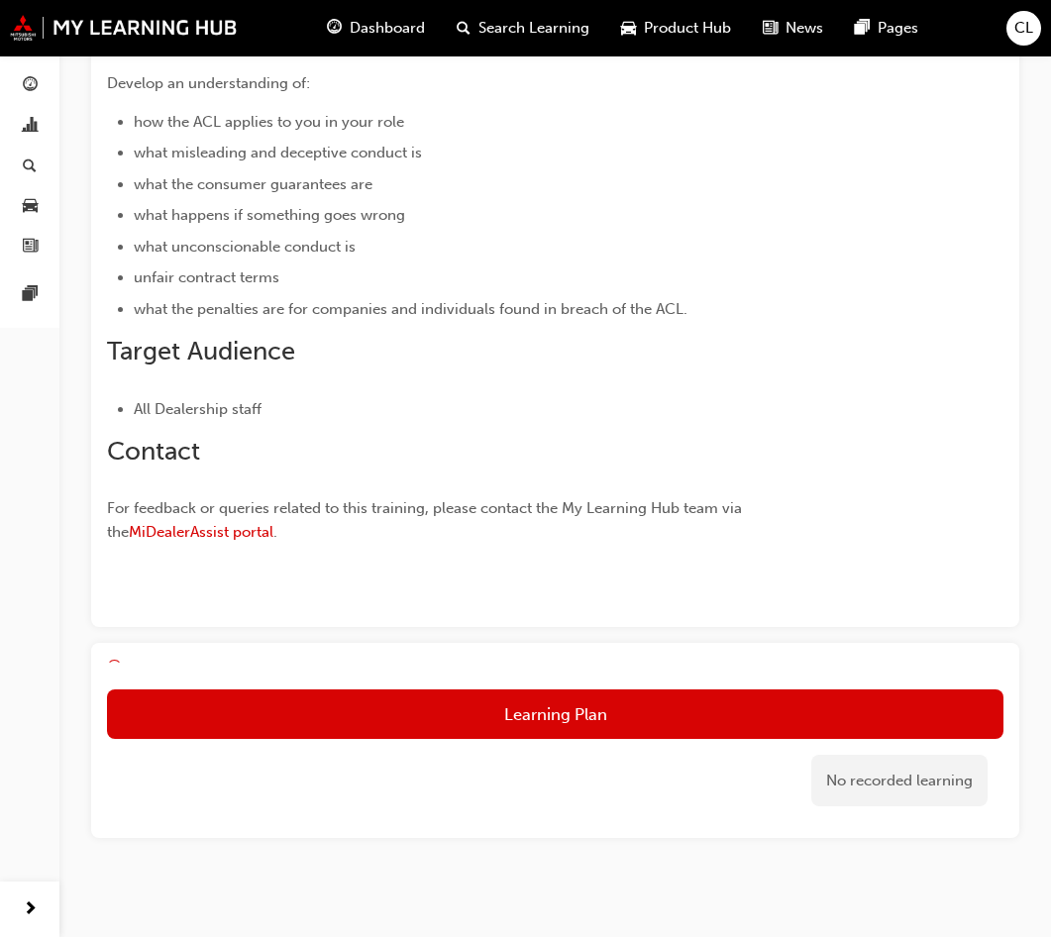
scroll to position [584, 0]
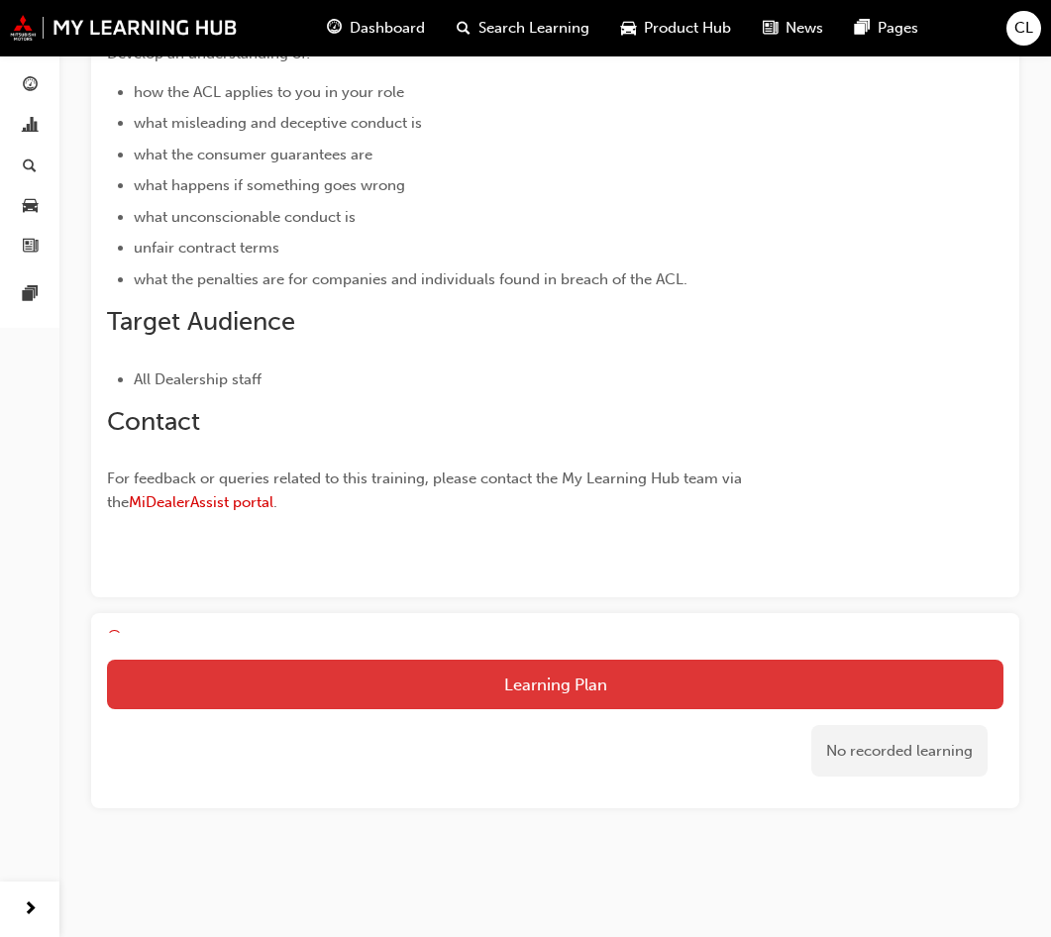
click at [754, 690] on button "Learning Plan" at bounding box center [555, 685] width 897 height 50
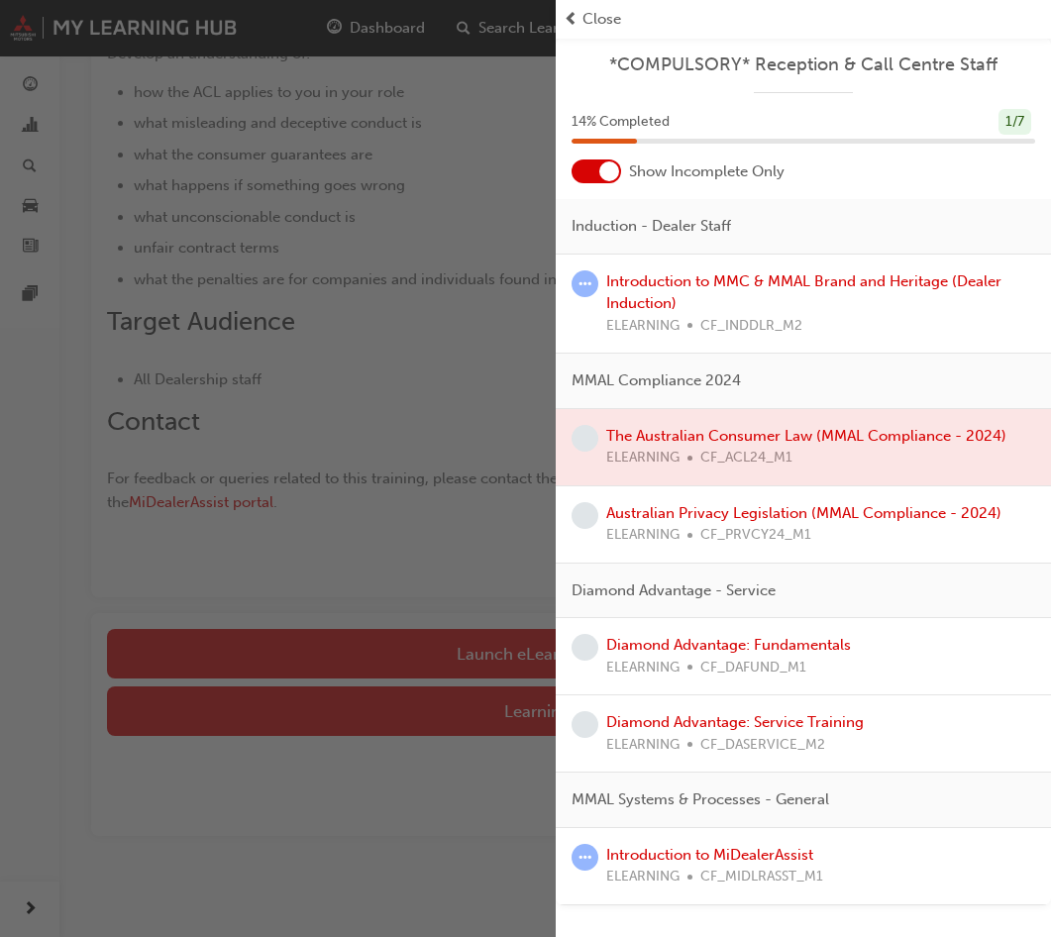
click at [465, 597] on div "button" at bounding box center [278, 468] width 556 height 937
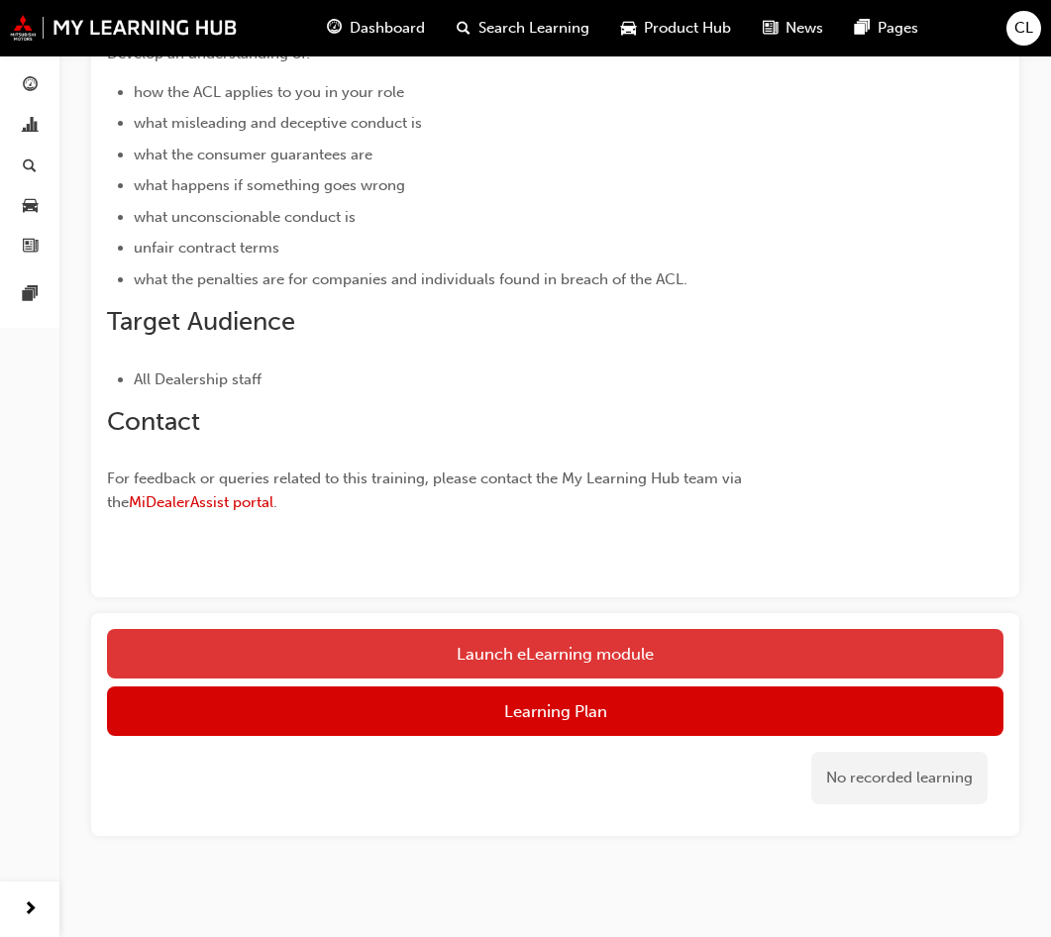
click at [564, 650] on link "Launch eLearning module" at bounding box center [555, 654] width 897 height 50
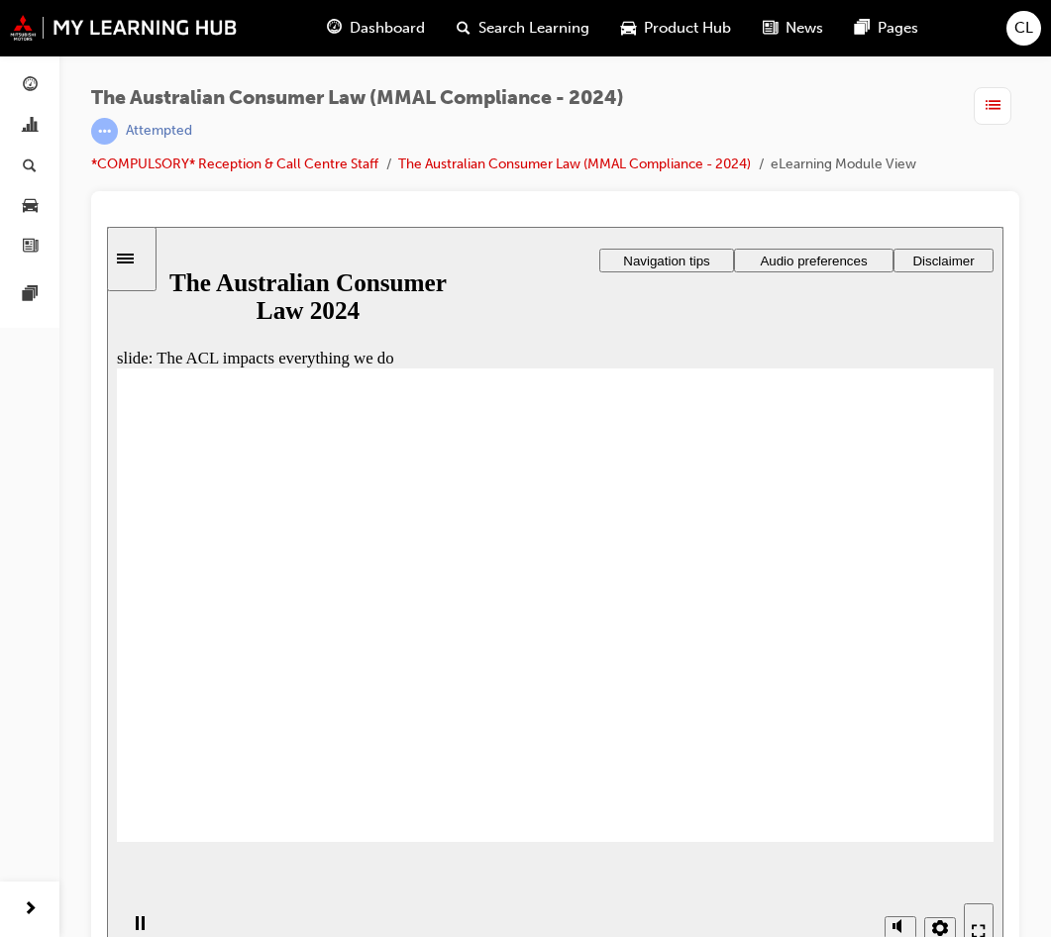
radio input "true"
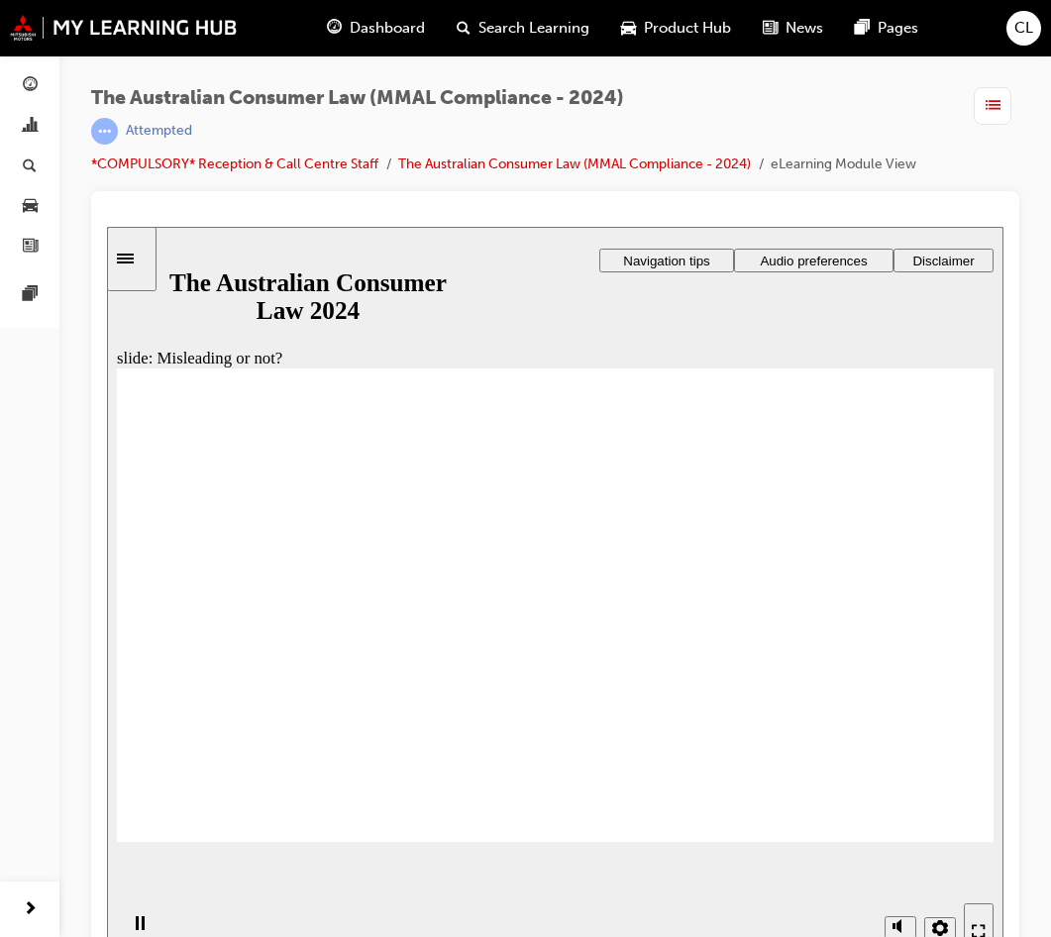
drag, startPoint x: 587, startPoint y: 540, endPoint x: 400, endPoint y: 688, distance: 238.4
drag, startPoint x: 552, startPoint y: 531, endPoint x: 707, endPoint y: 678, distance: 213.7
drag, startPoint x: 590, startPoint y: 550, endPoint x: 406, endPoint y: 697, distance: 236.1
drag, startPoint x: 583, startPoint y: 538, endPoint x: 746, endPoint y: 682, distance: 217.6
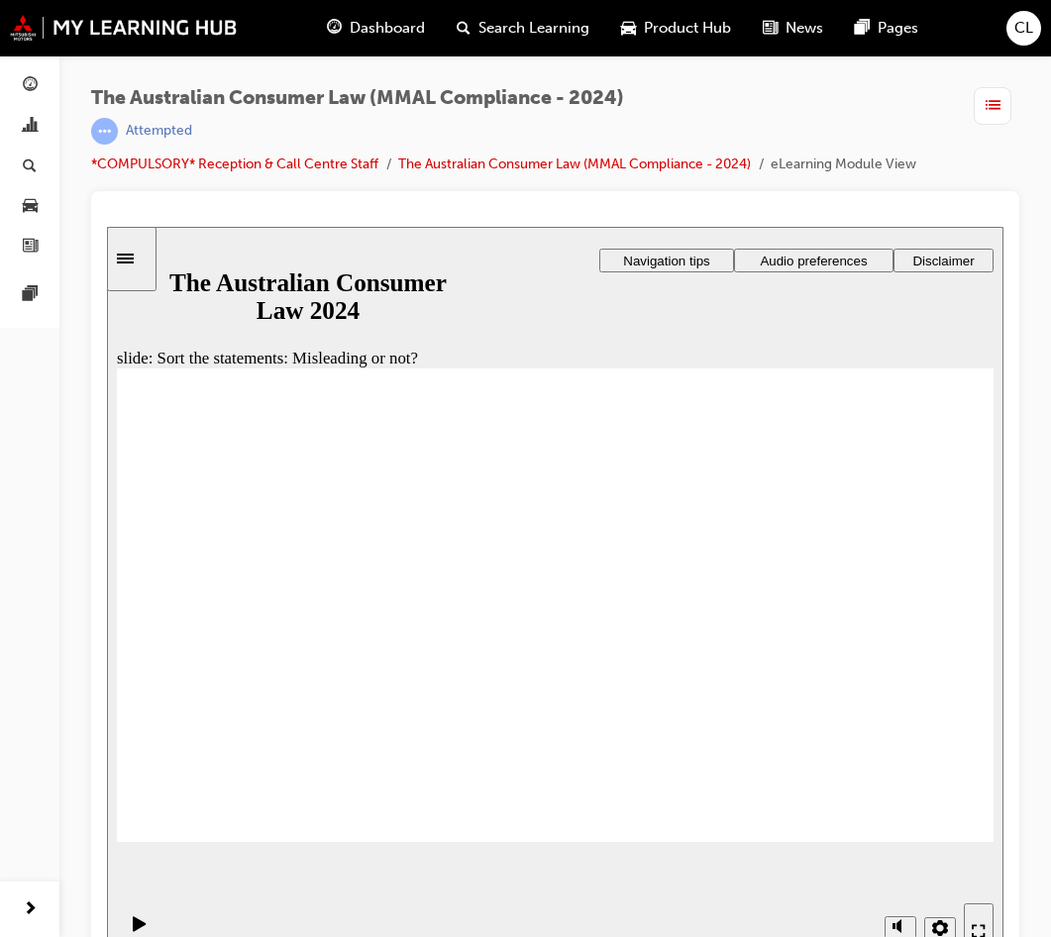
drag, startPoint x: 617, startPoint y: 559, endPoint x: 430, endPoint y: 707, distance: 239.0
drag, startPoint x: 611, startPoint y: 536, endPoint x: 433, endPoint y: 706, distance: 246.6
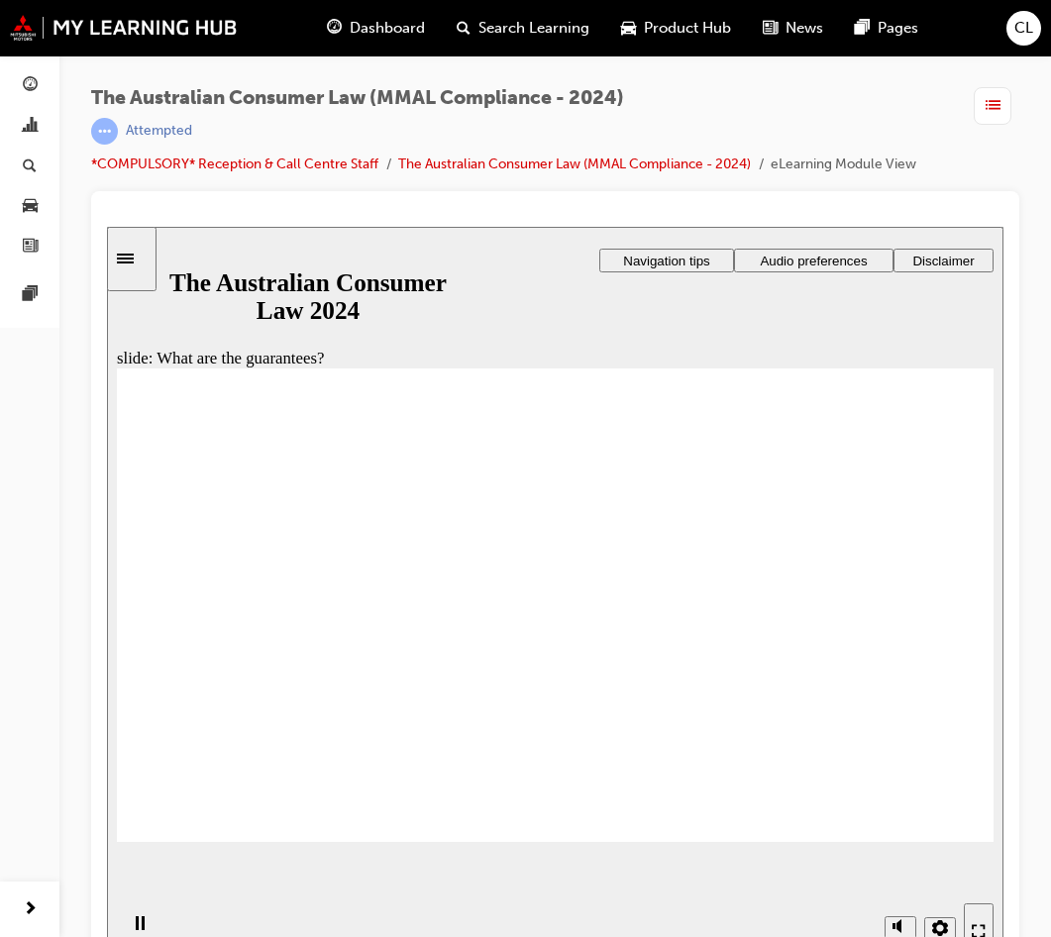
drag, startPoint x: 729, startPoint y: 668, endPoint x: 743, endPoint y: 663, distance: 14.7
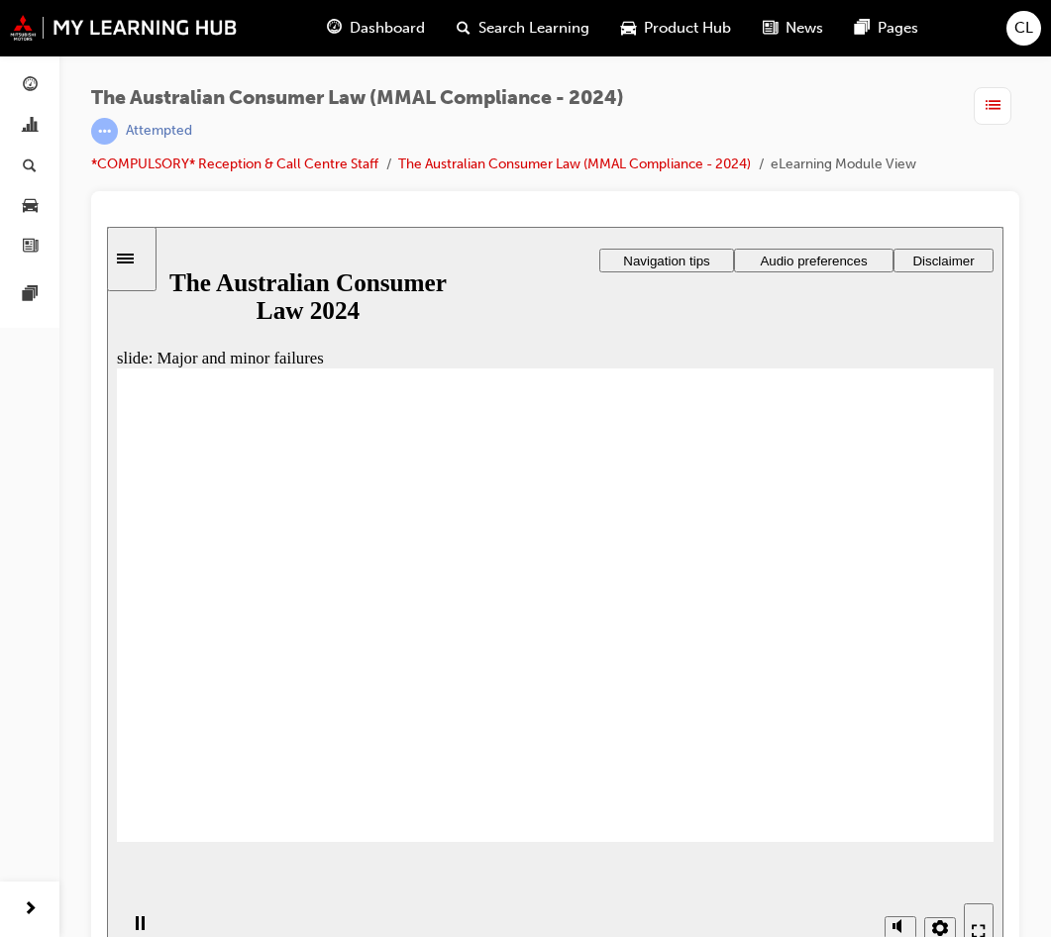
drag, startPoint x: 512, startPoint y: 550, endPoint x: 512, endPoint y: 571, distance: 20.8
drag, startPoint x: 623, startPoint y: 512, endPoint x: 900, endPoint y: 669, distance: 317.6
drag, startPoint x: 571, startPoint y: 509, endPoint x: 585, endPoint y: 516, distance: 16.4
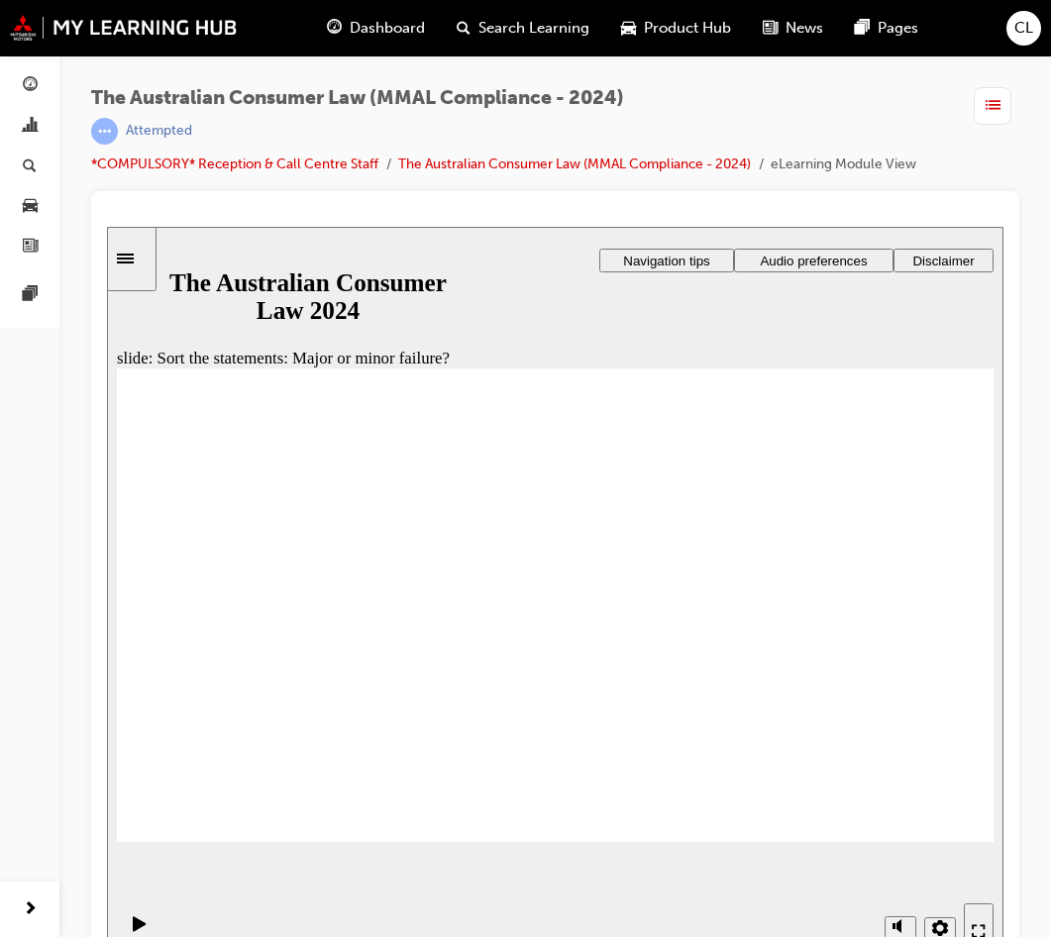
drag, startPoint x: 605, startPoint y: 528, endPoint x: 378, endPoint y: 664, distance: 264.4
drag, startPoint x: 554, startPoint y: 519, endPoint x: 567, endPoint y: 527, distance: 15.1
drag, startPoint x: 591, startPoint y: 524, endPoint x: 844, endPoint y: 685, distance: 299.3
drag, startPoint x: 578, startPoint y: 526, endPoint x: 350, endPoint y: 692, distance: 282.2
drag, startPoint x: 612, startPoint y: 542, endPoint x: 389, endPoint y: 717, distance: 283.6
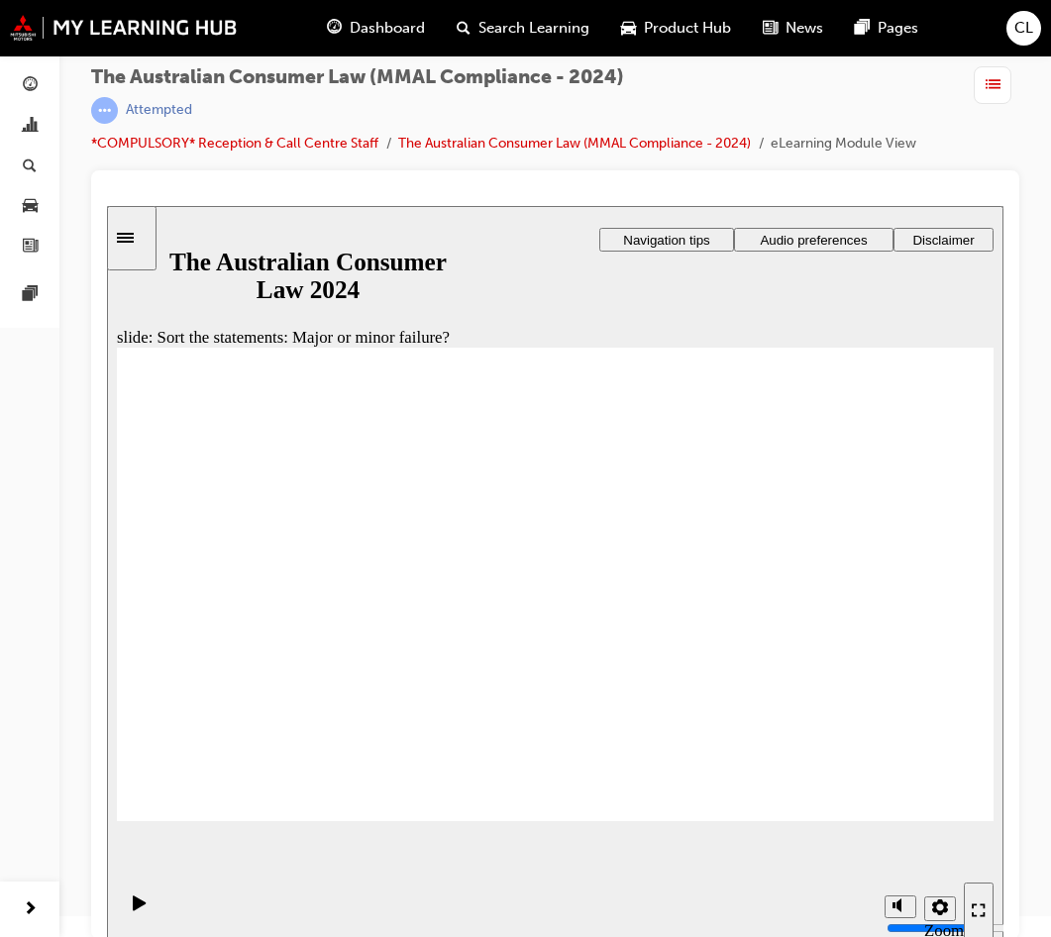
scroll to position [27, 0]
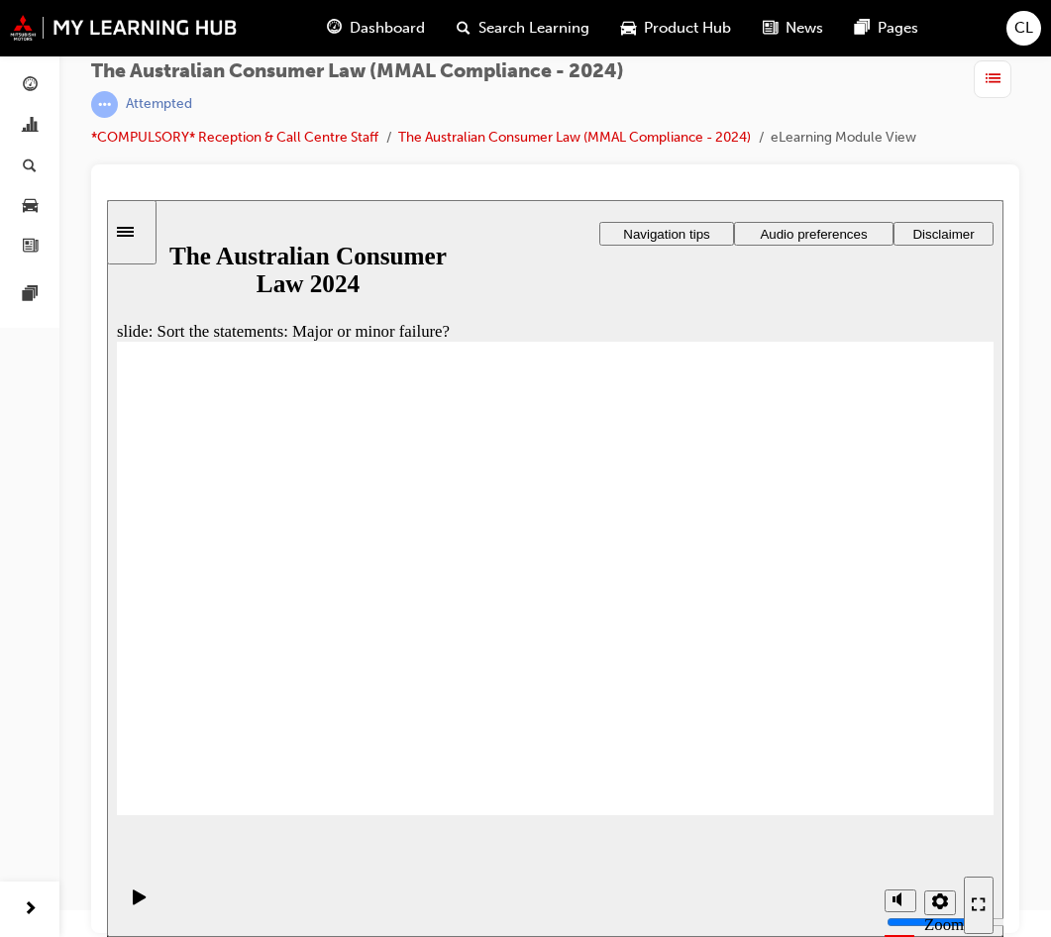
drag, startPoint x: 615, startPoint y: 494, endPoint x: 391, endPoint y: 647, distance: 270.9
drag, startPoint x: 584, startPoint y: 485, endPoint x: 351, endPoint y: 665, distance: 294.6
drag, startPoint x: 462, startPoint y: 603, endPoint x: 487, endPoint y: 601, distance: 25.8
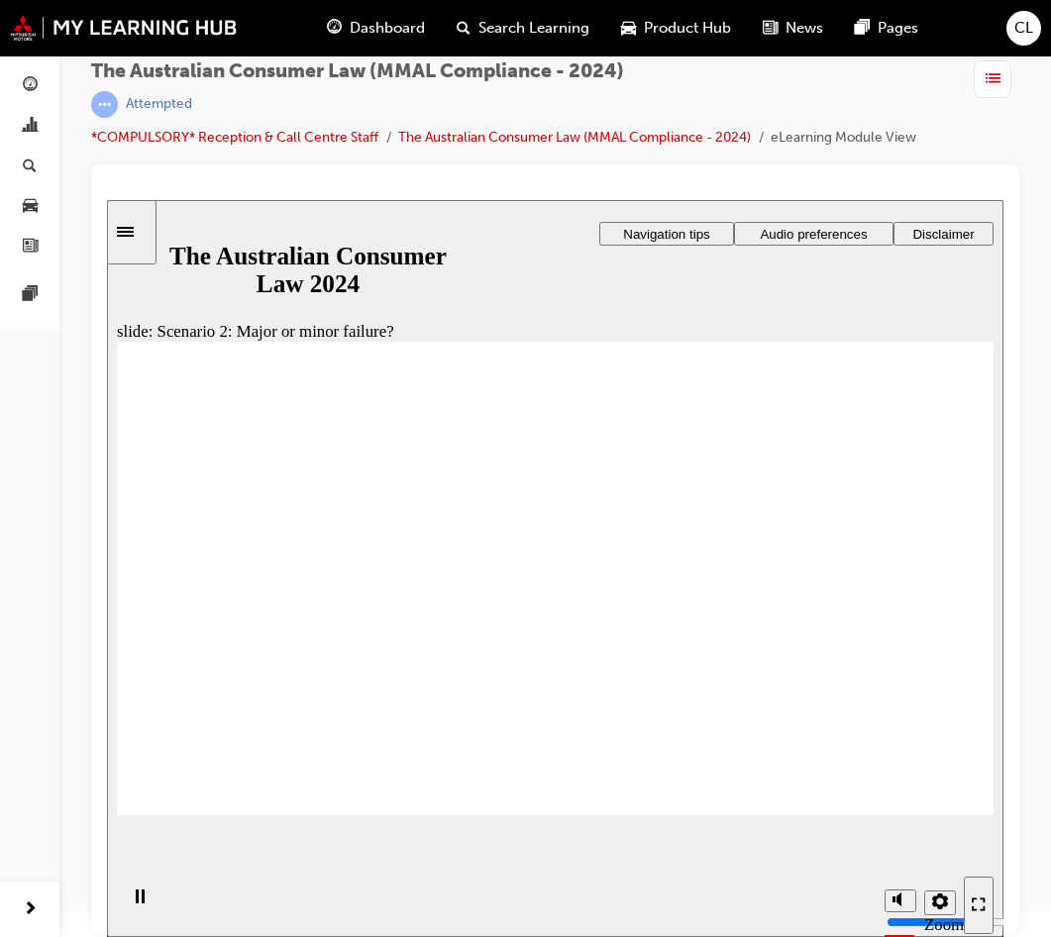
drag, startPoint x: 910, startPoint y: 764, endPoint x: 919, endPoint y: 772, distance: 11.9
drag, startPoint x: 921, startPoint y: 774, endPoint x: 921, endPoint y: 790, distance: 15.9
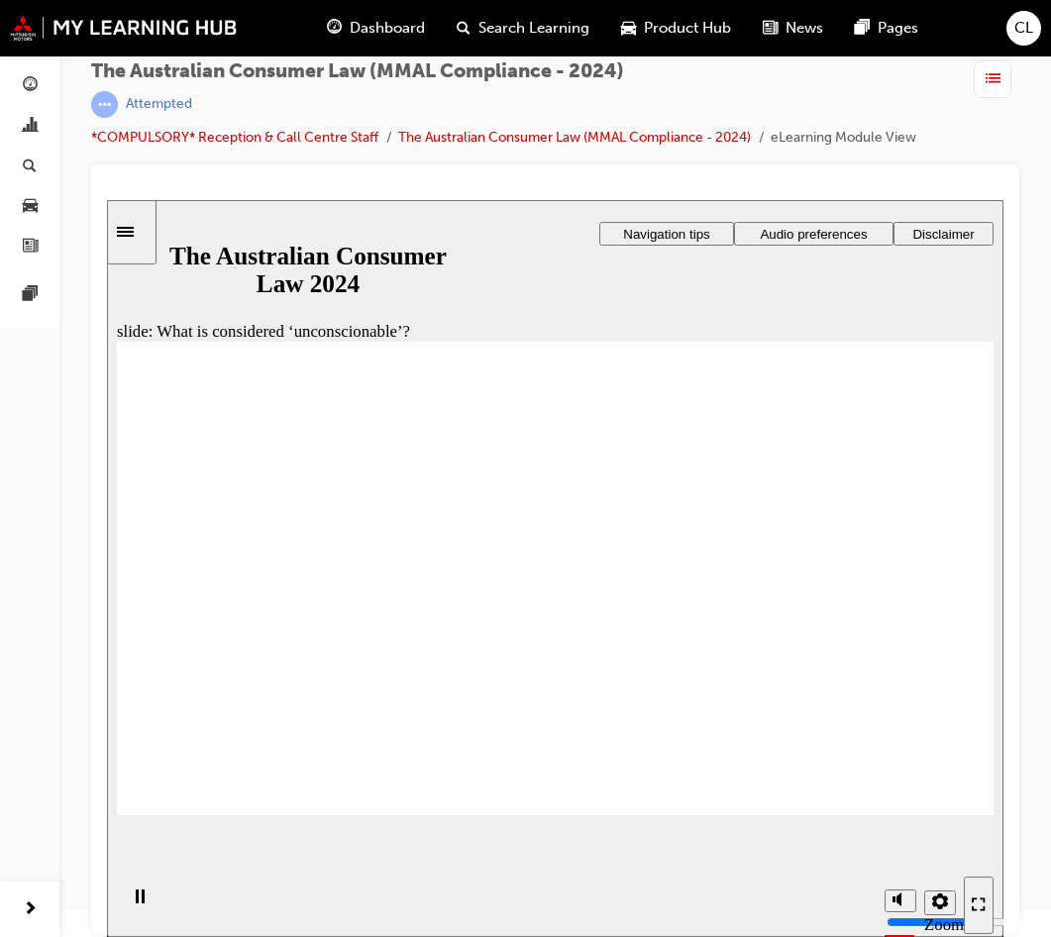
drag, startPoint x: 633, startPoint y: 626, endPoint x: 713, endPoint y: 610, distance: 81.8
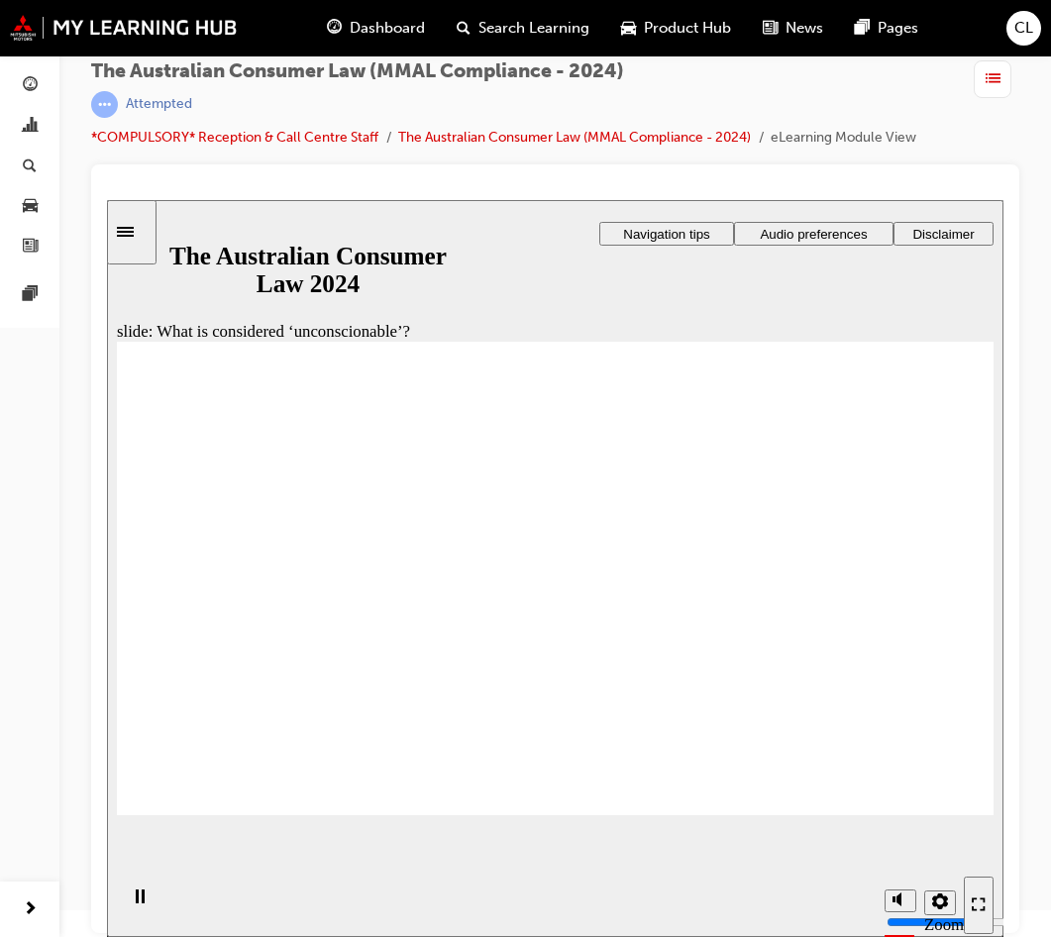
drag, startPoint x: 381, startPoint y: 740, endPoint x: 392, endPoint y: 739, distance: 10.9
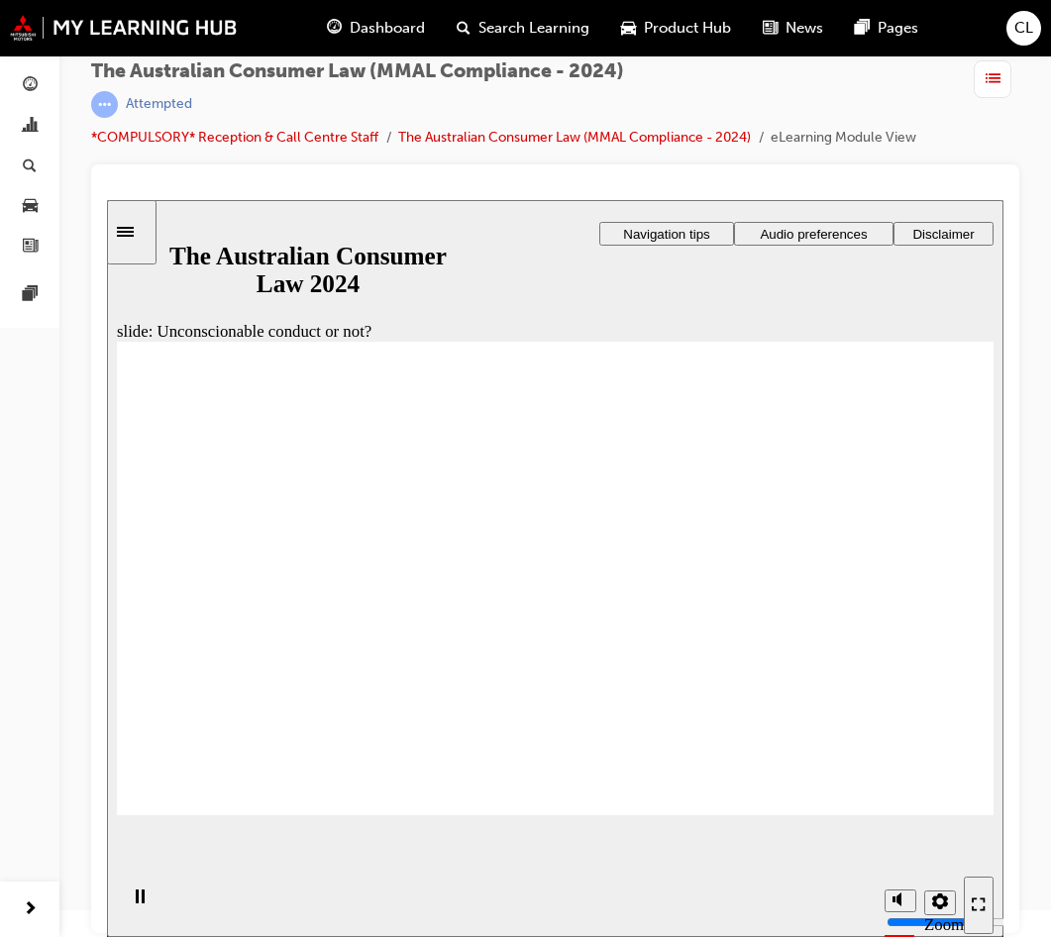
drag, startPoint x: 595, startPoint y: 509, endPoint x: 355, endPoint y: 640, distance: 274.0
drag, startPoint x: 592, startPoint y: 511, endPoint x: 355, endPoint y: 656, distance: 278.3
drag, startPoint x: 575, startPoint y: 499, endPoint x: 804, endPoint y: 640, distance: 269.5
drag, startPoint x: 530, startPoint y: 509, endPoint x: 282, endPoint y: 645, distance: 282.4
drag, startPoint x: 544, startPoint y: 507, endPoint x: 291, endPoint y: 664, distance: 297.2
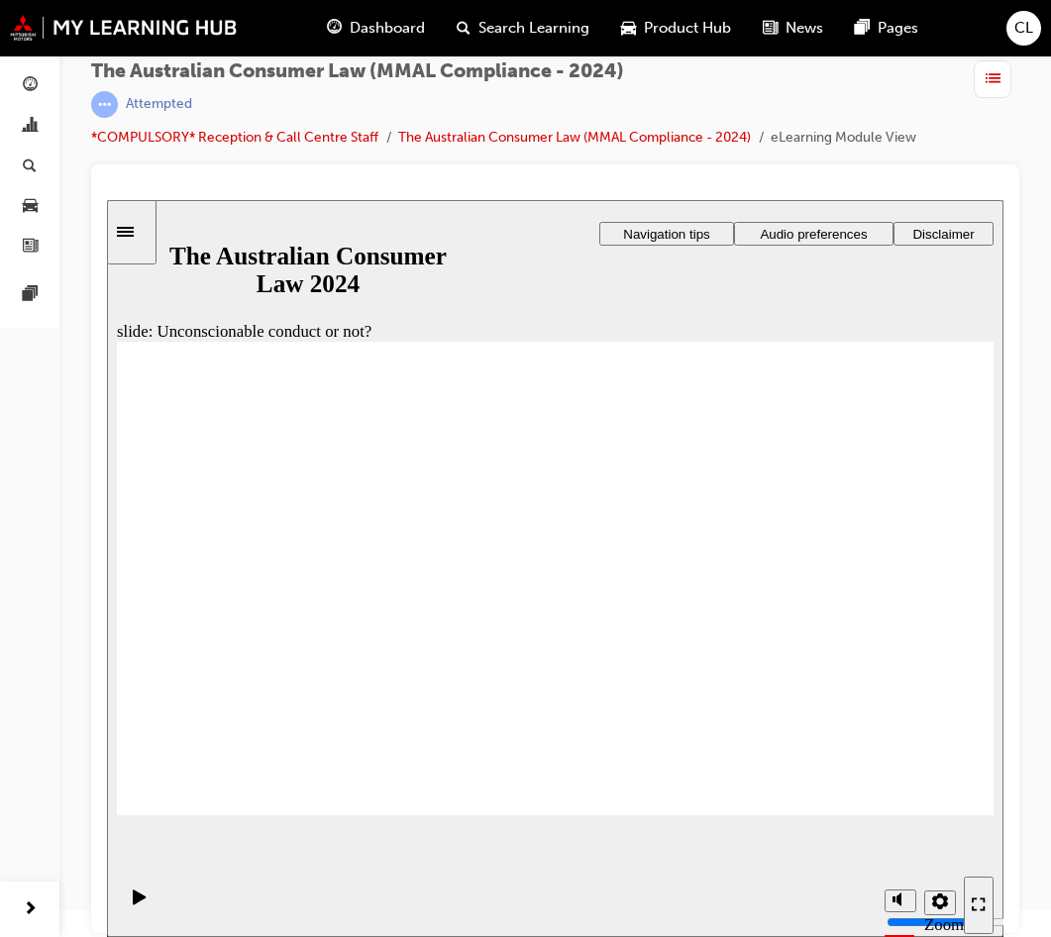
drag, startPoint x: 577, startPoint y: 513, endPoint x: 347, endPoint y: 652, distance: 268.4
drag, startPoint x: 572, startPoint y: 518, endPoint x: 809, endPoint y: 655, distance: 274.3
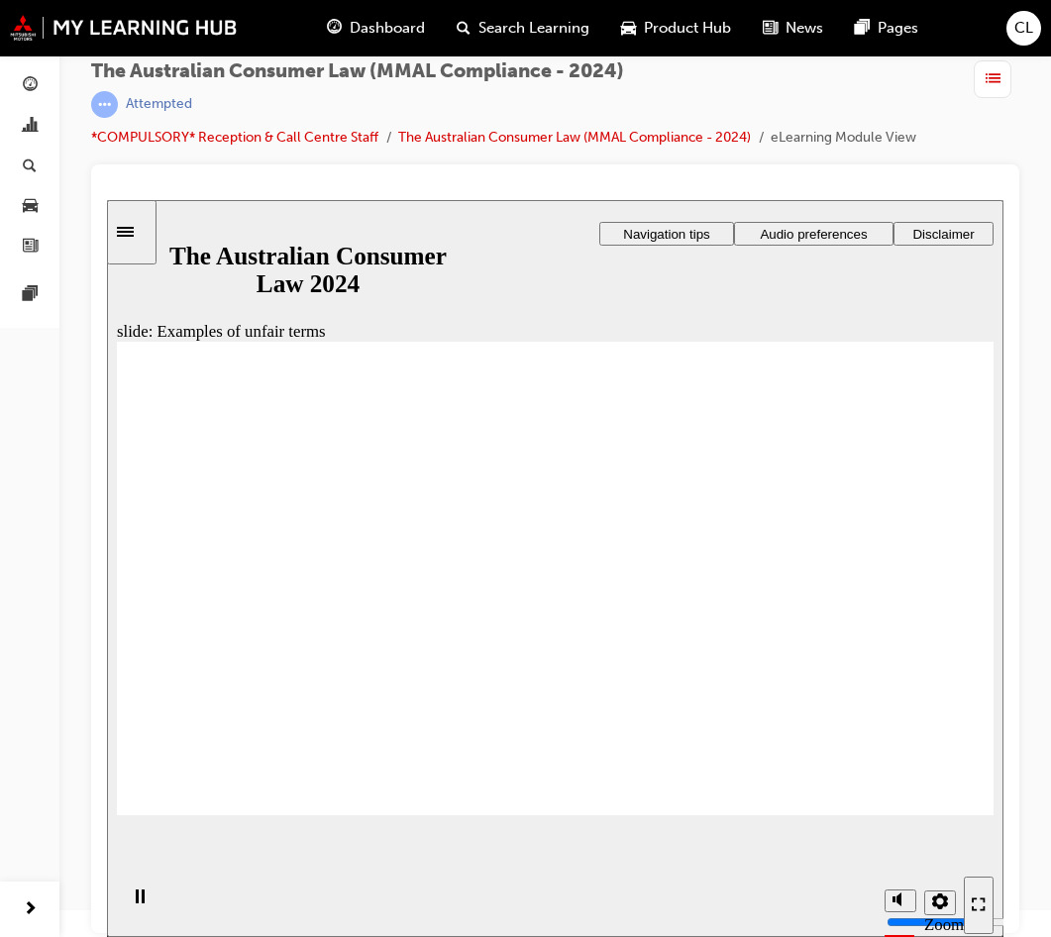
drag, startPoint x: 549, startPoint y: 489, endPoint x: 789, endPoint y: 629, distance: 277.5
drag, startPoint x: 596, startPoint y: 525, endPoint x: 325, endPoint y: 668, distance: 306.6
drag, startPoint x: 546, startPoint y: 507, endPoint x: 824, endPoint y: 662, distance: 318.4
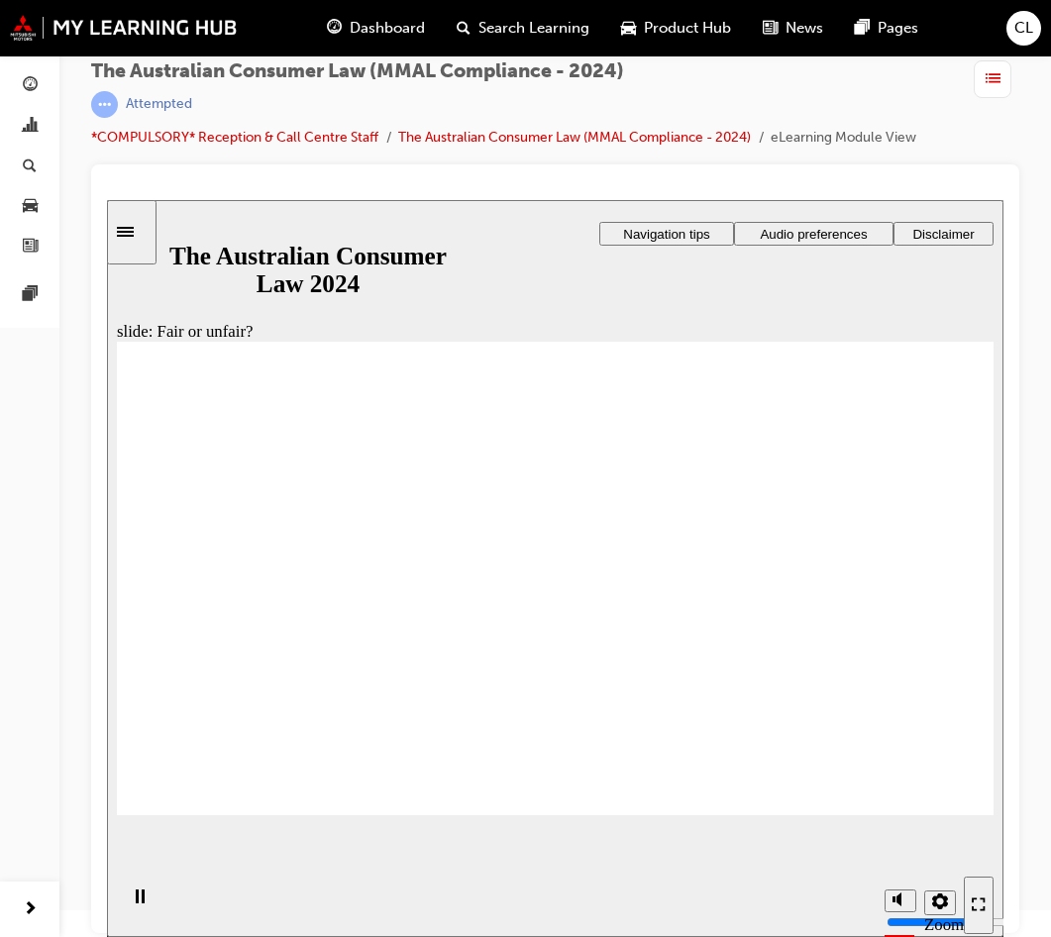
drag, startPoint x: 570, startPoint y: 509, endPoint x: 810, endPoint y: 643, distance: 275.4
drag, startPoint x: 604, startPoint y: 525, endPoint x: 894, endPoint y: 673, distance: 324.8
drag, startPoint x: 606, startPoint y: 530, endPoint x: 333, endPoint y: 656, distance: 301.0
drag, startPoint x: 542, startPoint y: 522, endPoint x: 759, endPoint y: 671, distance: 263.0
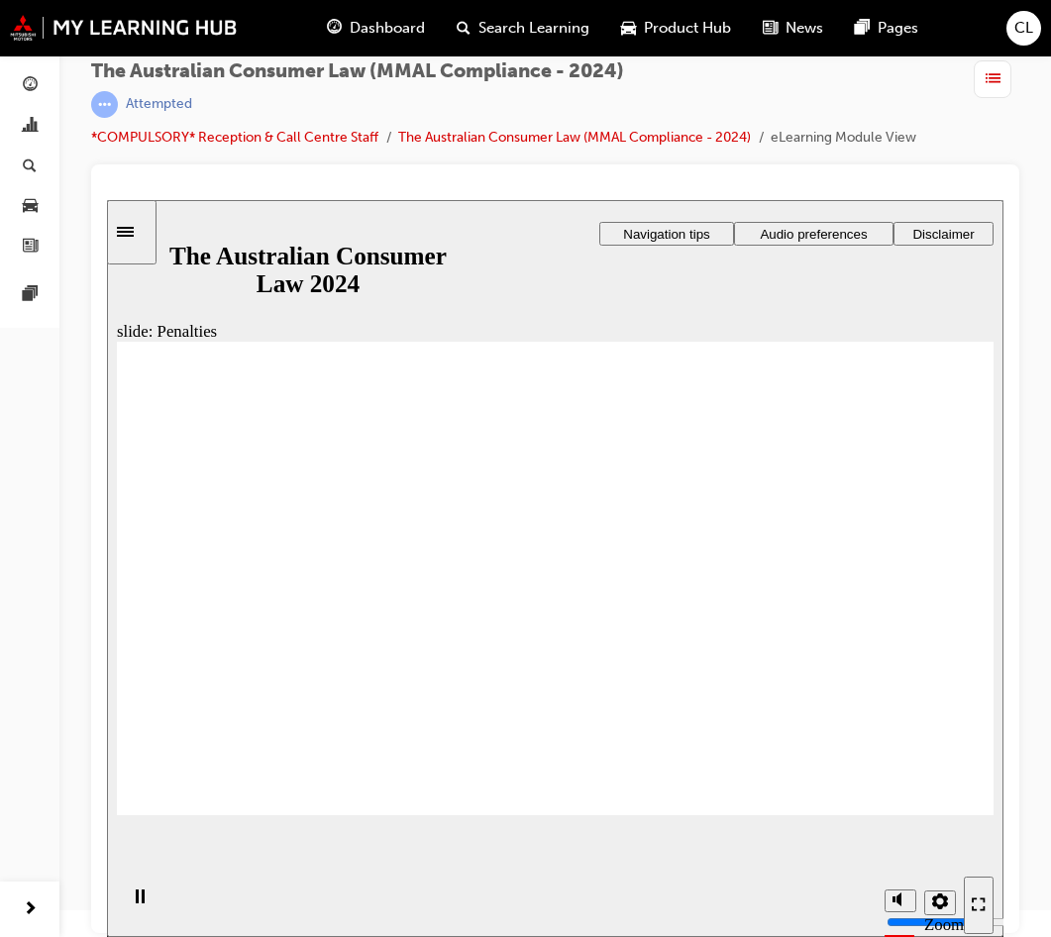
drag, startPoint x: 855, startPoint y: 448, endPoint x: 839, endPoint y: 483, distance: 39.0
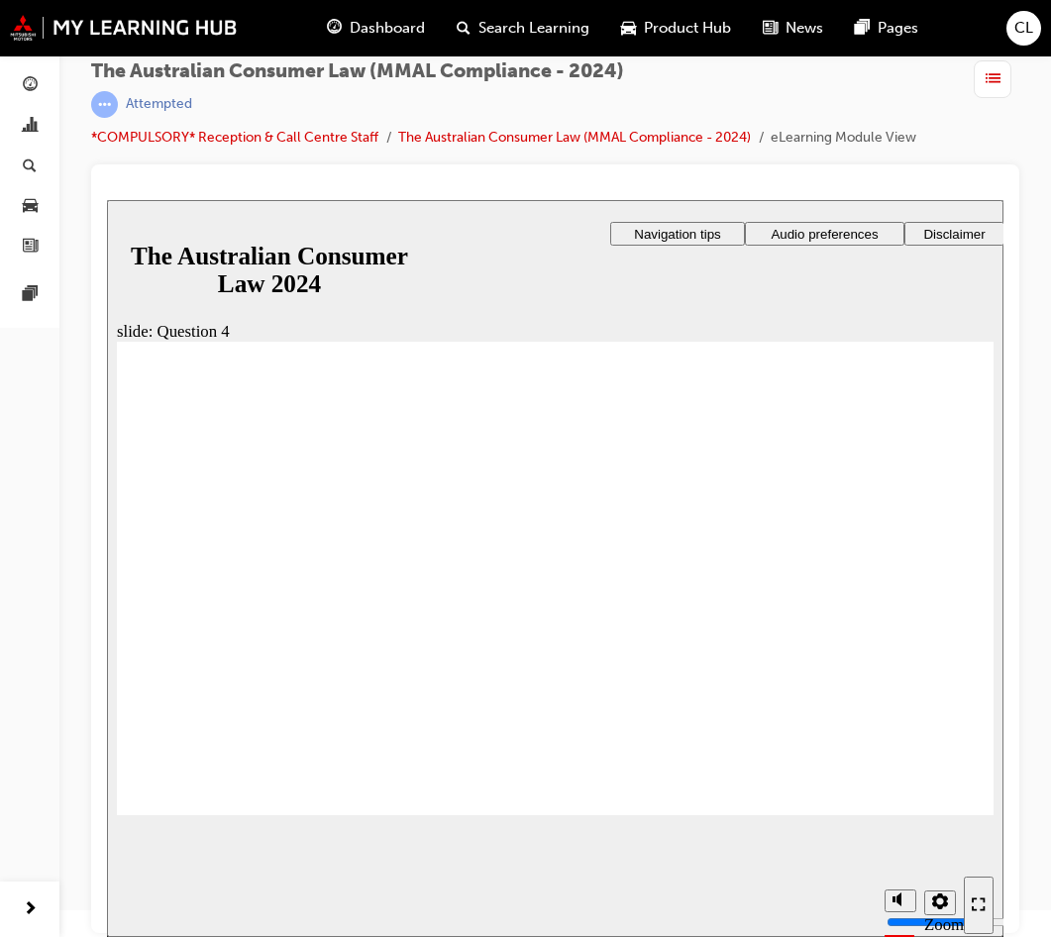
checkbox input "true"
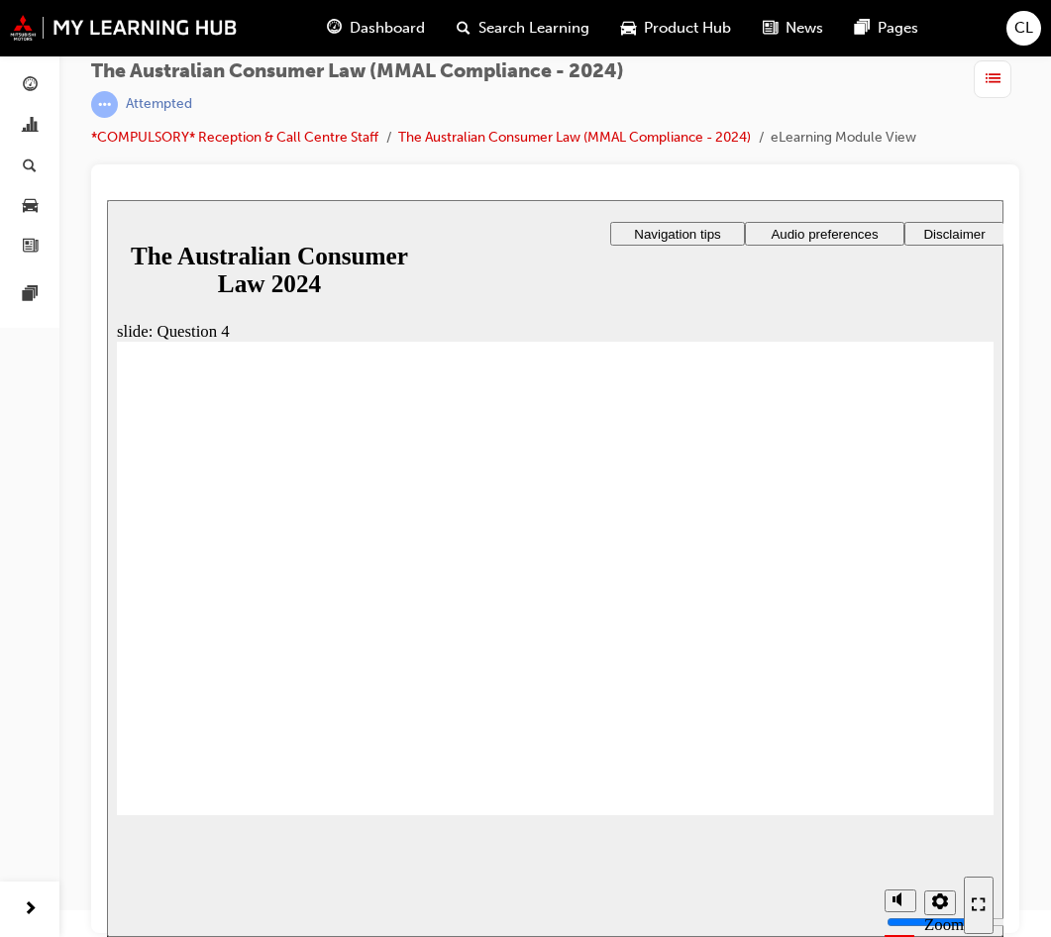
radio input "true"
checkbox input "true"
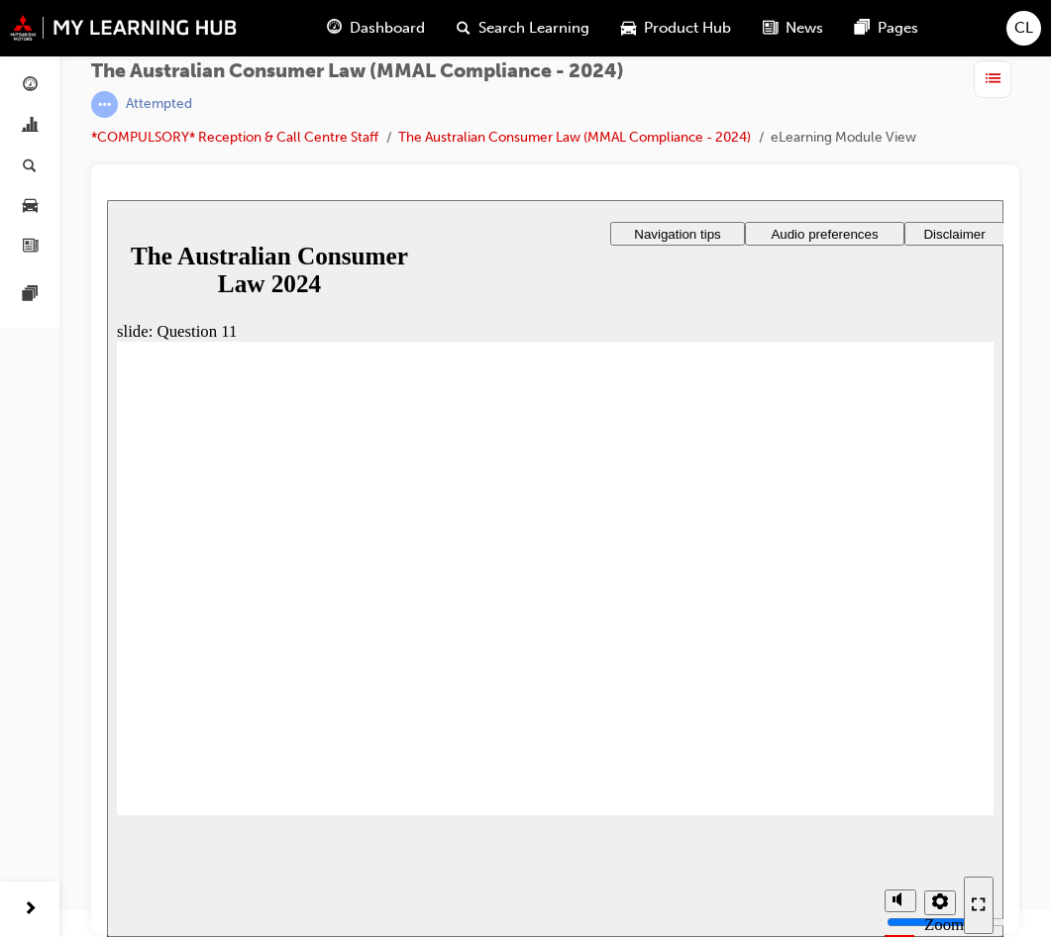
checkbox input "true"
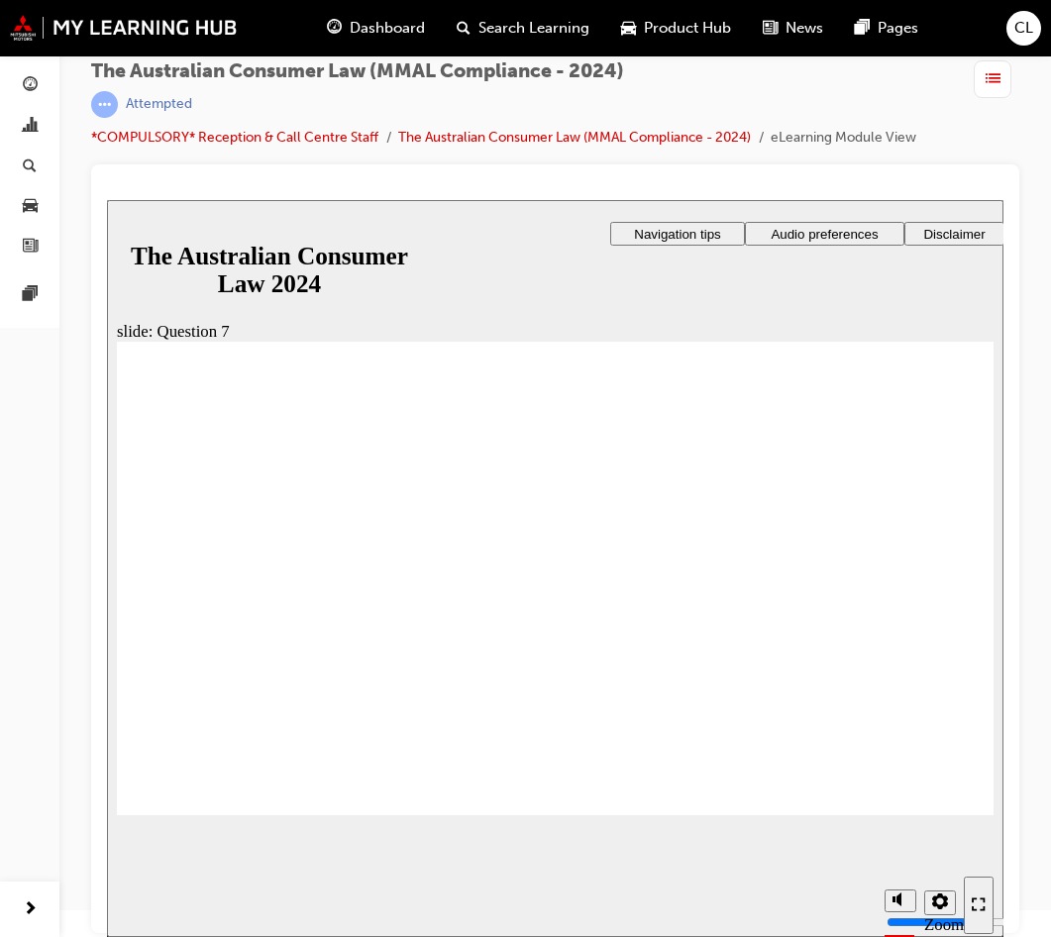
checkbox input "true"
radio input "true"
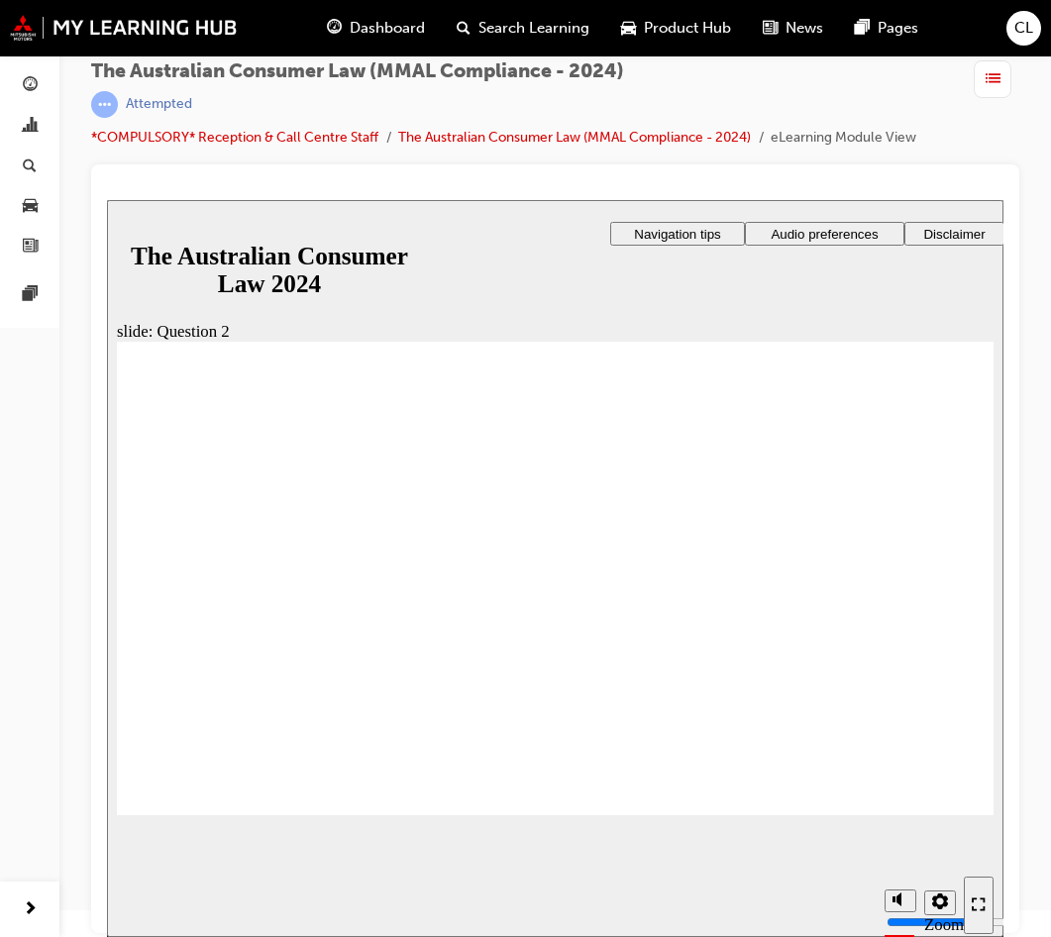
radio input "true"
drag, startPoint x: 208, startPoint y: 767, endPoint x: 209, endPoint y: 779, distance: 11.9
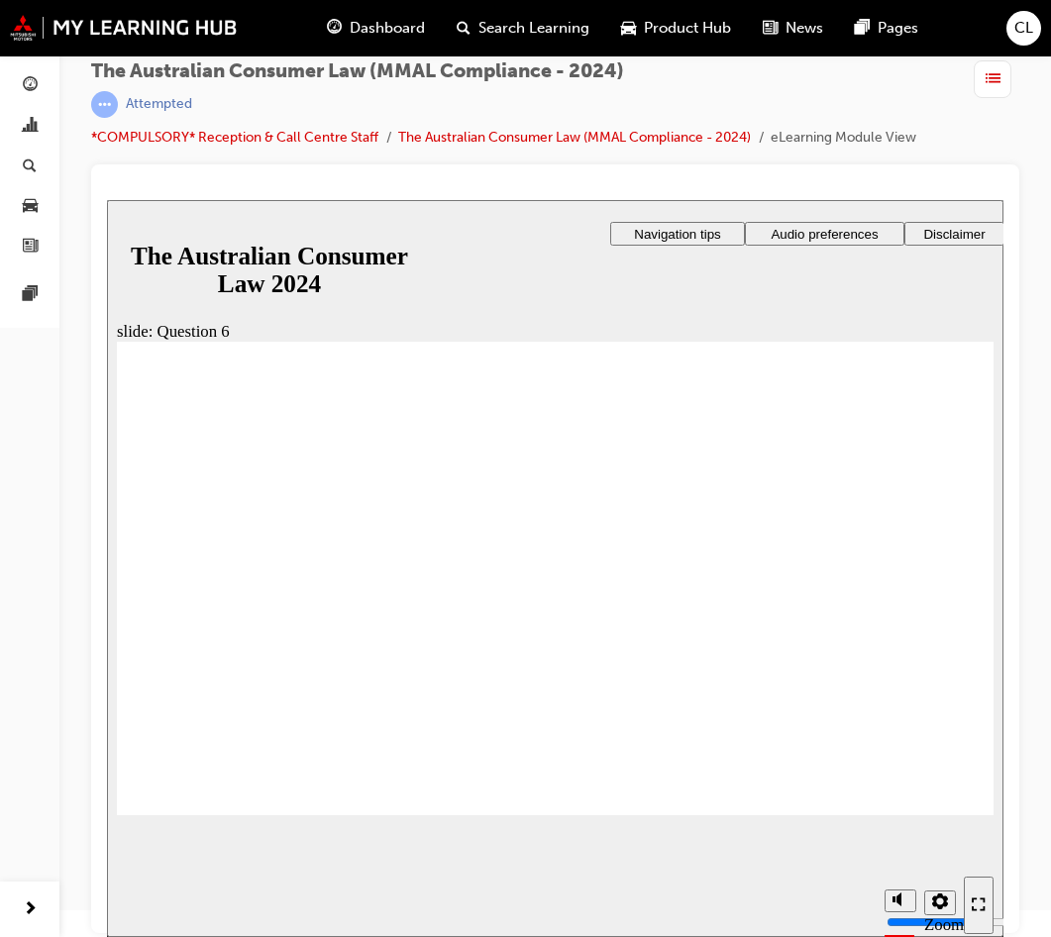
radio input "true"
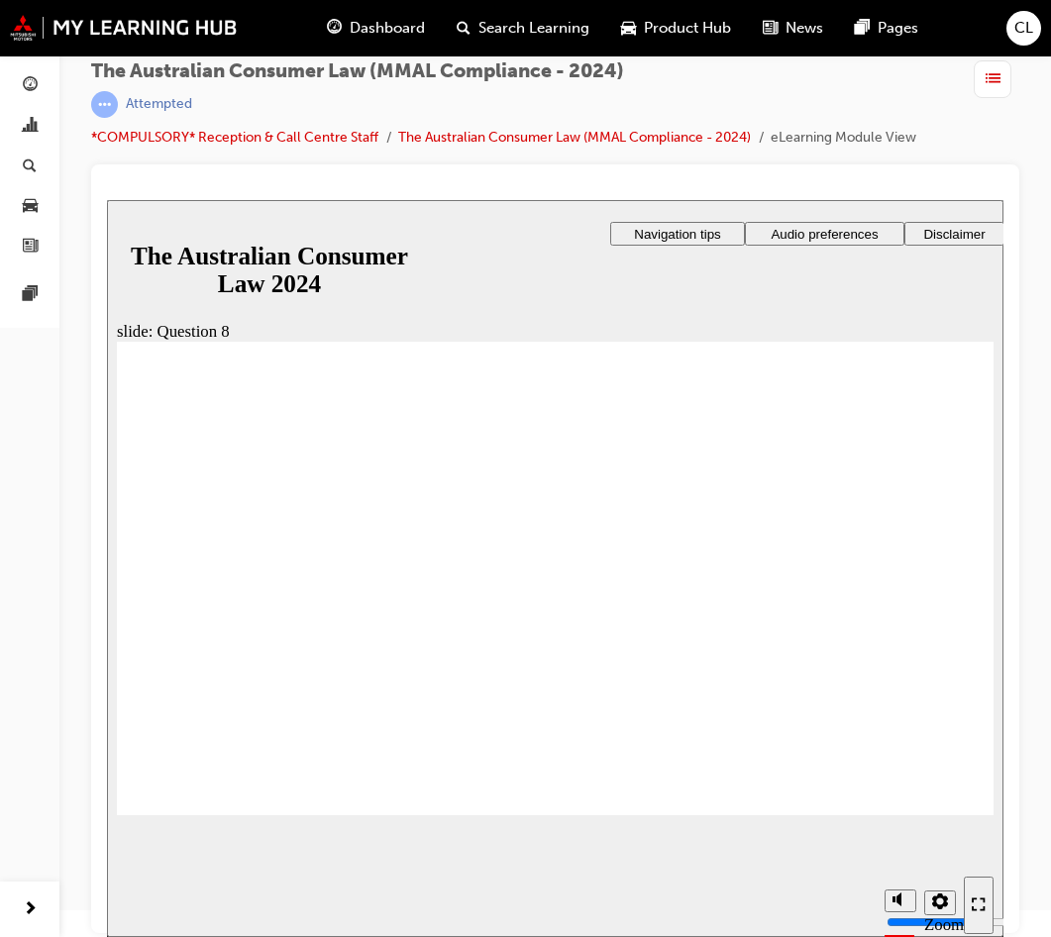
checkbox input "true"
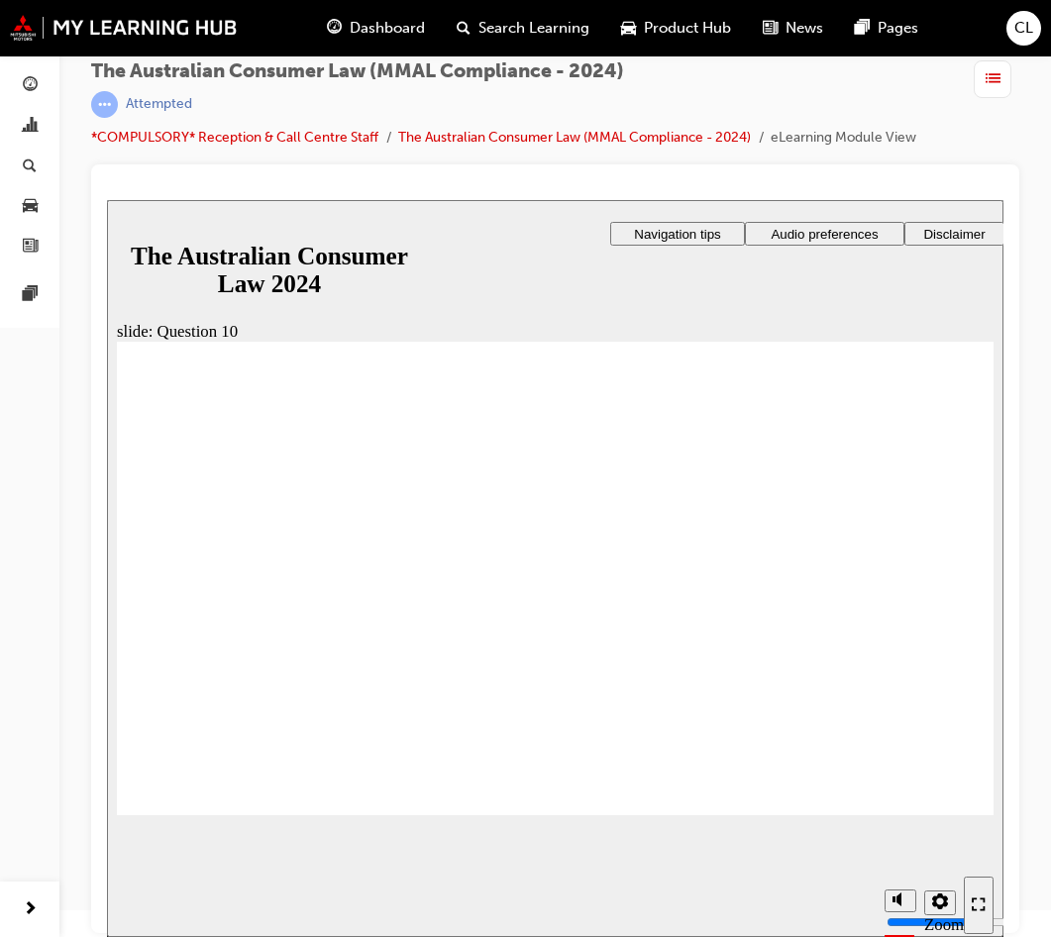
radio input "true"
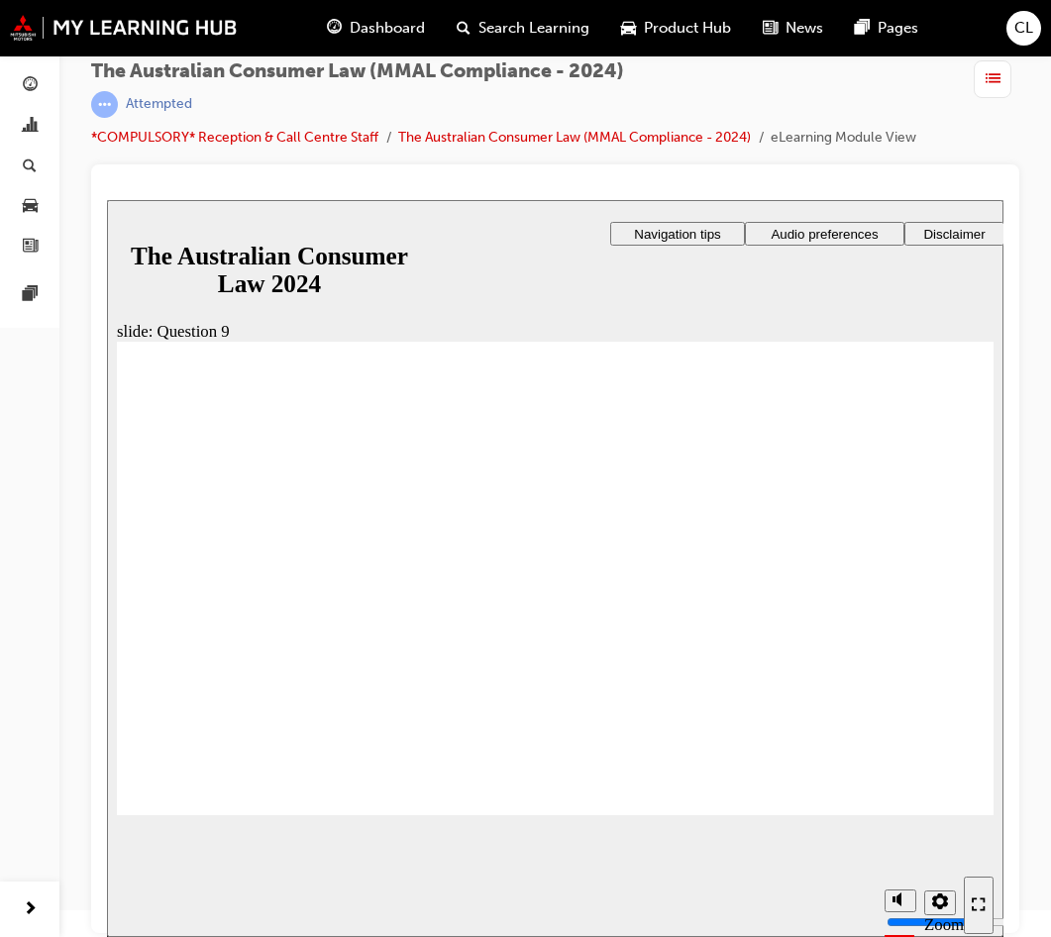
checkbox input "true"
